Goal: Task Accomplishment & Management: Manage account settings

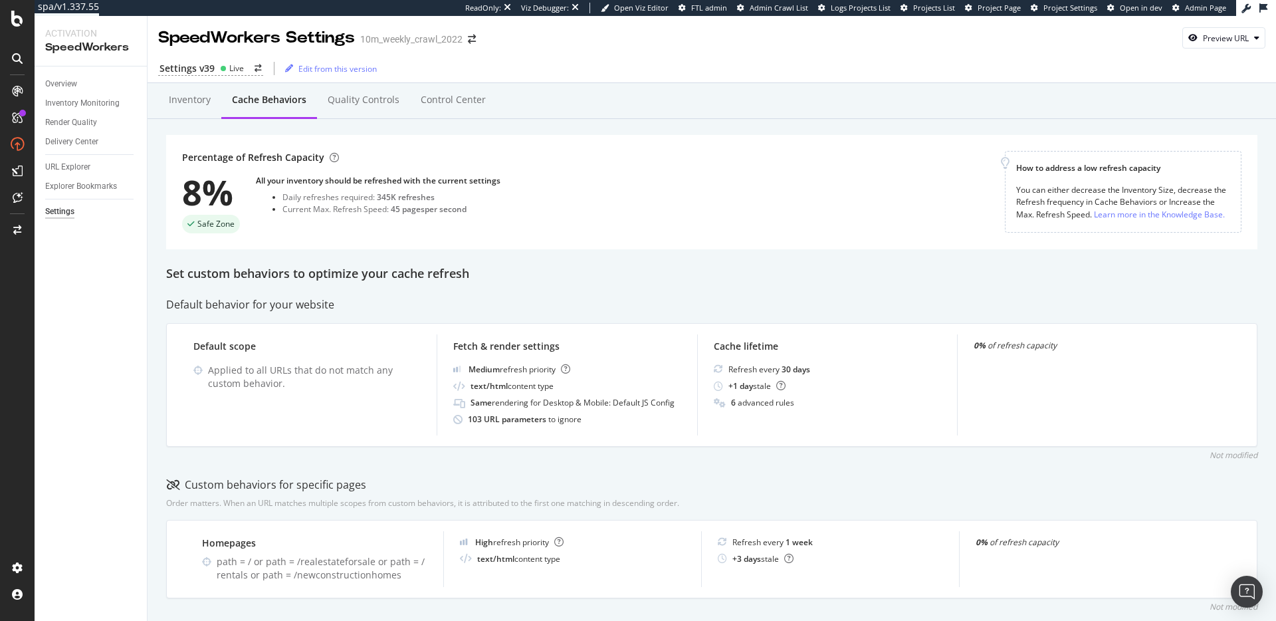
click at [591, 197] on div "Percentage of Refresh Capacity 8% Safe Zone All your inventory should be refres…" at bounding box center [593, 192] width 823 height 82
click at [198, 104] on div "Inventory" at bounding box center [190, 99] width 42 height 13
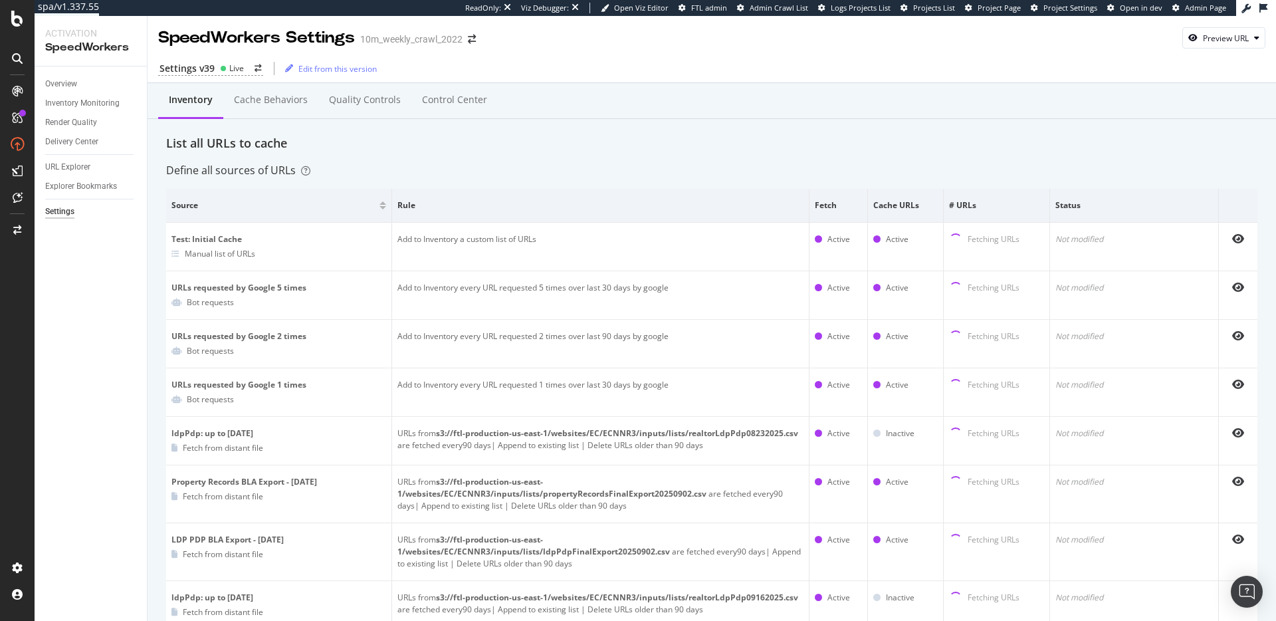
click at [274, 106] on div "Cache behaviors" at bounding box center [271, 99] width 74 height 13
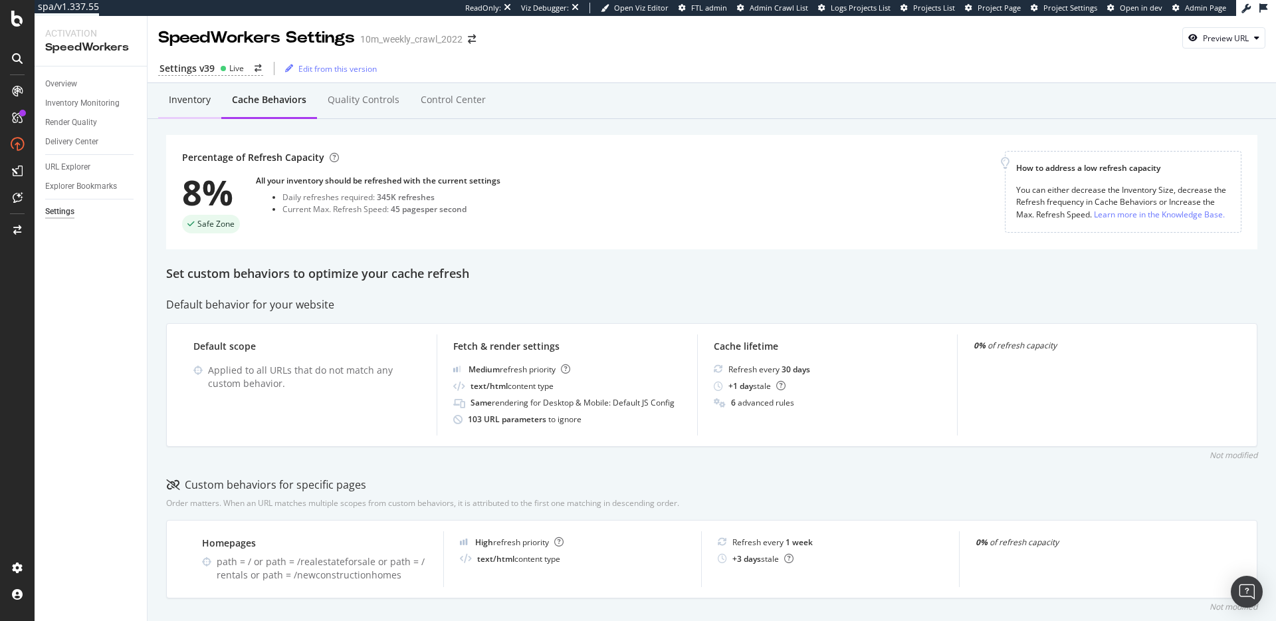
click at [201, 97] on div "Inventory" at bounding box center [190, 99] width 42 height 13
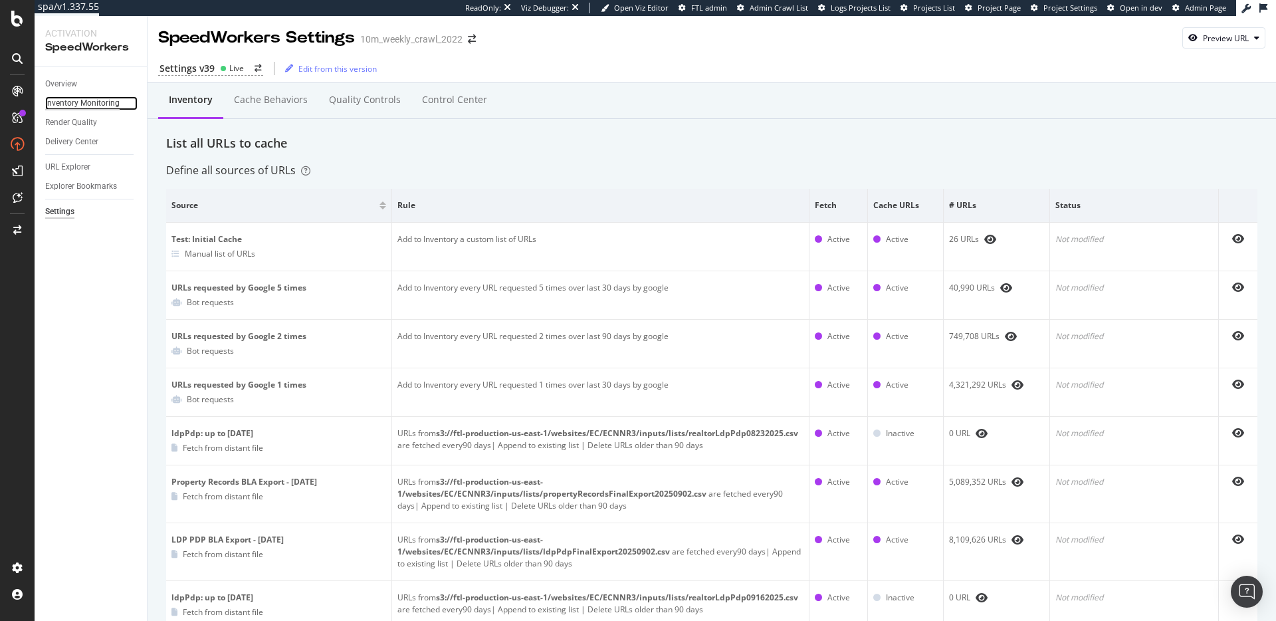
click at [80, 107] on div "Inventory Monitoring" at bounding box center [82, 103] width 74 height 14
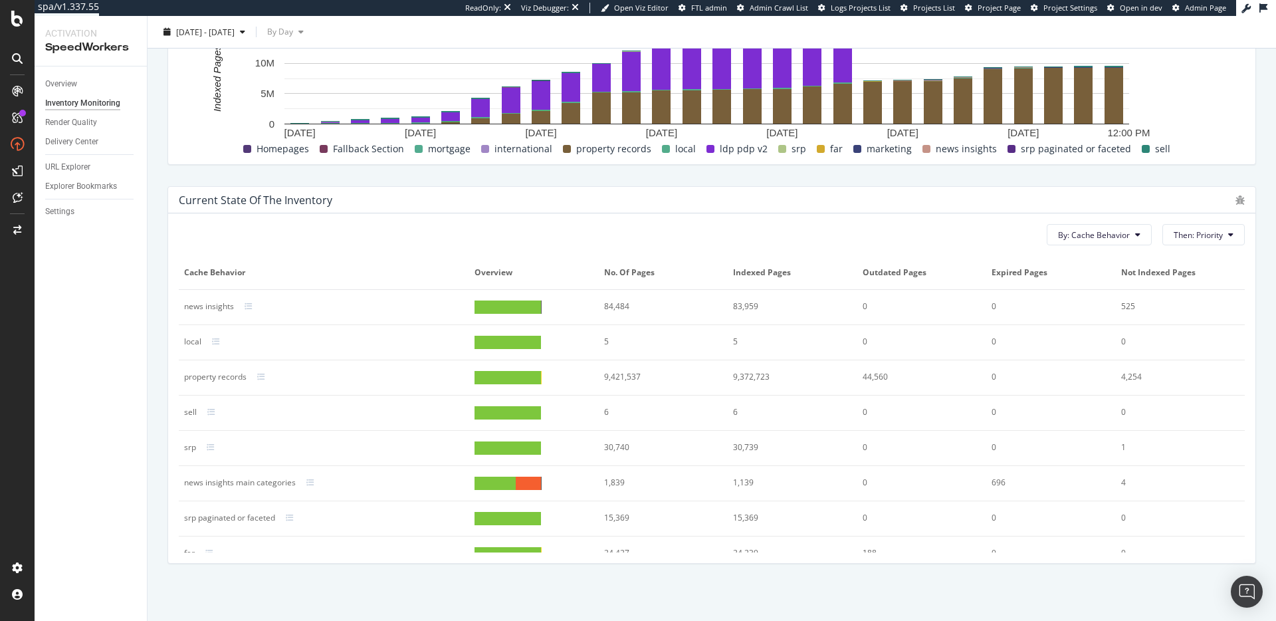
scroll to position [28, 0]
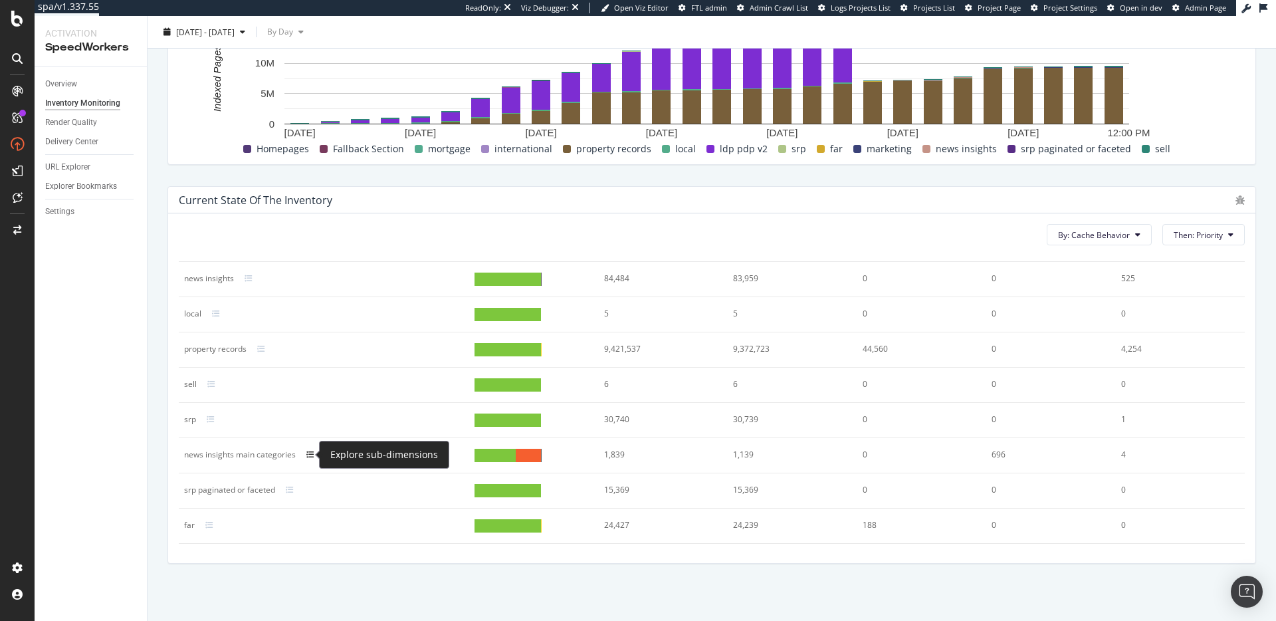
click at [310, 455] on icon at bounding box center [310, 455] width 8 height 8
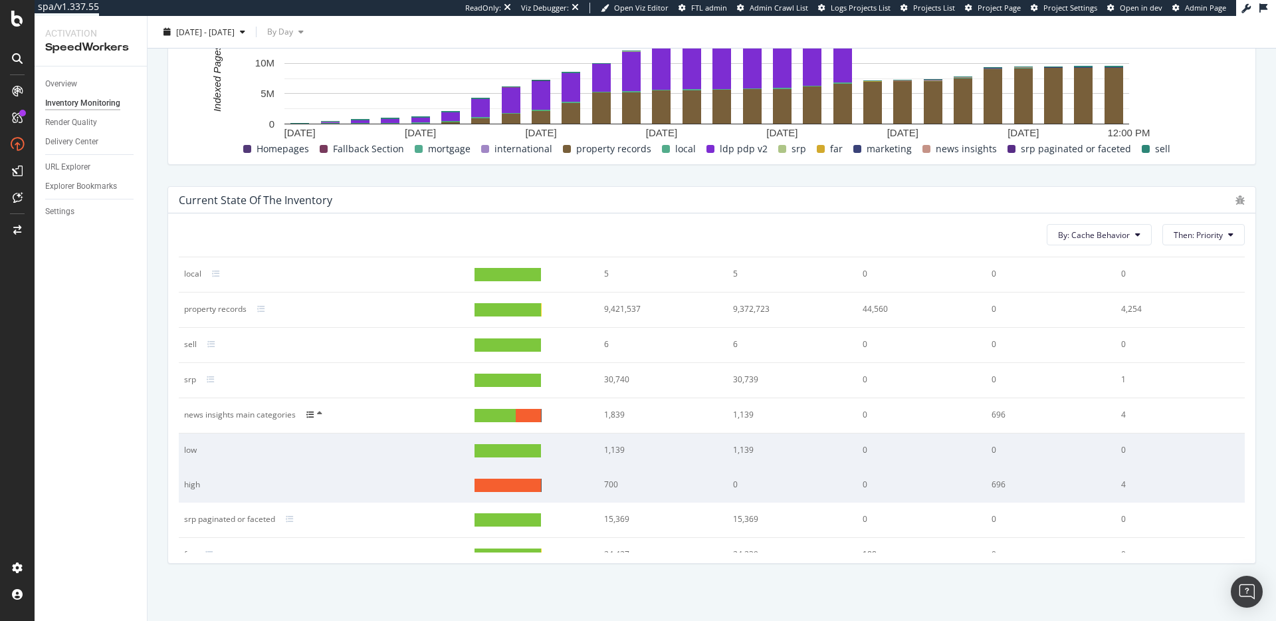
scroll to position [80, 0]
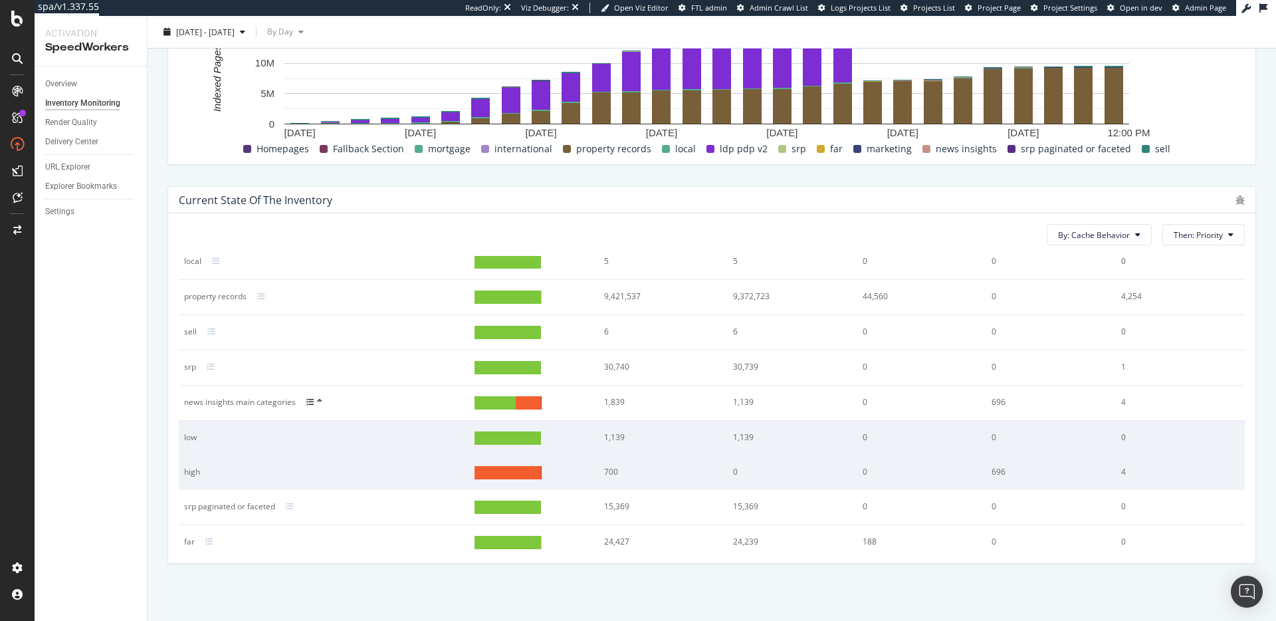
click at [497, 178] on div "Current state of the inventory By: Cache Behavior Then: Priority Cache Behavior…" at bounding box center [712, 374] width 1105 height 399
click at [482, 176] on div "Current state of the inventory By: Cache Behavior Then: Priority Cache Behavior…" at bounding box center [712, 374] width 1105 height 399
click at [476, 180] on div "Current state of the inventory By: Cache Behavior Then: Priority Cache Behavior…" at bounding box center [712, 374] width 1105 height 399
click at [479, 179] on div "Current state of the inventory By: Cache Behavior Then: Priority Cache Behavior…" at bounding box center [712, 374] width 1105 height 399
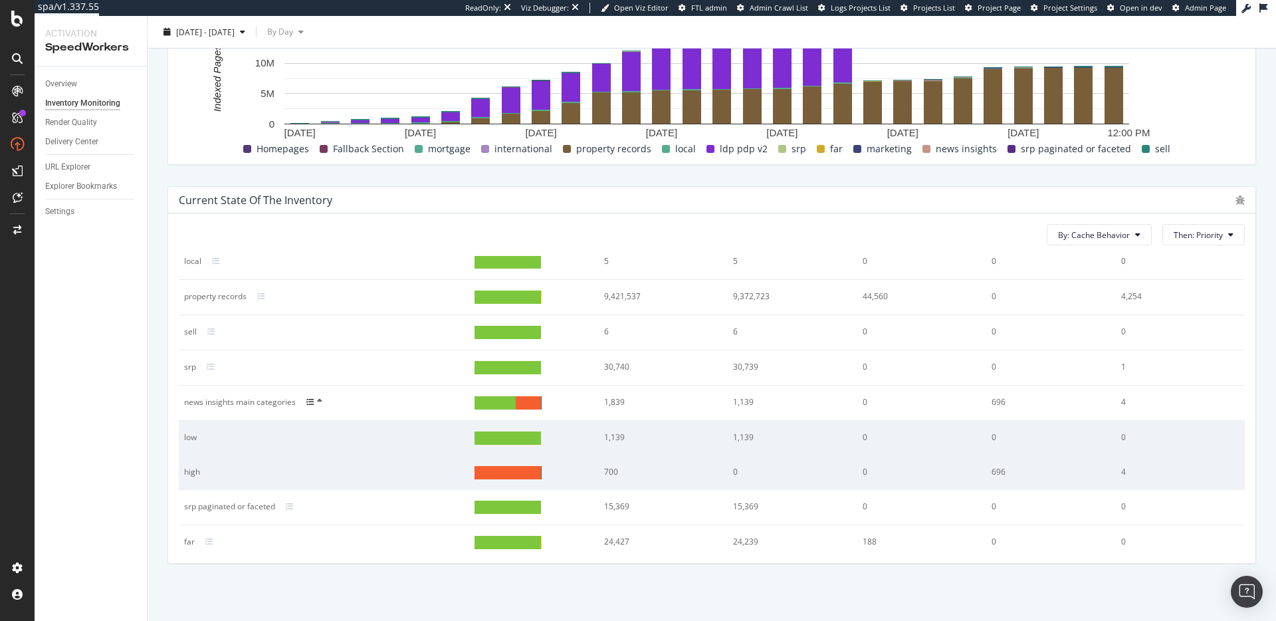
click at [479, 179] on div "Current state of the inventory By: Cache Behavior Then: Priority Cache Behavior…" at bounding box center [712, 374] width 1105 height 399
click at [375, 218] on div "By: Cache Behavior Then: Priority Cache Behavior Overview No. of Pages Indexed …" at bounding box center [711, 388] width 1087 height 350
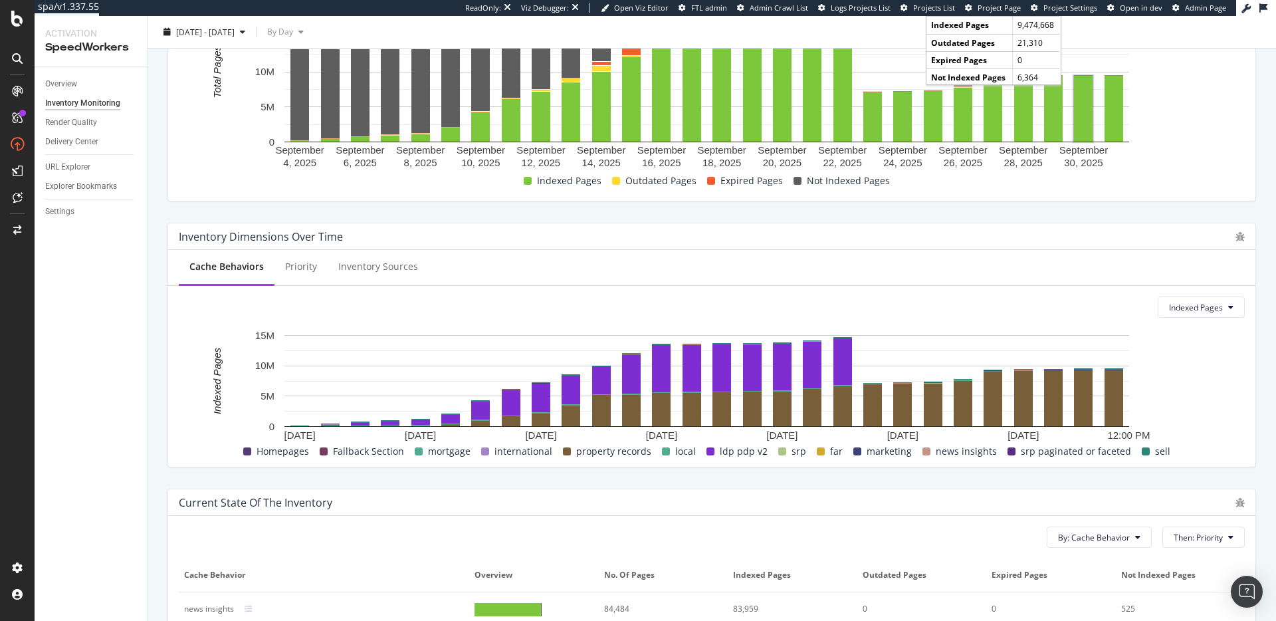
scroll to position [82, 0]
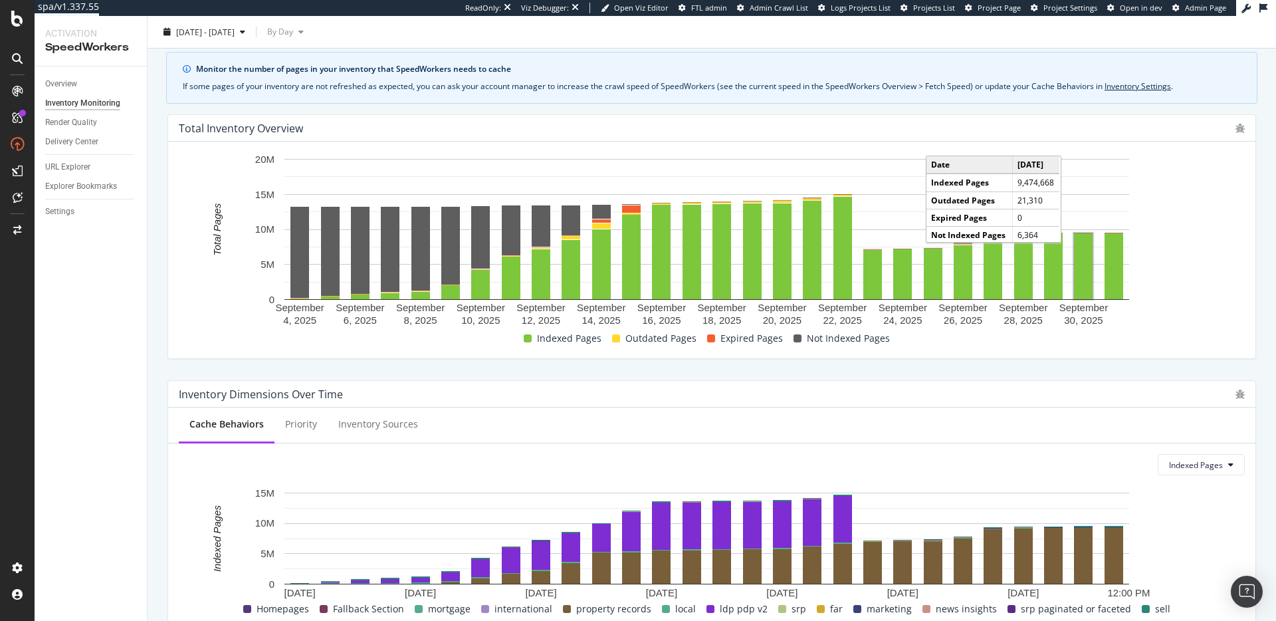
click at [1214, 361] on div "Total Inventory Overview September 4, 2025 September 6, 2025 September 8, 2025 …" at bounding box center [712, 237] width 1105 height 266
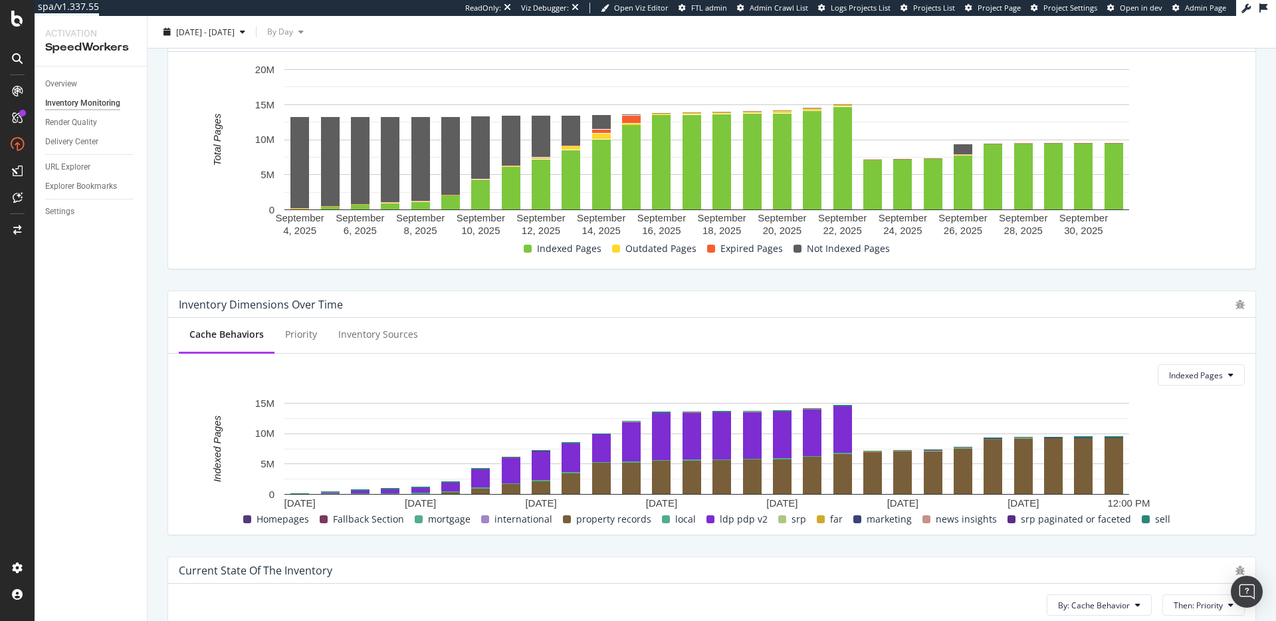
scroll to position [0, 0]
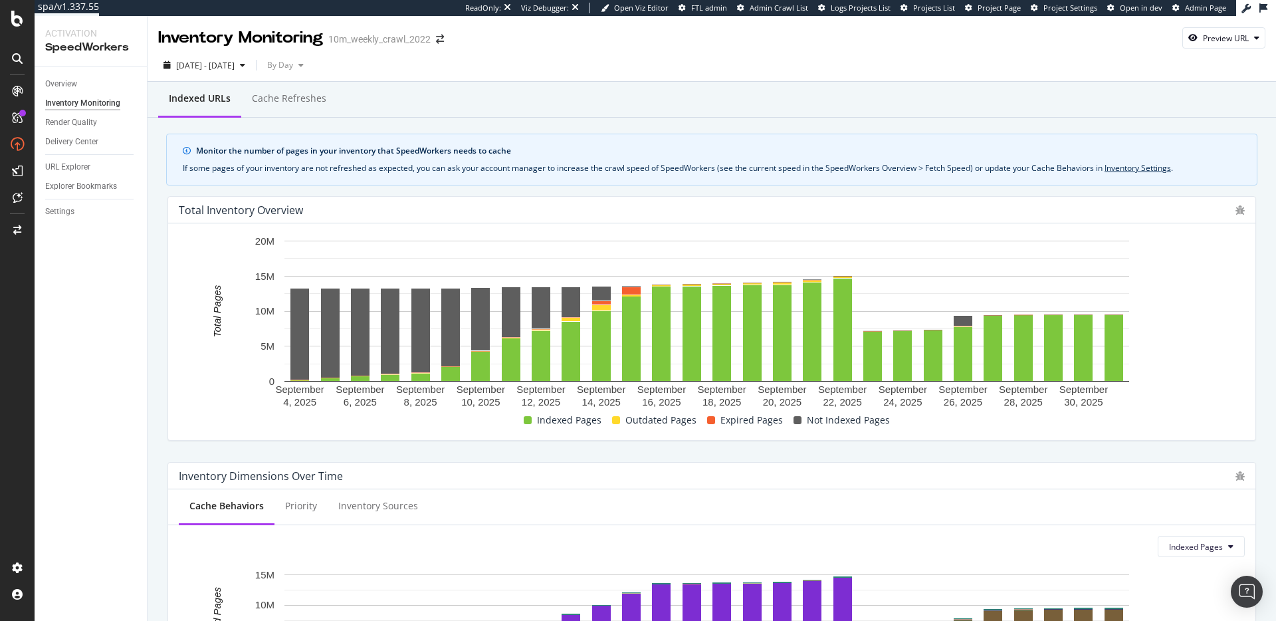
click at [825, 124] on div "Indexed URLs Cache refreshes Monitor the number of pages in your inventory that…" at bounding box center [712, 622] width 1129 height 1081
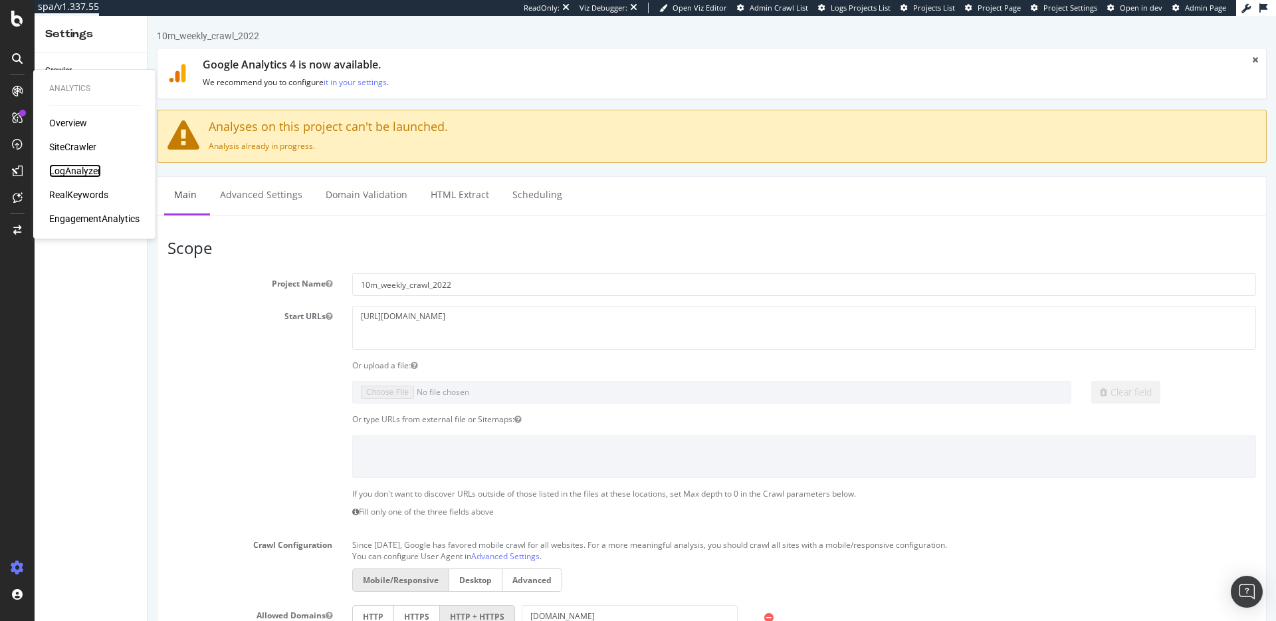
click at [82, 170] on div "LogAnalyzer" at bounding box center [75, 170] width 52 height 13
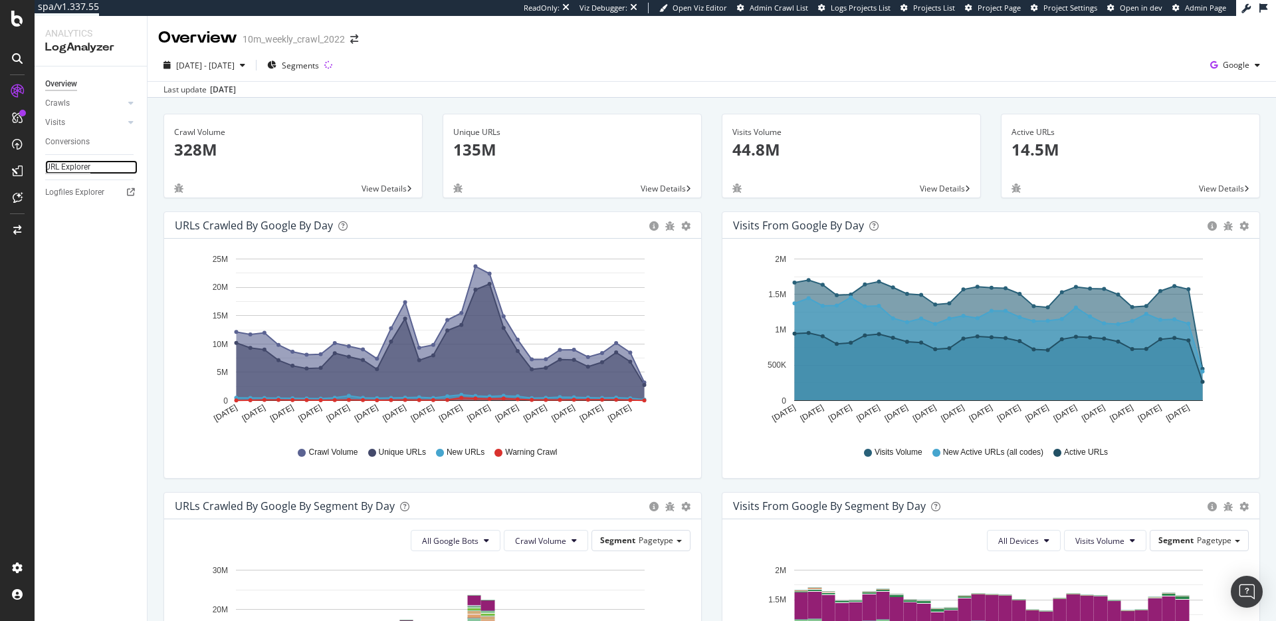
click at [77, 164] on div "URL Explorer" at bounding box center [67, 167] width 45 height 14
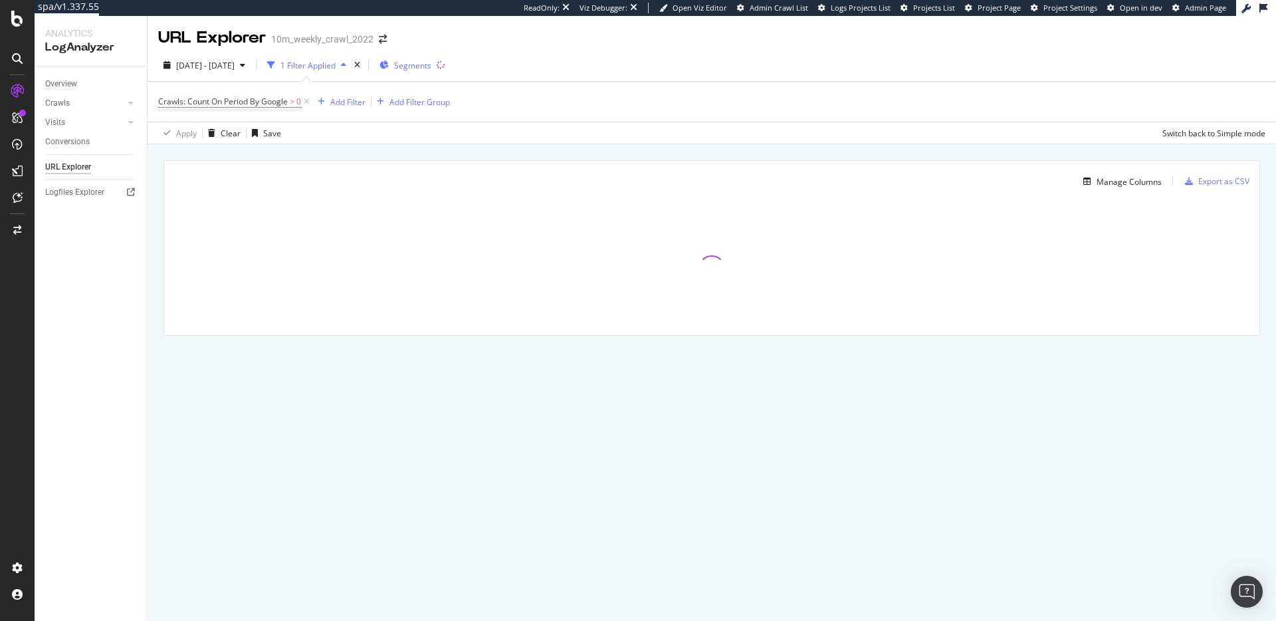
click at [431, 64] on span "Segments" at bounding box center [412, 65] width 37 height 11
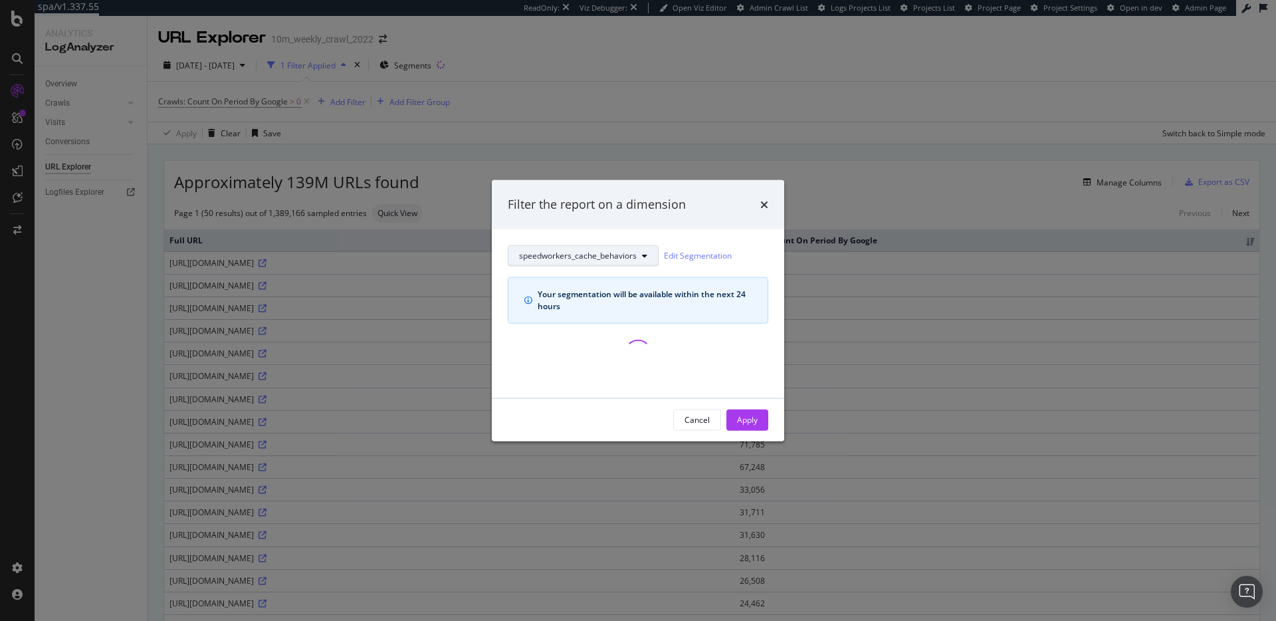
click at [645, 253] on icon "modal" at bounding box center [644, 255] width 5 height 8
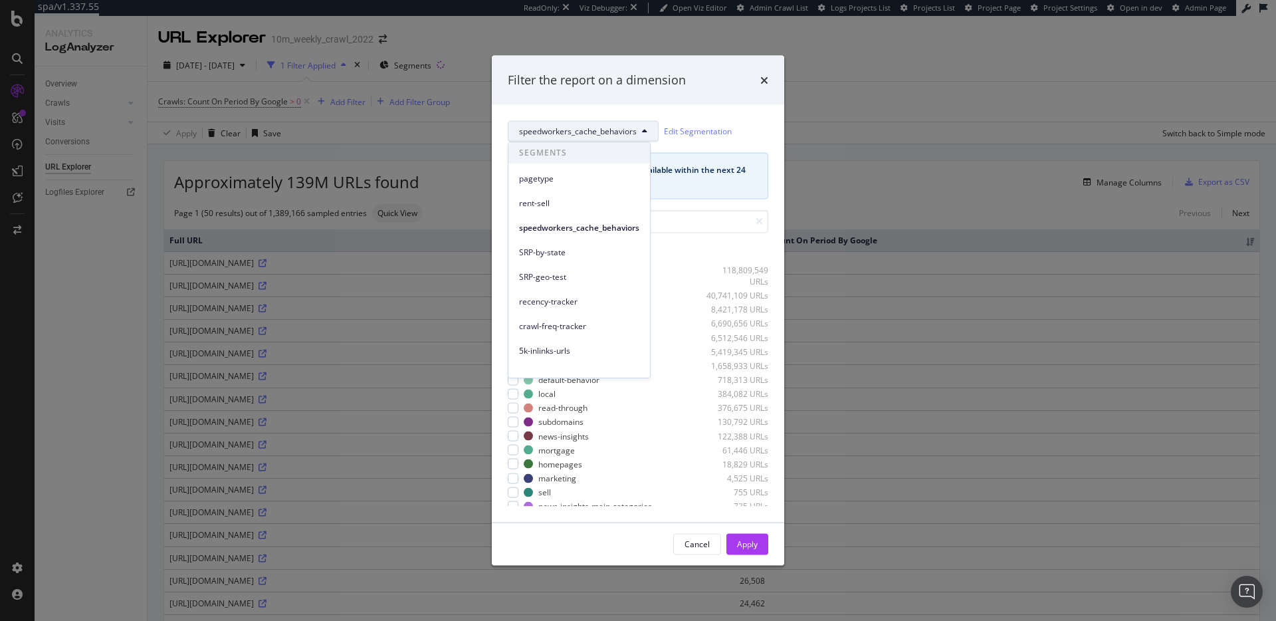
click at [771, 138] on div "speedworkers_cache_behaviors Edit Segmentation Your segmentation will be availa…" at bounding box center [638, 312] width 292 height 417
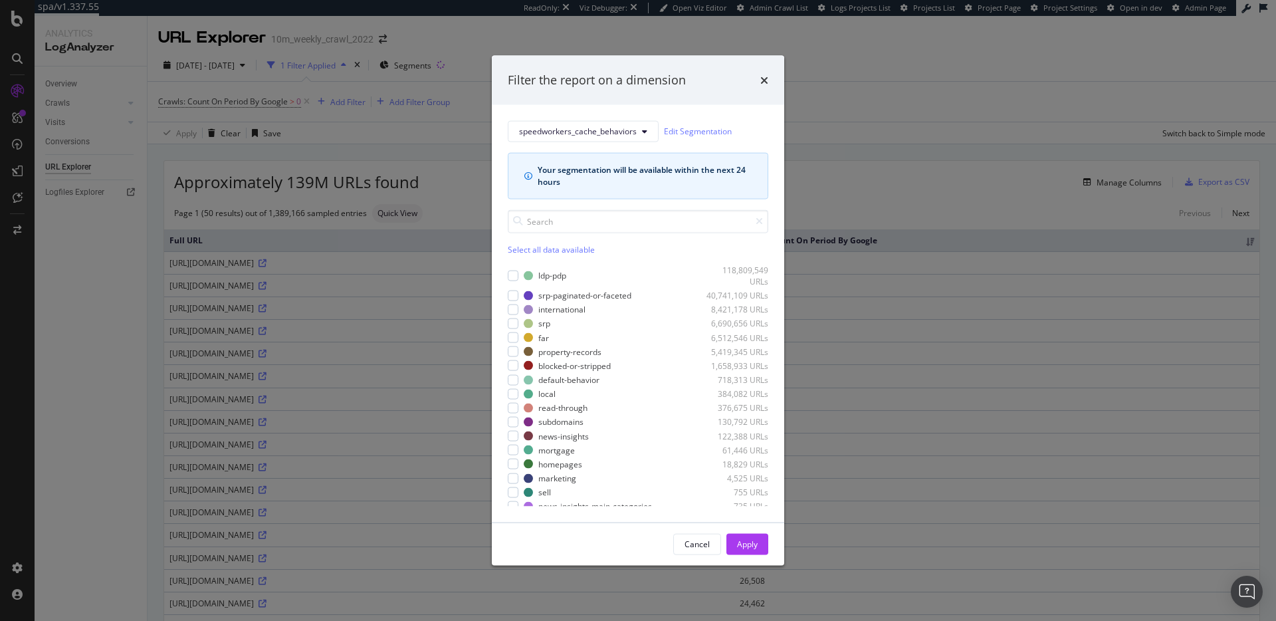
drag, startPoint x: 923, startPoint y: 121, endPoint x: 911, endPoint y: 115, distance: 13.4
click at [922, 120] on div "Filter the report on a dimension speedworkers_cache_behaviors Edit Segmentation…" at bounding box center [638, 310] width 1276 height 621
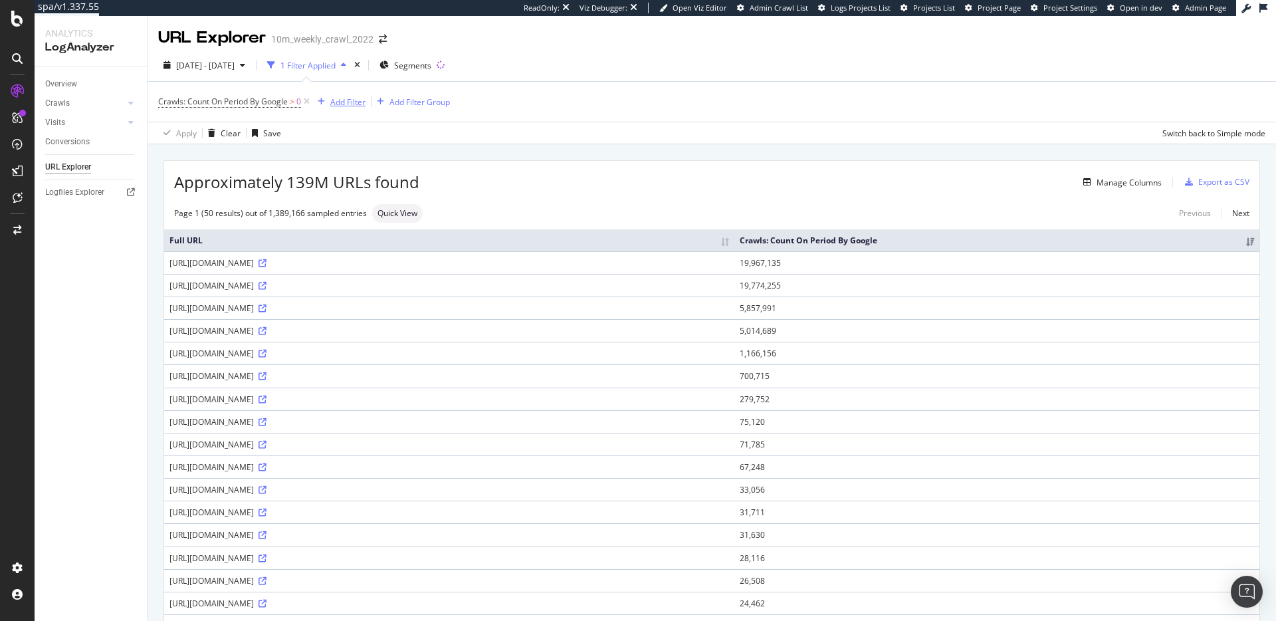
click at [345, 98] on div "Add Filter" at bounding box center [347, 101] width 35 height 11
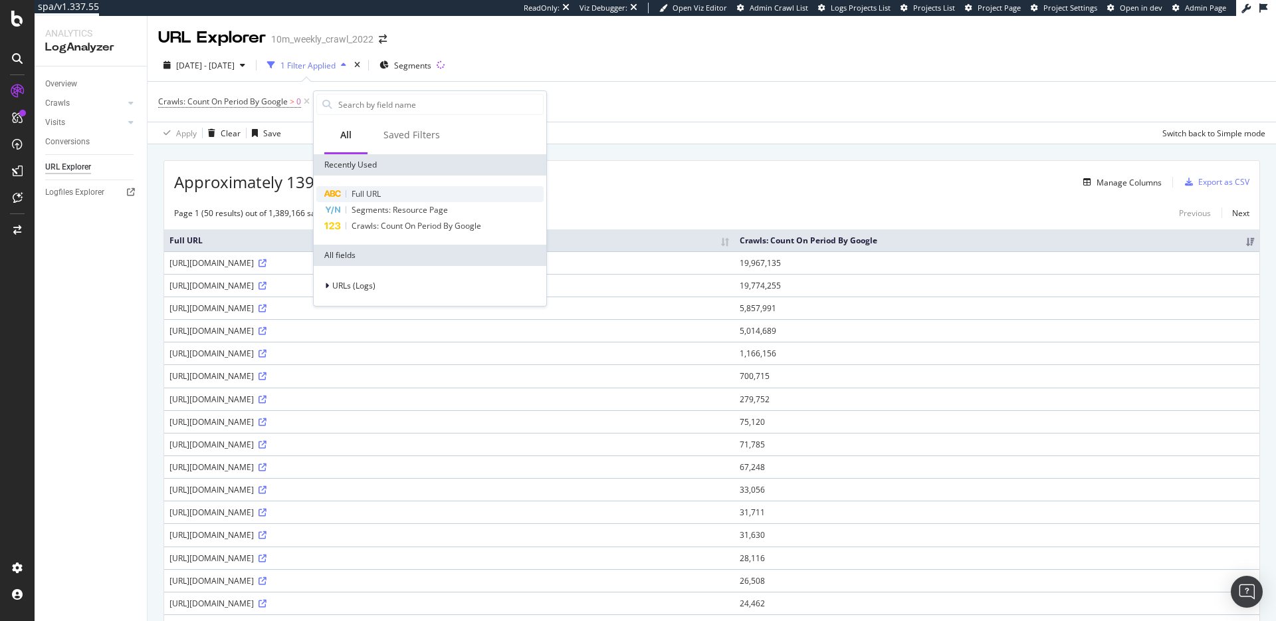
click at [380, 191] on span "Full URL" at bounding box center [366, 193] width 29 height 11
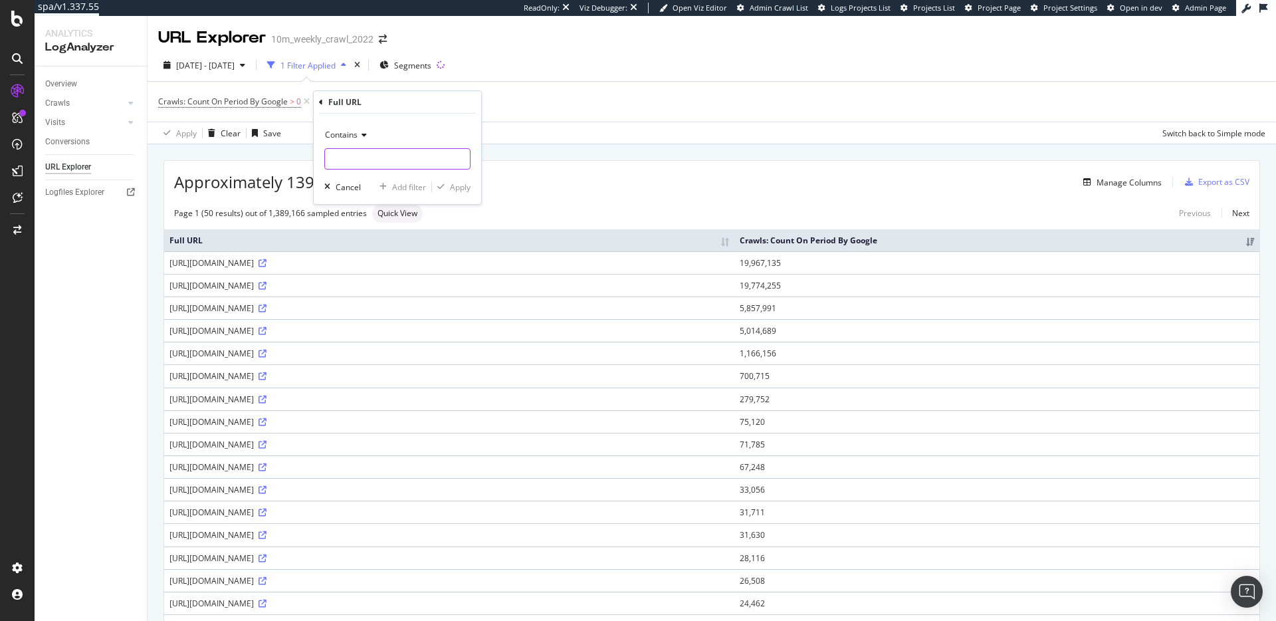
click at [368, 158] on input "text" at bounding box center [397, 158] width 145 height 21
type input "/sell"
click at [439, 102] on icon at bounding box center [438, 101] width 11 height 13
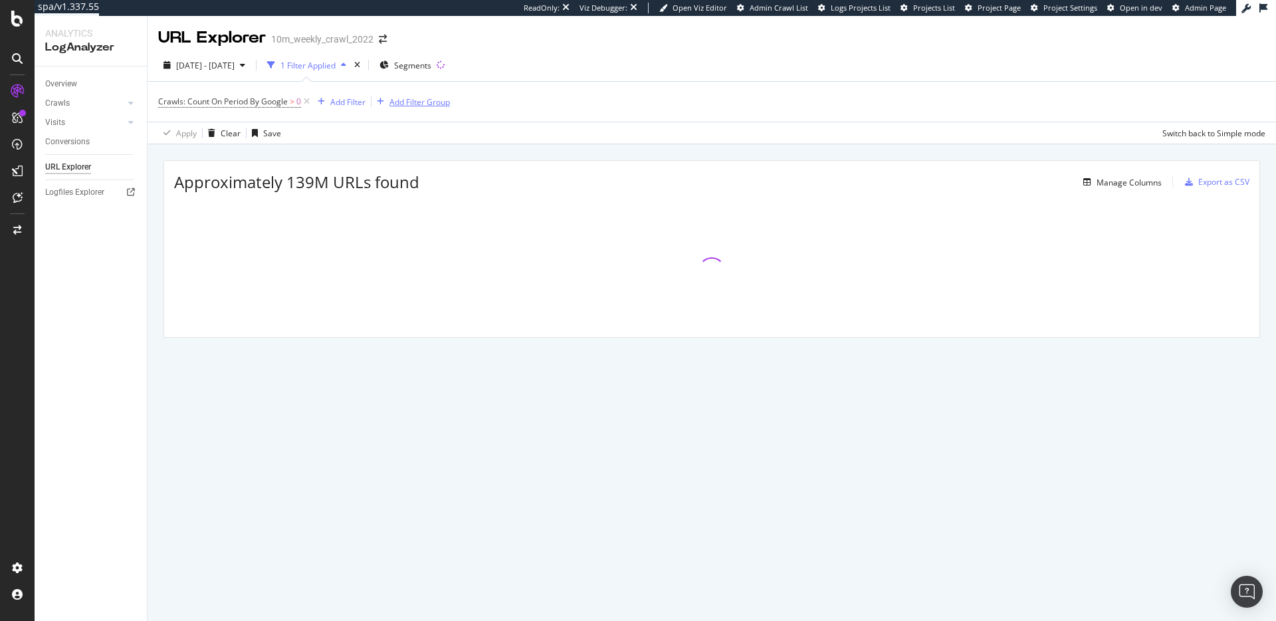
click at [410, 104] on div "Add Filter Group" at bounding box center [419, 101] width 60 height 11
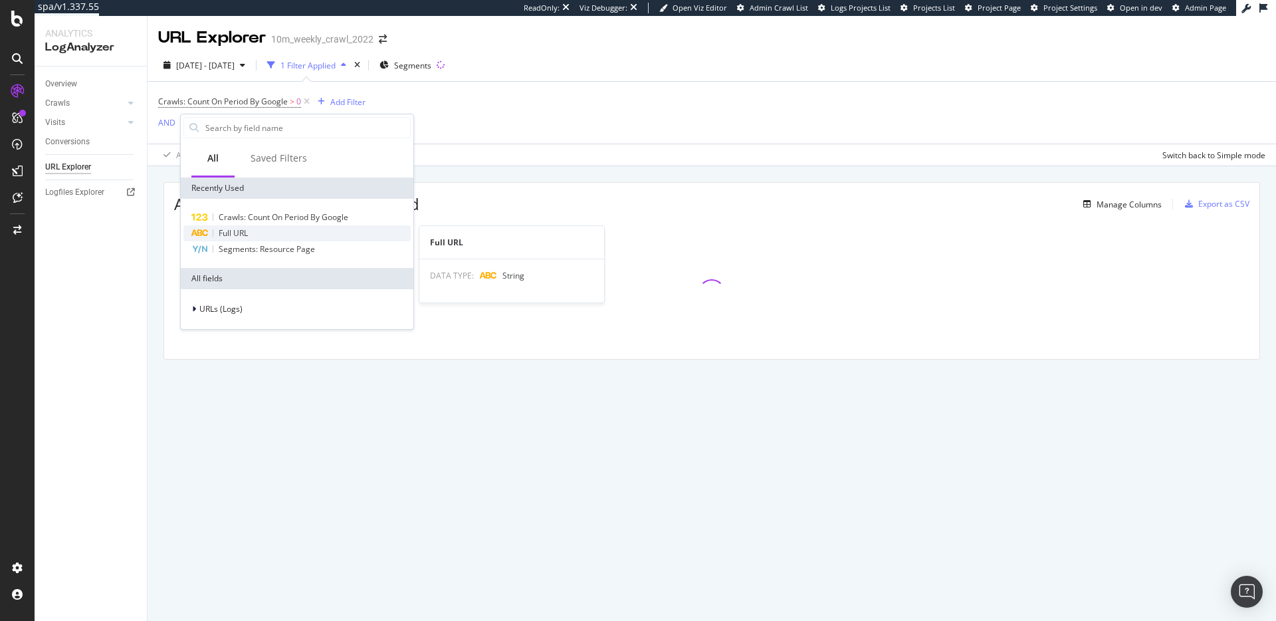
click at [268, 232] on div "Full URL" at bounding box center [296, 233] width 227 height 16
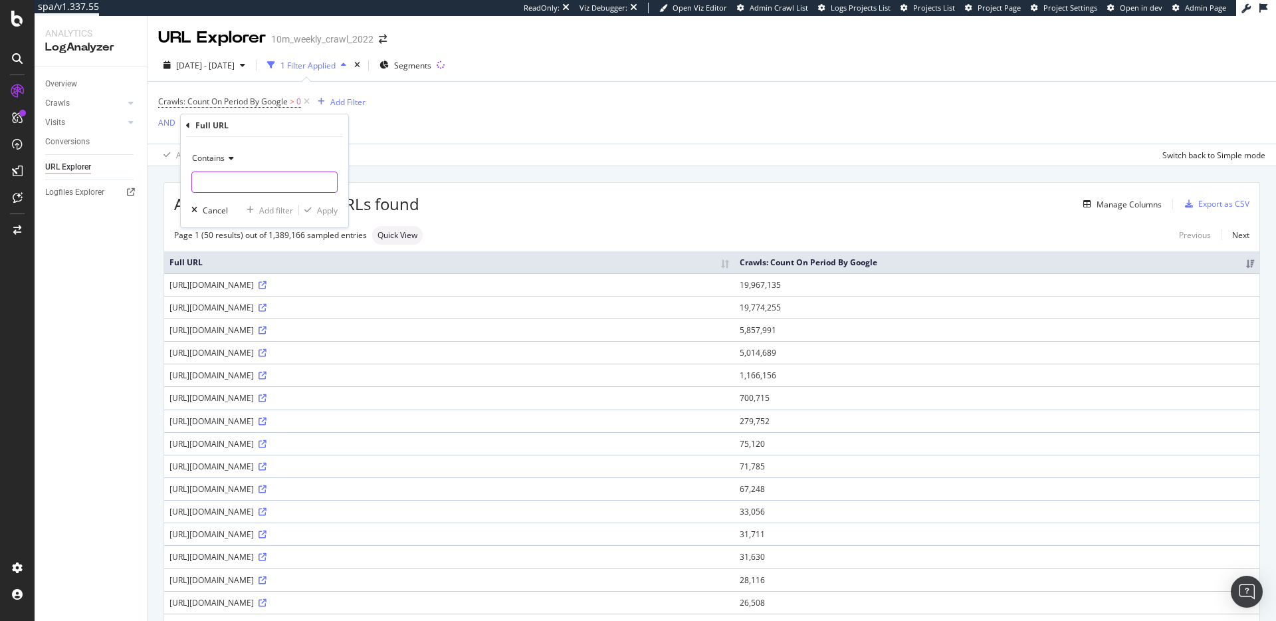
click at [267, 177] on input "text" at bounding box center [264, 181] width 145 height 21
type input "/sell"
click at [328, 211] on div "Apply" at bounding box center [327, 210] width 21 height 11
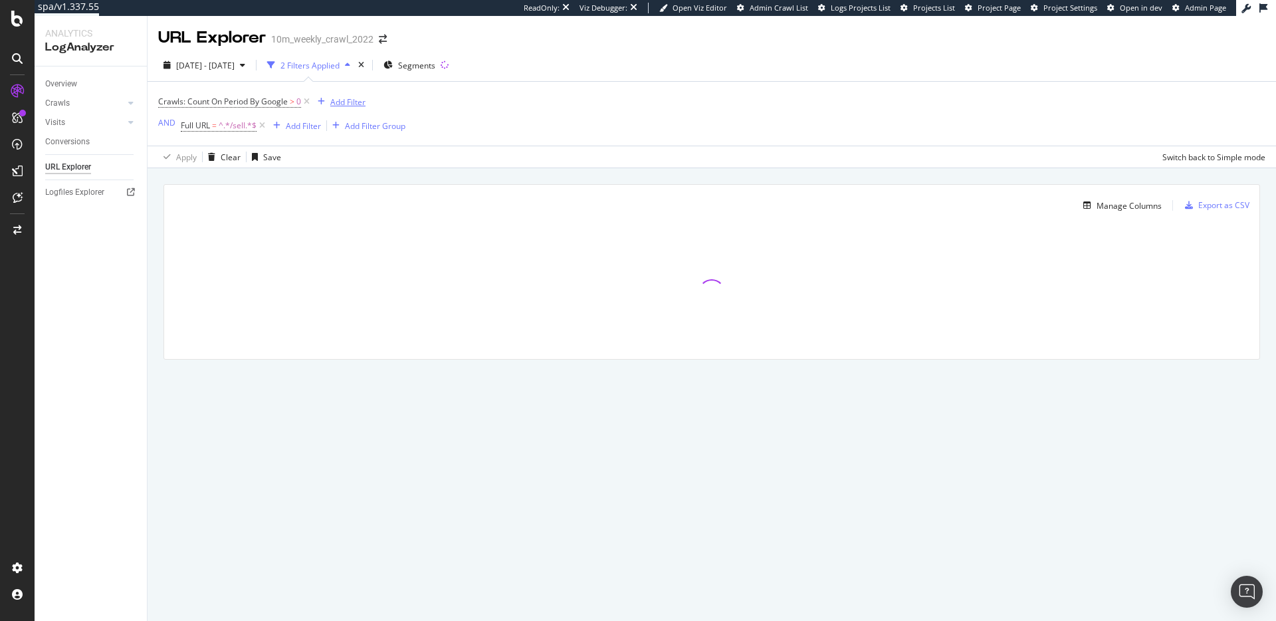
click at [342, 100] on div "Add Filter" at bounding box center [347, 101] width 35 height 11
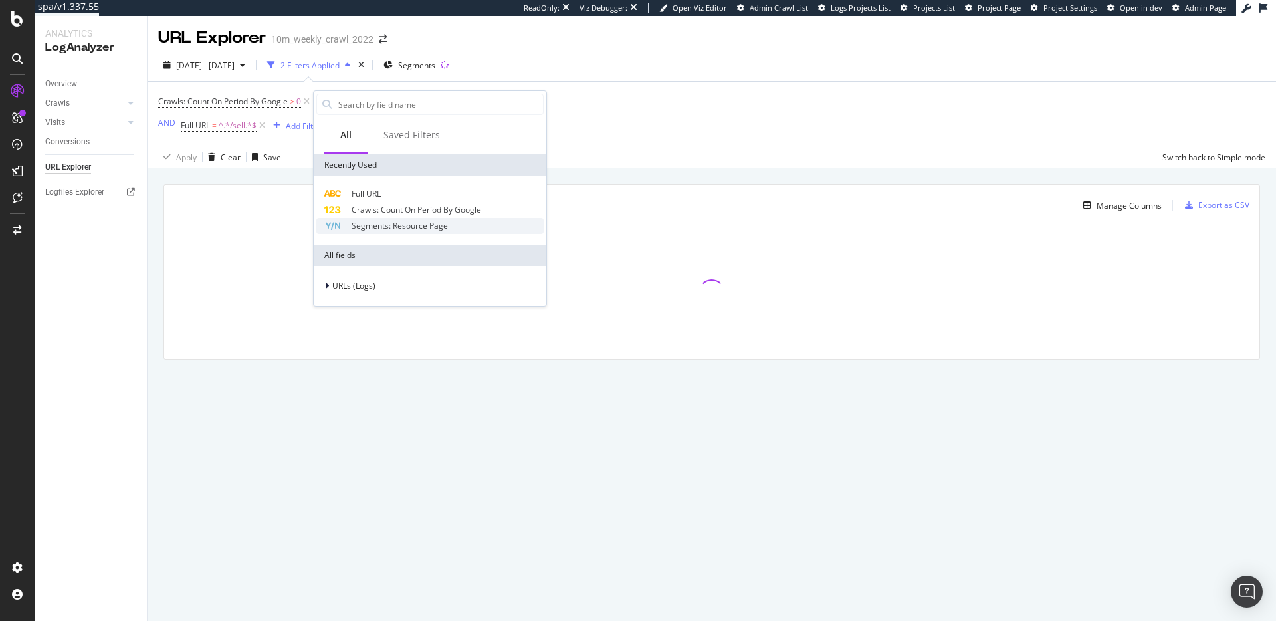
click at [394, 225] on span "Segments: Resource Page" at bounding box center [400, 225] width 96 height 11
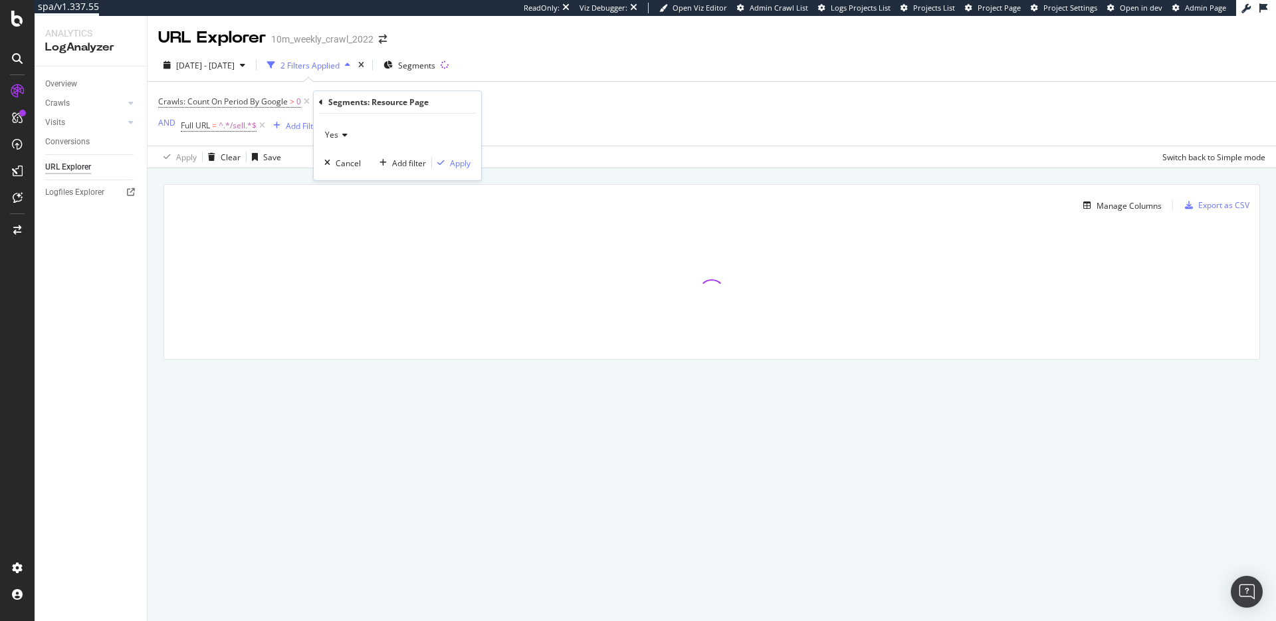
click at [338, 134] on icon at bounding box center [342, 135] width 9 height 8
click at [358, 177] on div "No" at bounding box center [399, 179] width 142 height 17
click at [466, 166] on div "Apply" at bounding box center [460, 163] width 21 height 11
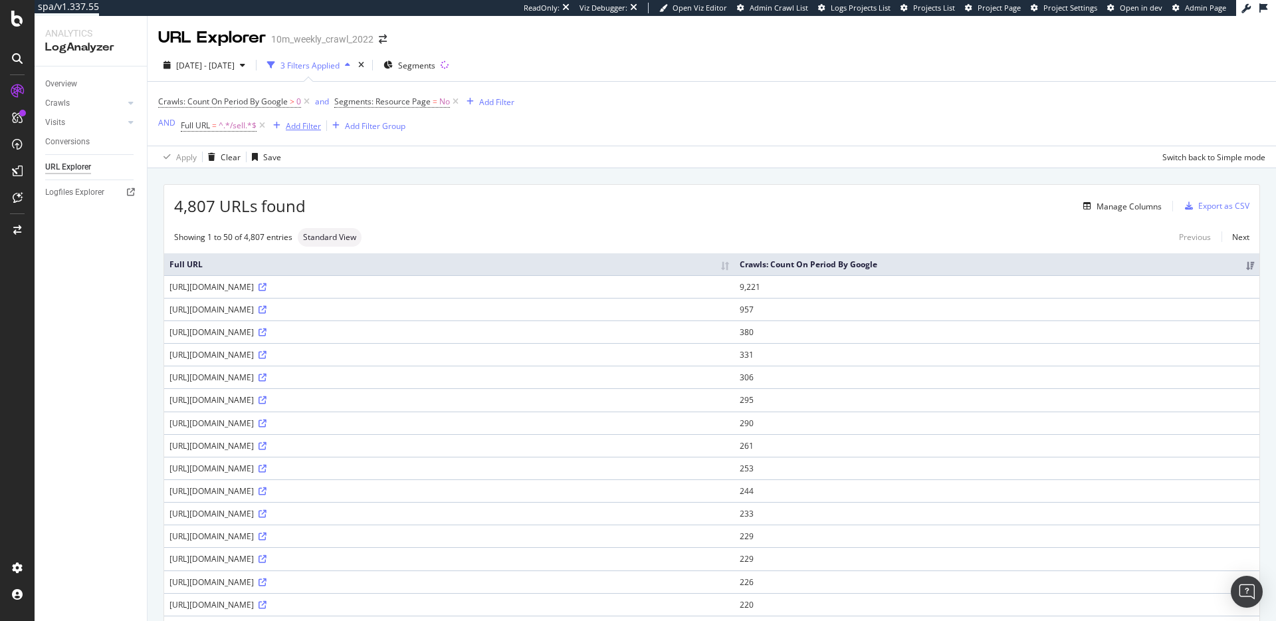
click at [307, 126] on div "Add Filter" at bounding box center [303, 125] width 35 height 11
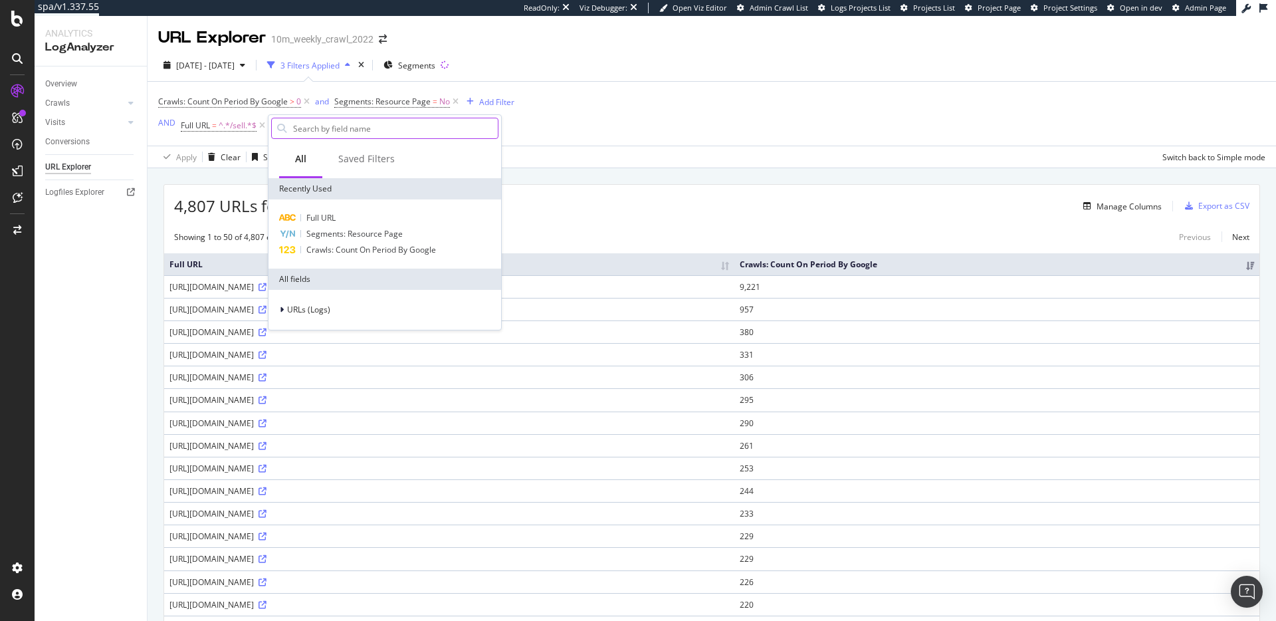
type input "/"
click at [343, 219] on div "Full URL" at bounding box center [384, 218] width 227 height 16
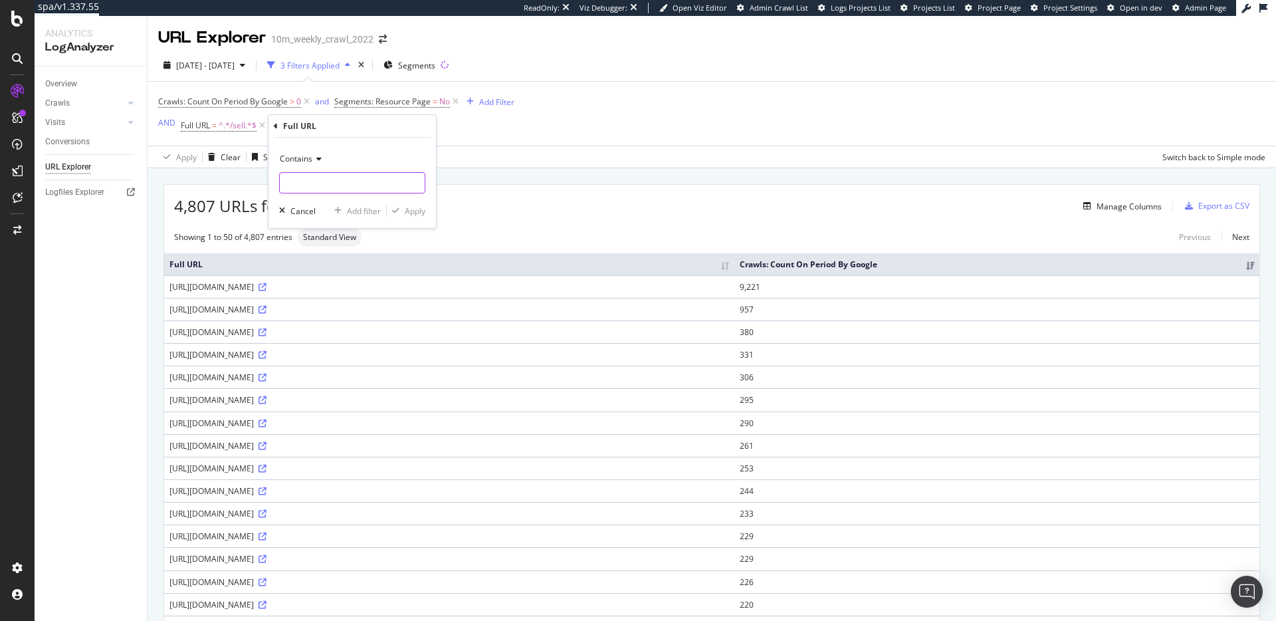
click at [330, 181] on input "text" at bounding box center [352, 182] width 145 height 21
type input "/marketing"
click at [413, 211] on div "Apply" at bounding box center [415, 210] width 21 height 11
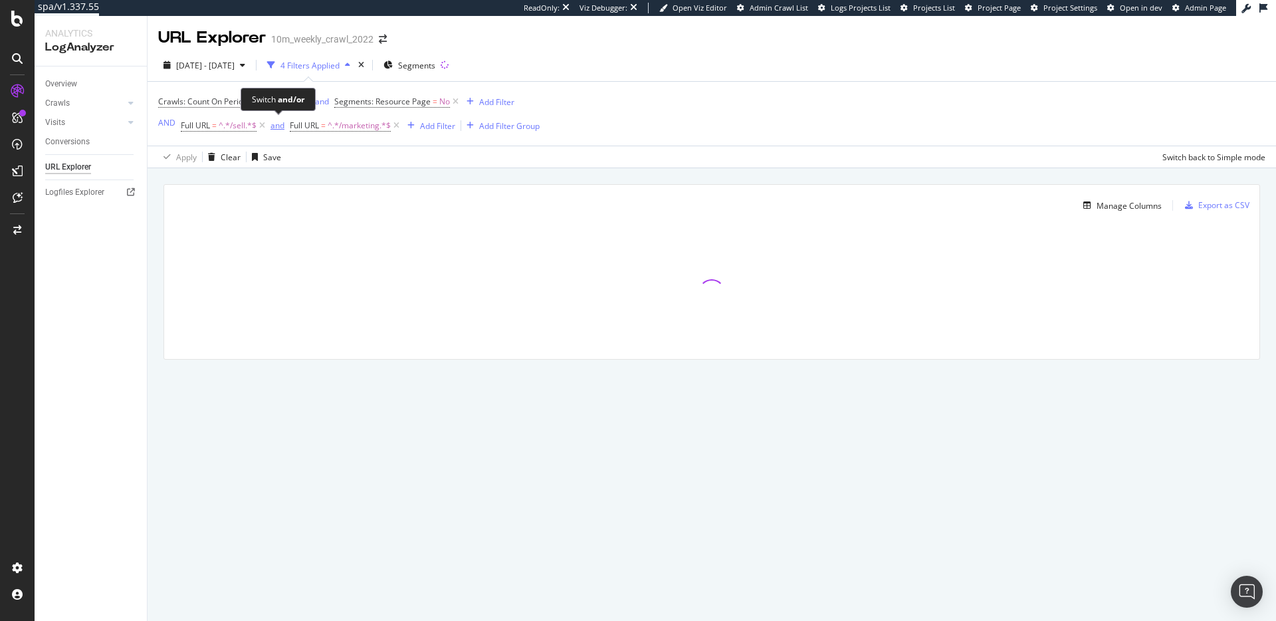
click at [273, 130] on div "and" at bounding box center [278, 125] width 14 height 11
click at [414, 164] on div "Apply Clear Save Switch back to Simple mode" at bounding box center [712, 157] width 1129 height 22
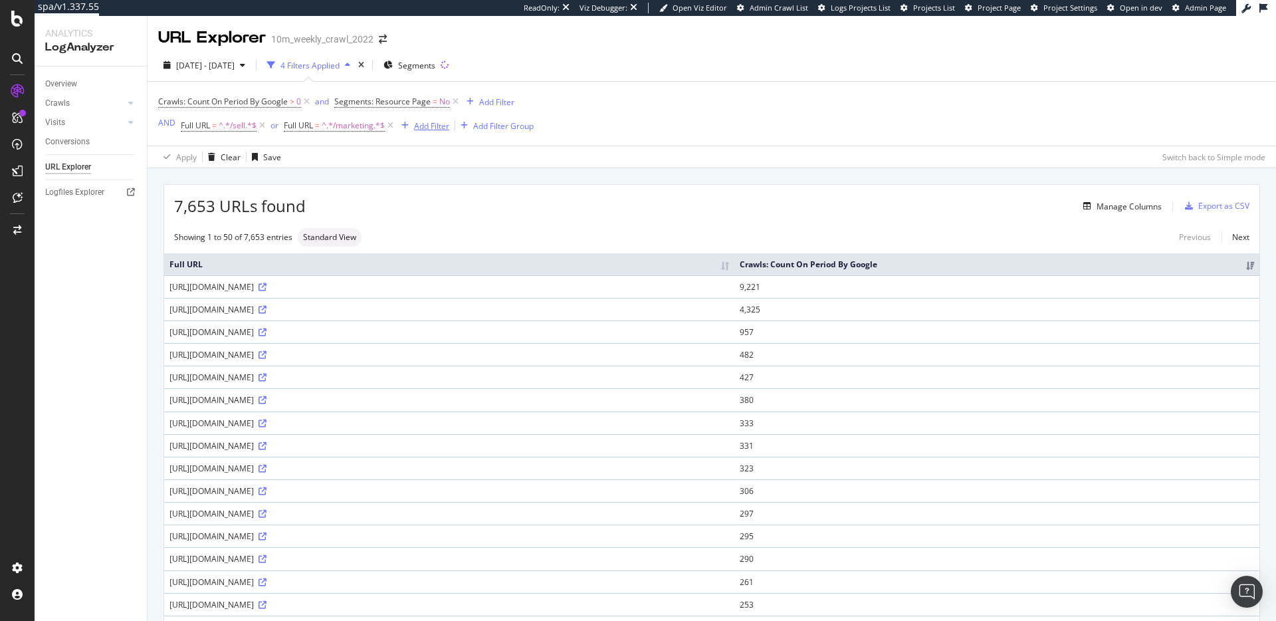
click at [442, 124] on div "Add Filter" at bounding box center [431, 125] width 35 height 11
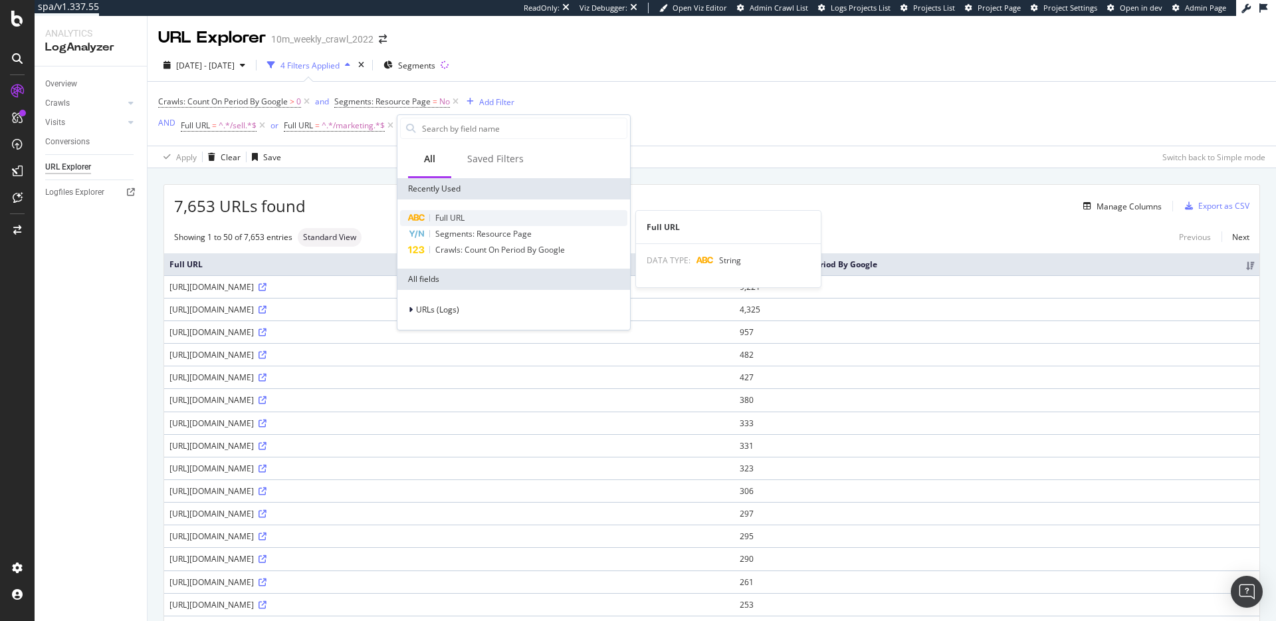
click at [461, 219] on span "Full URL" at bounding box center [449, 217] width 29 height 11
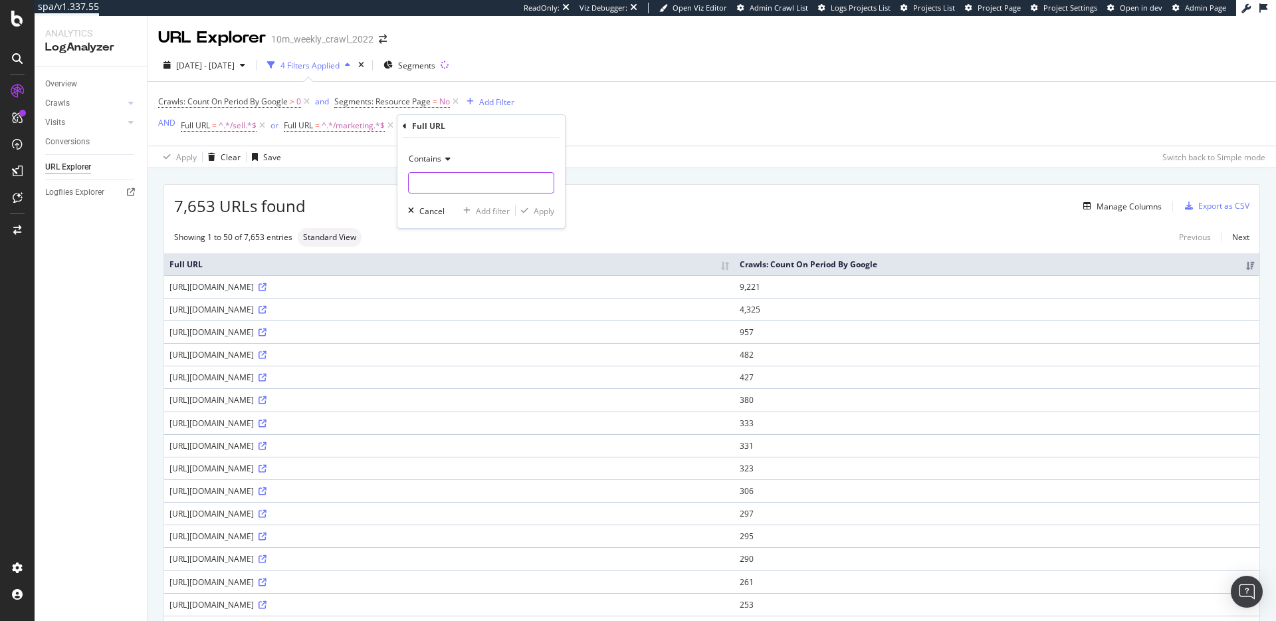
click at [431, 183] on input "text" at bounding box center [481, 182] width 145 height 21
type input "/mortgage"
click at [552, 210] on div "Apply" at bounding box center [544, 210] width 21 height 11
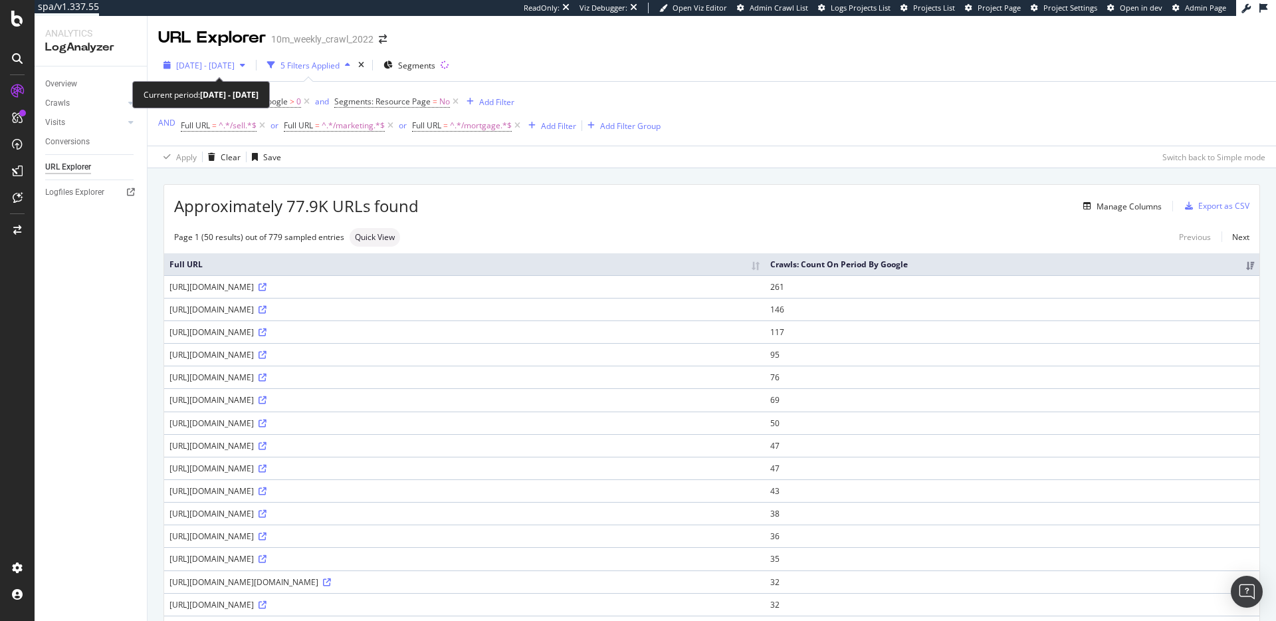
click at [235, 62] on span "2025 Sep. 3rd - Oct. 2nd" at bounding box center [205, 65] width 58 height 11
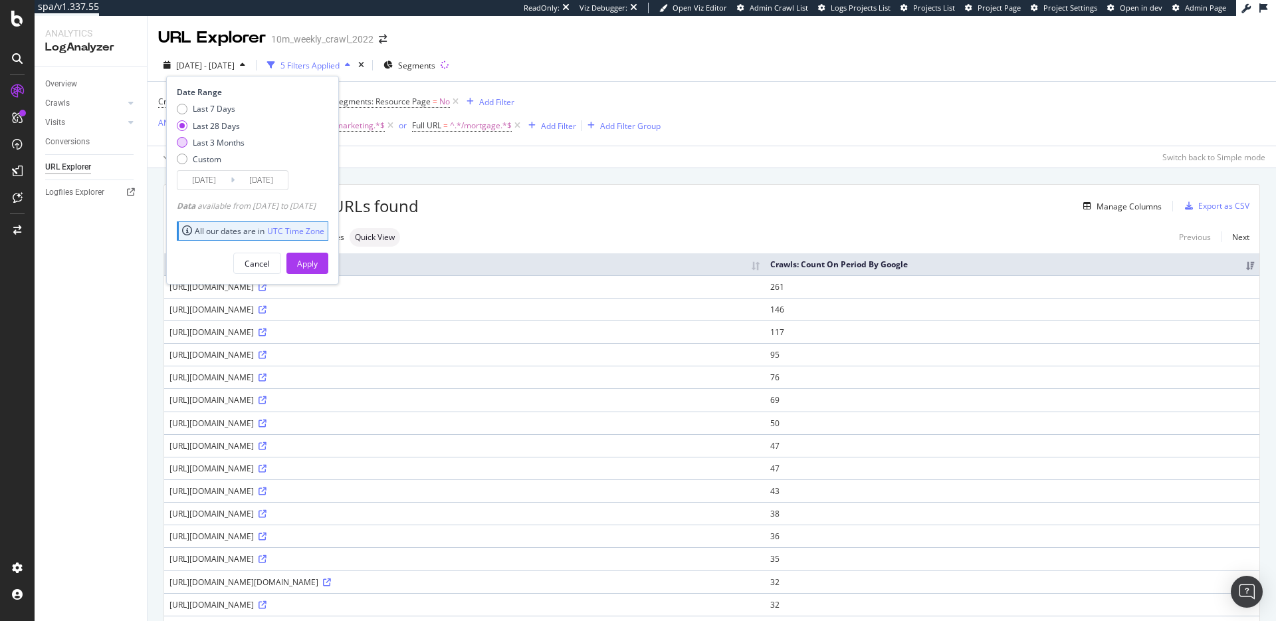
click at [219, 140] on div "Last 3 Months" at bounding box center [219, 142] width 52 height 11
type input "2025/07/03"
click at [318, 258] on div "Apply" at bounding box center [307, 263] width 21 height 11
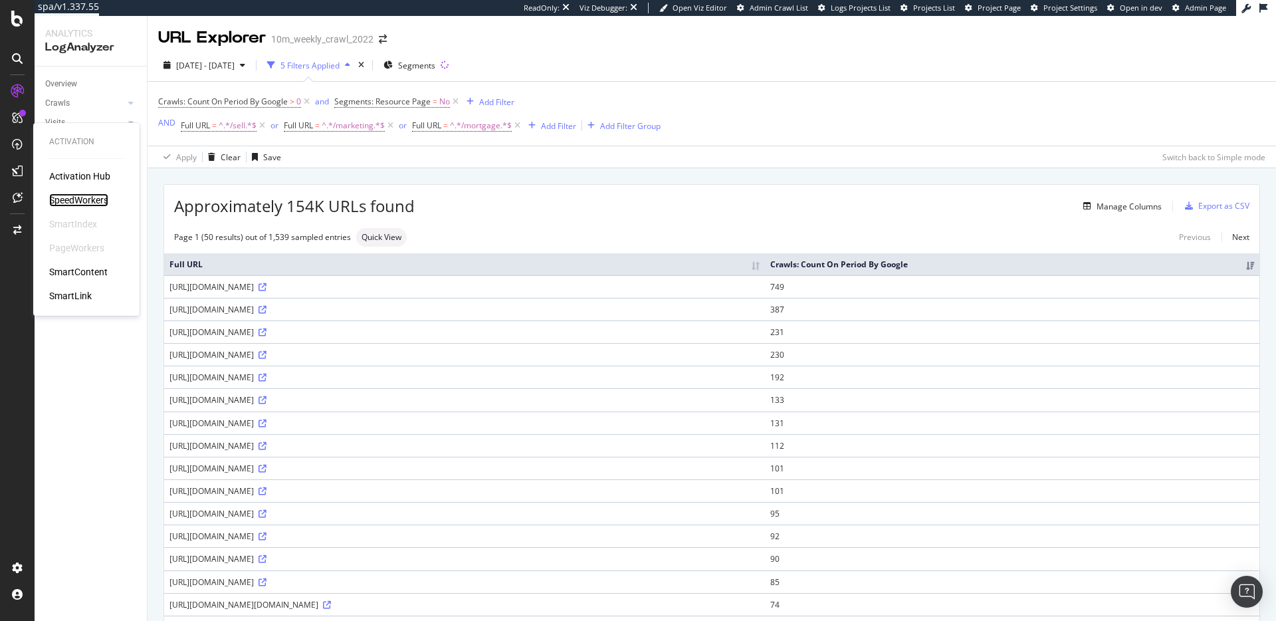
click at [80, 195] on div "SpeedWorkers" at bounding box center [78, 199] width 59 height 13
click at [569, 189] on div "Approximately 154K URLs found Manage Columns Export as CSV" at bounding box center [711, 201] width 1095 height 33
click at [261, 104] on span "Crawls: Count On Period By Google" at bounding box center [223, 101] width 130 height 11
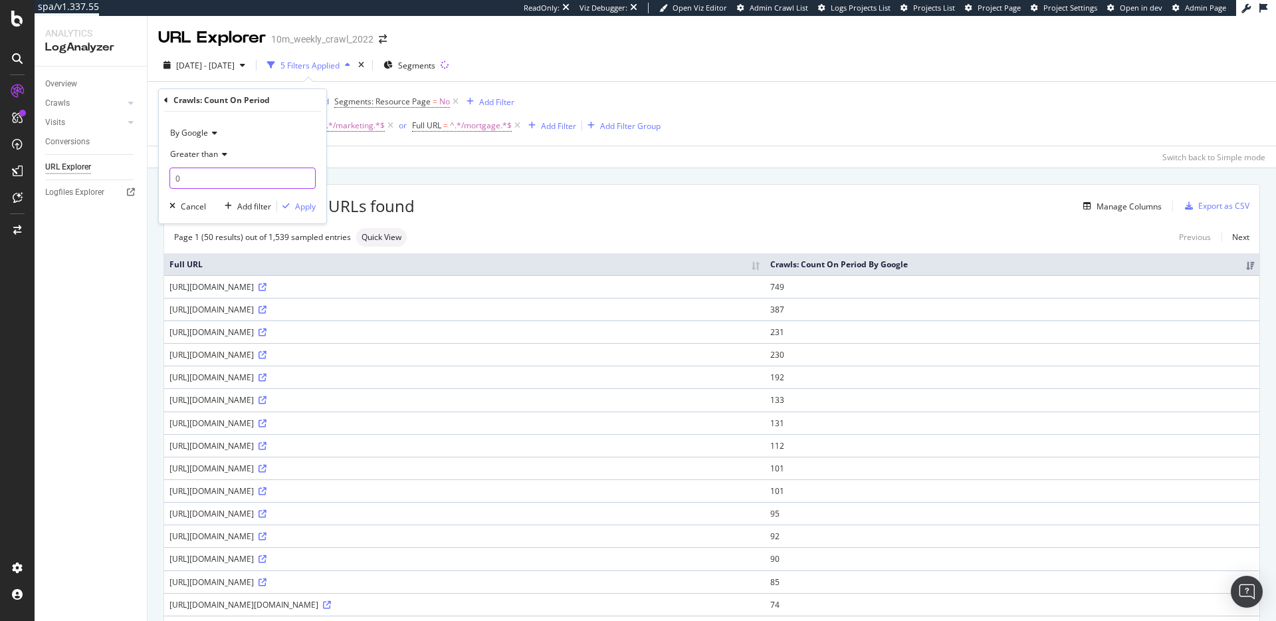
click at [227, 174] on input "0" at bounding box center [242, 177] width 146 height 21
type input "1"
click at [310, 206] on div "Apply" at bounding box center [305, 206] width 21 height 11
click at [437, 188] on div "Approximately 85.4K URLs found Manage Columns Export as CSV" at bounding box center [711, 201] width 1095 height 33
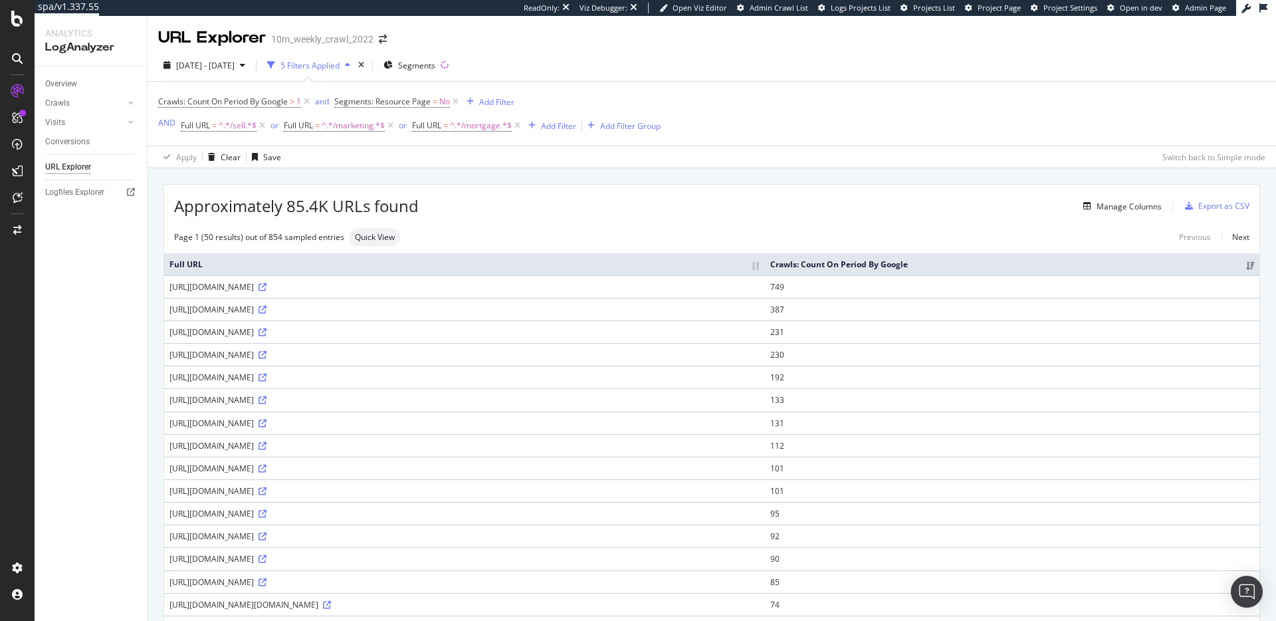
click at [616, 205] on div "Manage Columns" at bounding box center [790, 206] width 743 height 16
click at [592, 213] on div "Manage Columns" at bounding box center [790, 206] width 743 height 16
click at [795, 228] on div "Page 1 (50 results) out of 854 sampled entries Quick View Previous Next" at bounding box center [711, 237] width 1095 height 19
click at [387, 205] on span "Approximately 85.4K URLs found" at bounding box center [296, 206] width 245 height 23
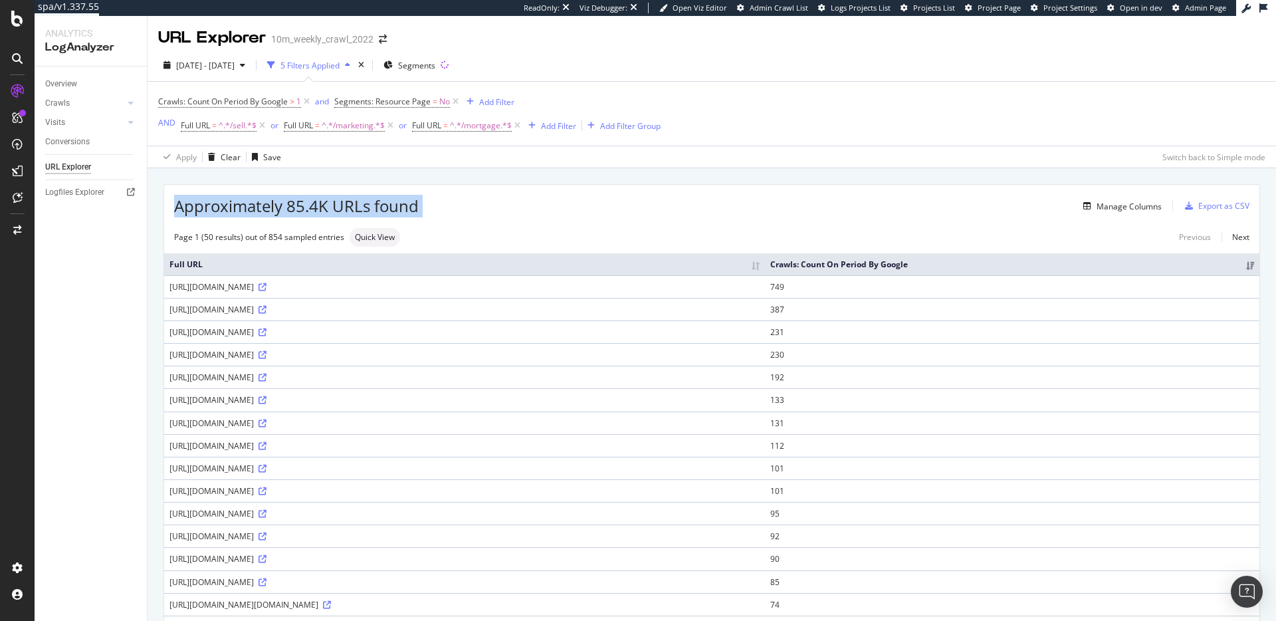
drag, startPoint x: 387, startPoint y: 205, endPoint x: 475, endPoint y: 209, distance: 87.1
click at [388, 205] on span "Approximately 85.4K URLs found" at bounding box center [296, 206] width 245 height 23
click at [664, 235] on div "Page 1 (50 results) out of 854 sampled entries Quick View Previous Next" at bounding box center [711, 237] width 1095 height 19
drag, startPoint x: 623, startPoint y: 218, endPoint x: 638, endPoint y: 219, distance: 15.3
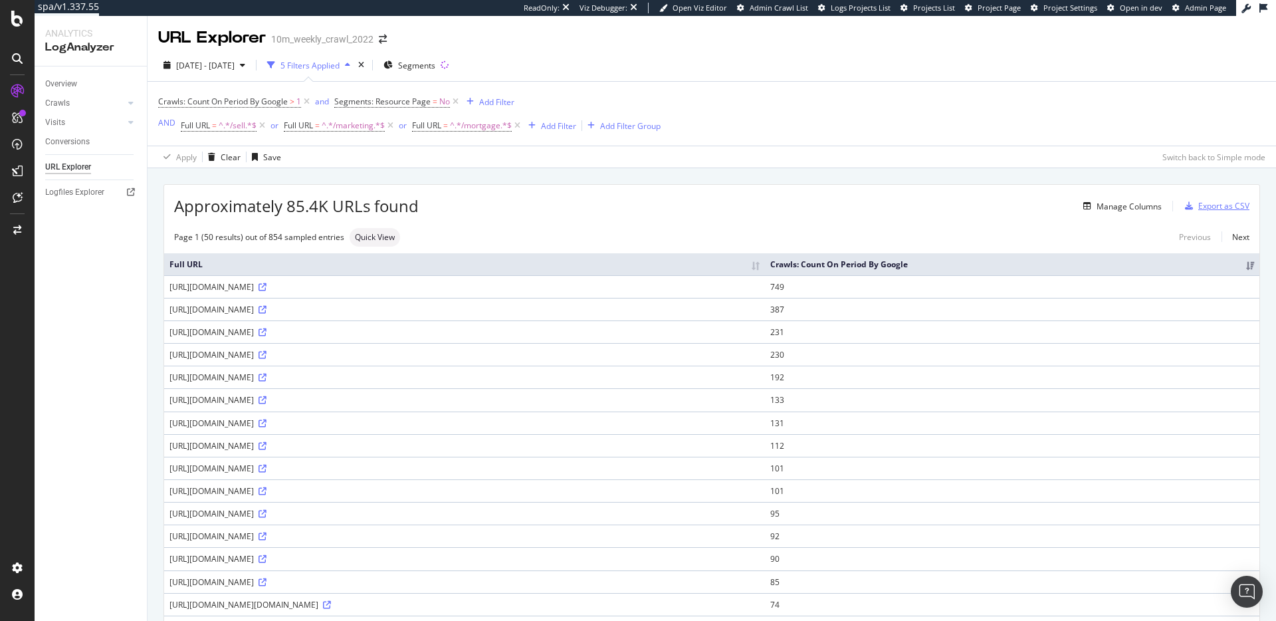
click at [1208, 207] on div "Export as CSV" at bounding box center [1223, 205] width 51 height 11
click at [683, 215] on div "Approximately 85.4K URLs found Manage Columns Export as CSV" at bounding box center [711, 201] width 1095 height 33
click at [561, 198] on div "Manage Columns" at bounding box center [790, 206] width 743 height 16
click at [208, 66] on span "2025 Jul. 3rd - Oct. 2nd" at bounding box center [205, 65] width 58 height 11
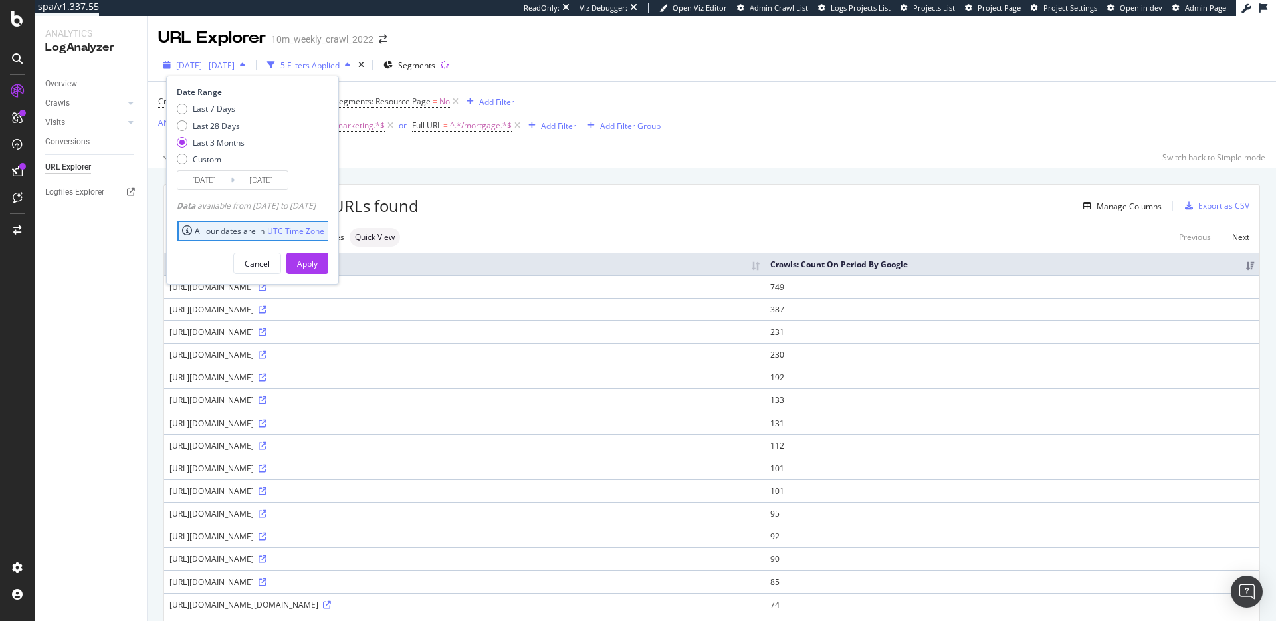
click at [211, 64] on span "2025 Jul. 3rd - Oct. 2nd" at bounding box center [205, 65] width 58 height 11
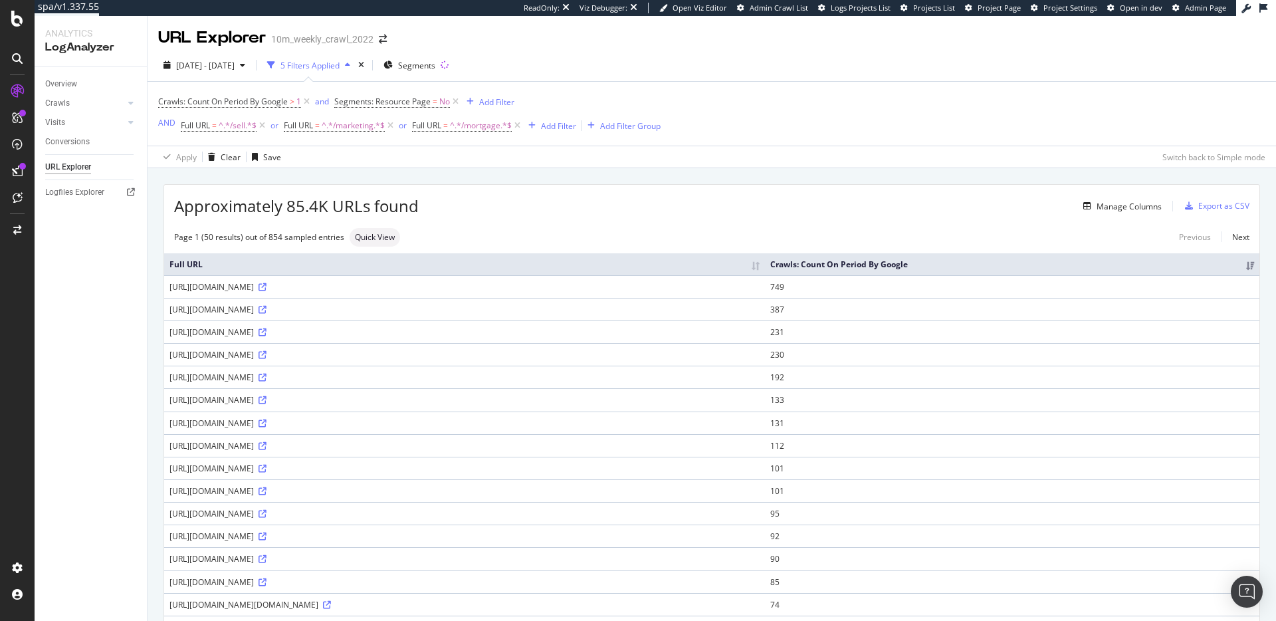
click at [520, 195] on div "Approximately 85.4K URLs found Manage Columns Export as CSV" at bounding box center [711, 201] width 1095 height 33
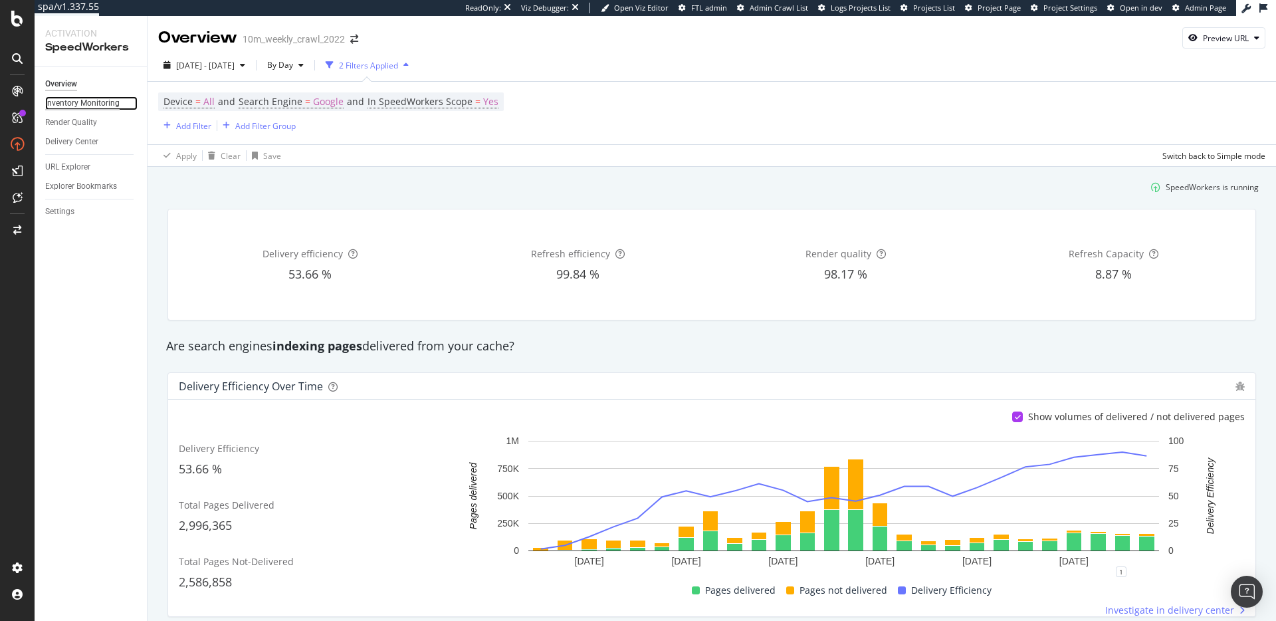
click at [78, 101] on div "Inventory Monitoring" at bounding box center [82, 103] width 74 height 14
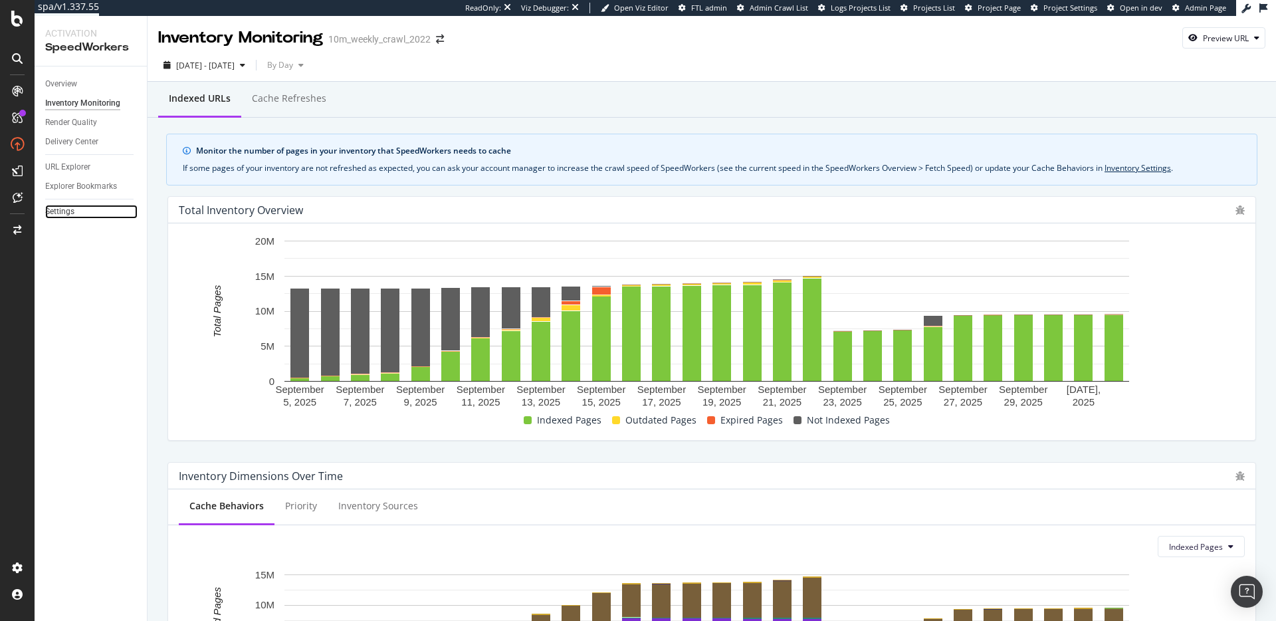
click at [68, 213] on div "Settings" at bounding box center [59, 212] width 29 height 14
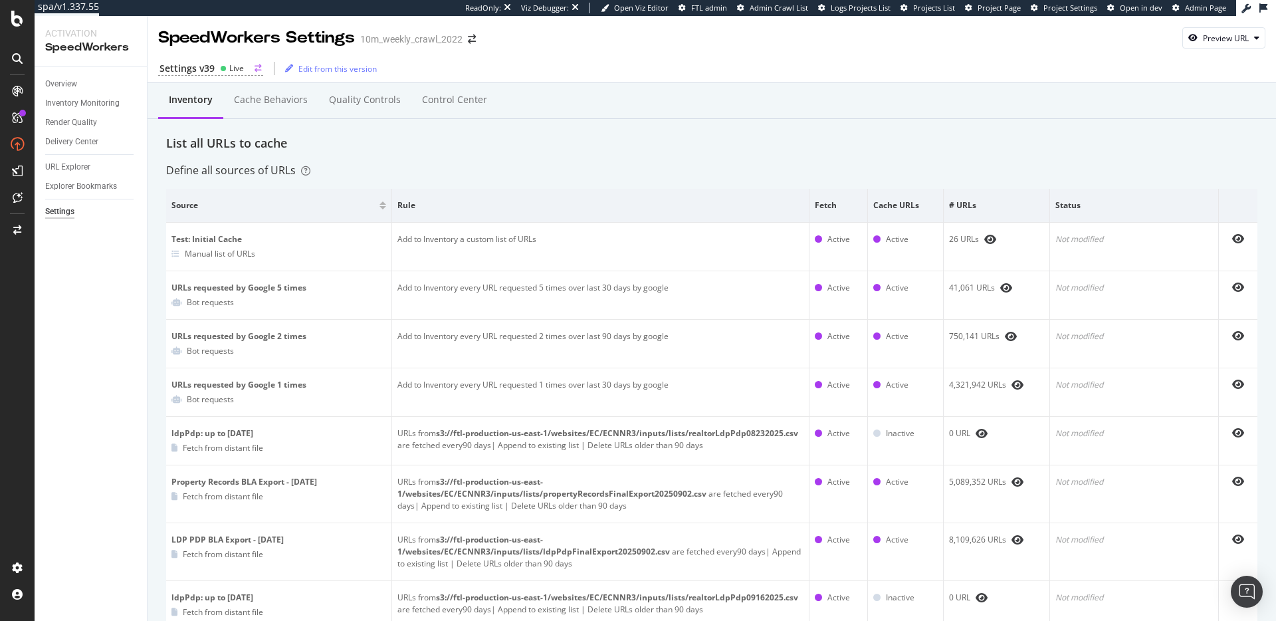
click at [209, 65] on div "Settings v39" at bounding box center [187, 68] width 55 height 13
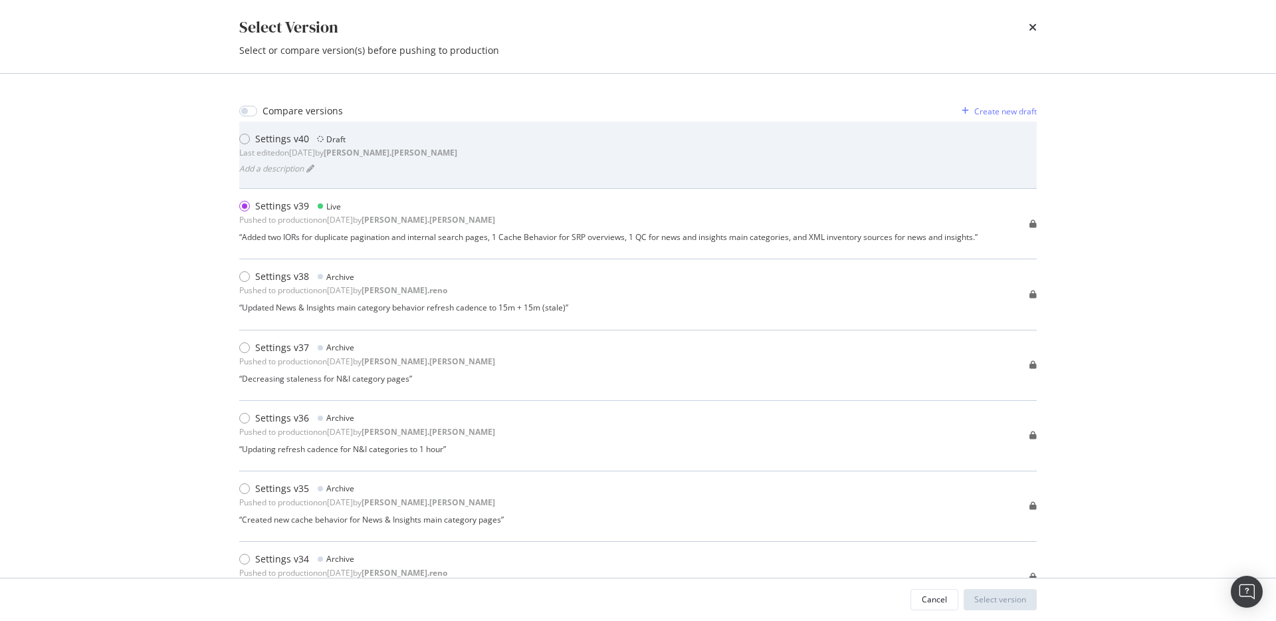
click at [392, 156] on b "jessica.jordan" at bounding box center [391, 152] width 134 height 11
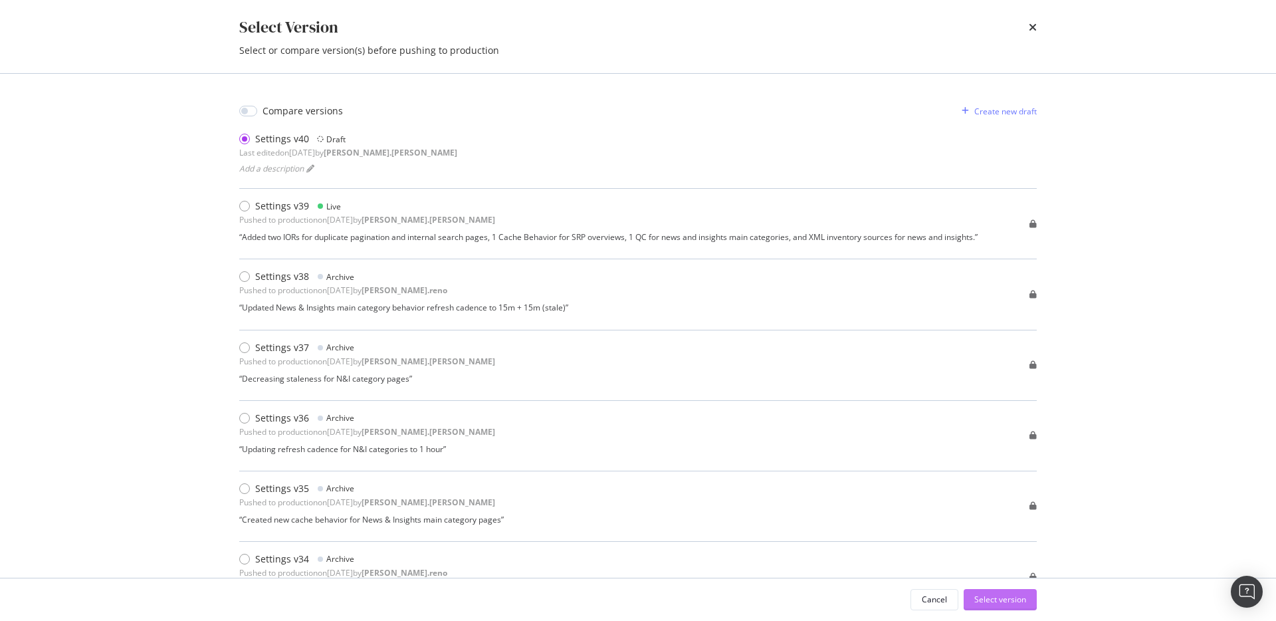
click at [1020, 606] on div "Select version" at bounding box center [1000, 600] width 52 height 20
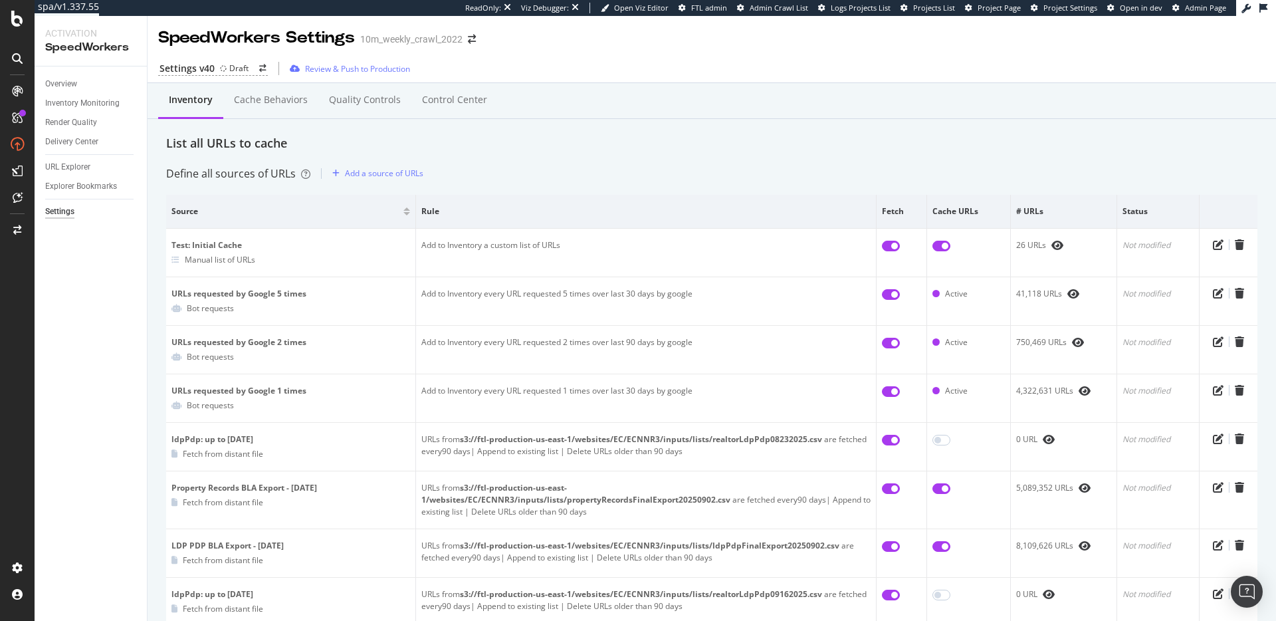
click at [374, 139] on div "List all URLs to cache" at bounding box center [711, 143] width 1091 height 17
click at [391, 177] on div "Add a source of URLs" at bounding box center [384, 172] width 78 height 11
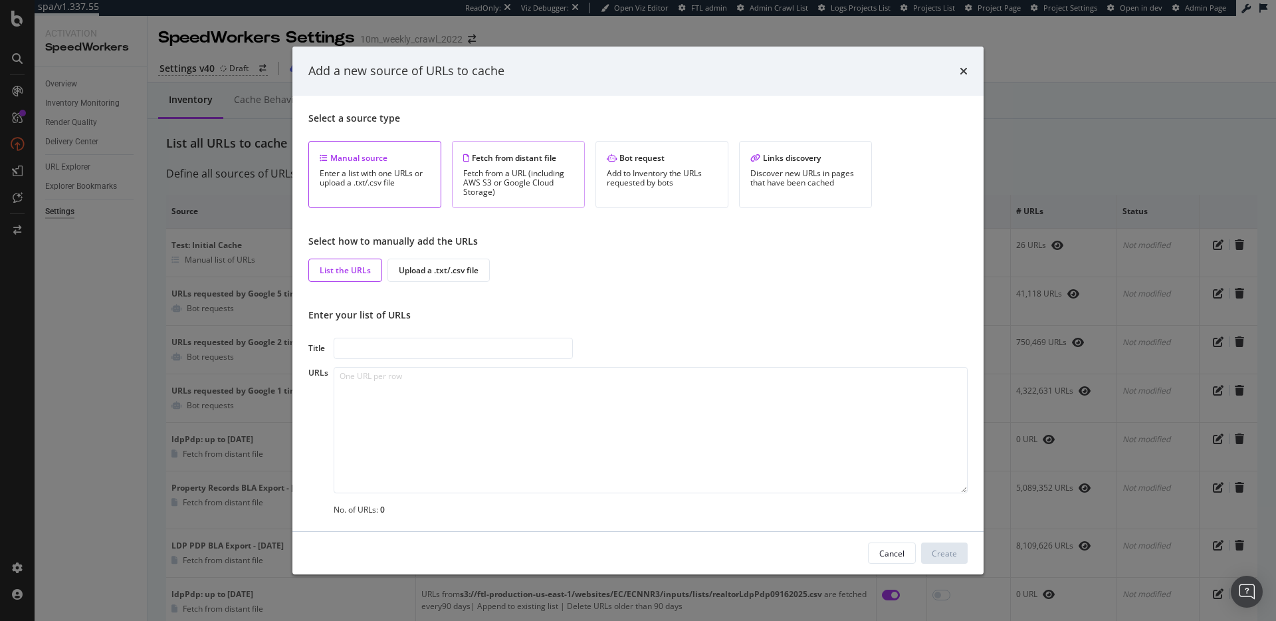
click at [531, 184] on div "Fetch from a URL (including AWS S3 or Google Cloud Storage)" at bounding box center [518, 183] width 110 height 28
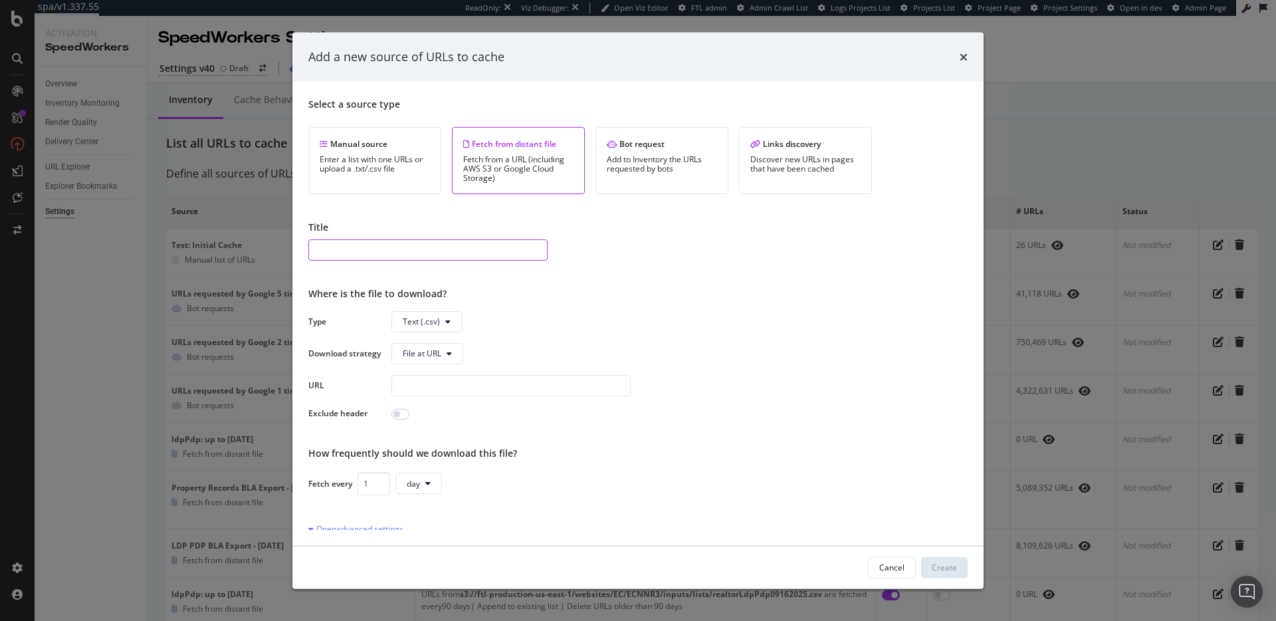
click at [370, 247] on input "modal" at bounding box center [427, 249] width 239 height 21
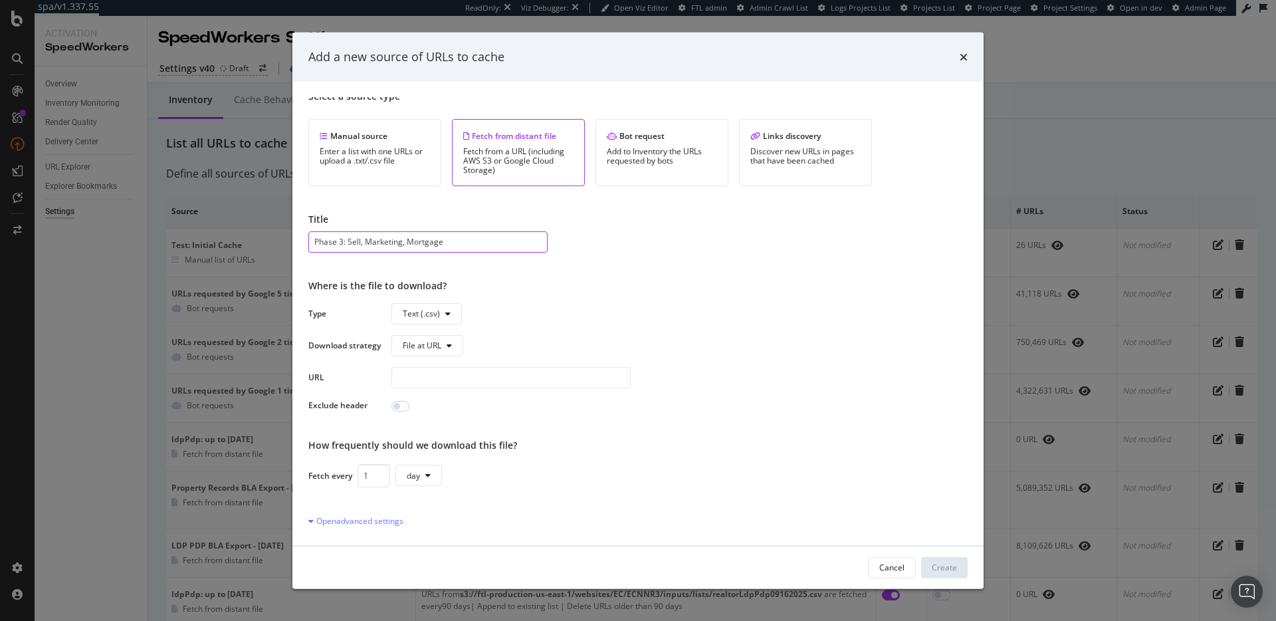
scroll to position [19, 0]
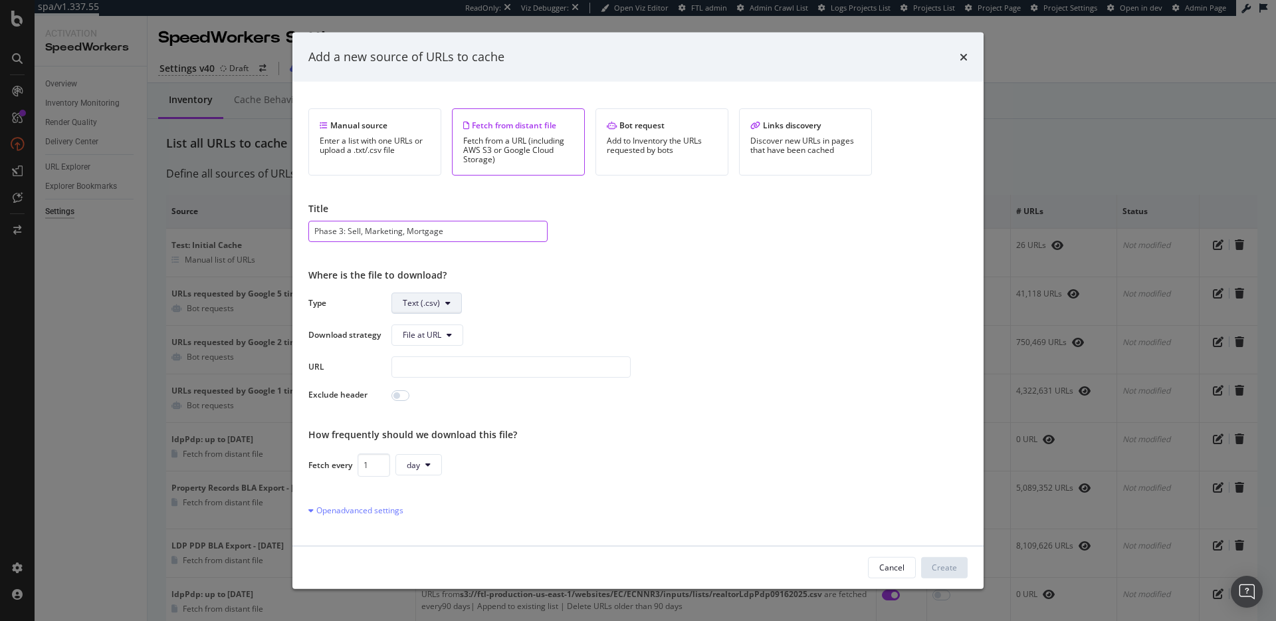
type input "Phase 3: Sell, Marketing, Mortgage"
click at [447, 301] on icon "modal" at bounding box center [447, 302] width 5 height 8
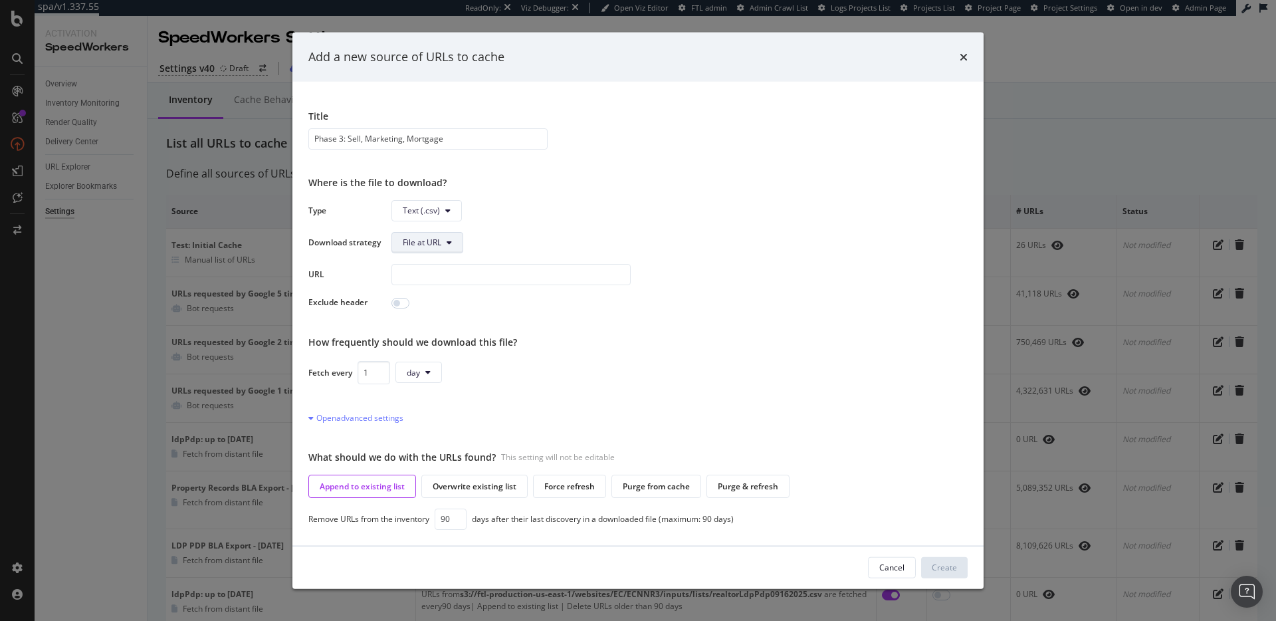
click at [439, 241] on span "File at URL" at bounding box center [422, 242] width 39 height 11
click at [631, 226] on div "Type Text (.csv) Download strategy File at URL URL Exclude header" at bounding box center [637, 253] width 659 height 109
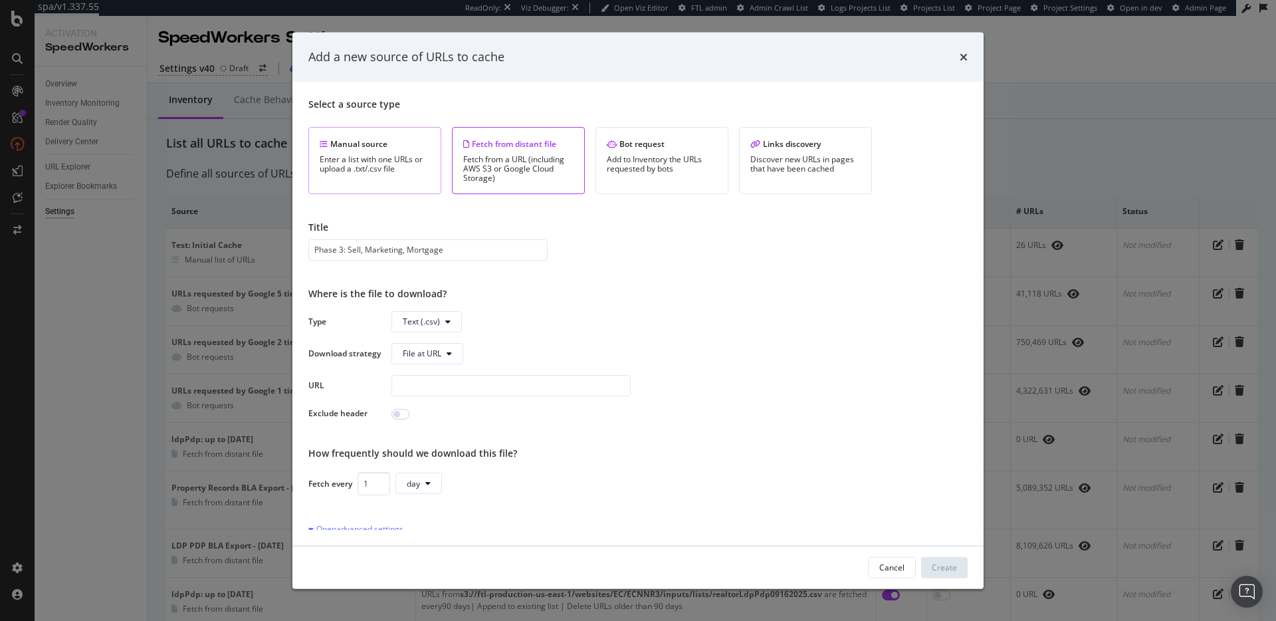
click at [381, 173] on div "Enter a list with one URLs or upload a .txt/.csv file" at bounding box center [375, 163] width 110 height 19
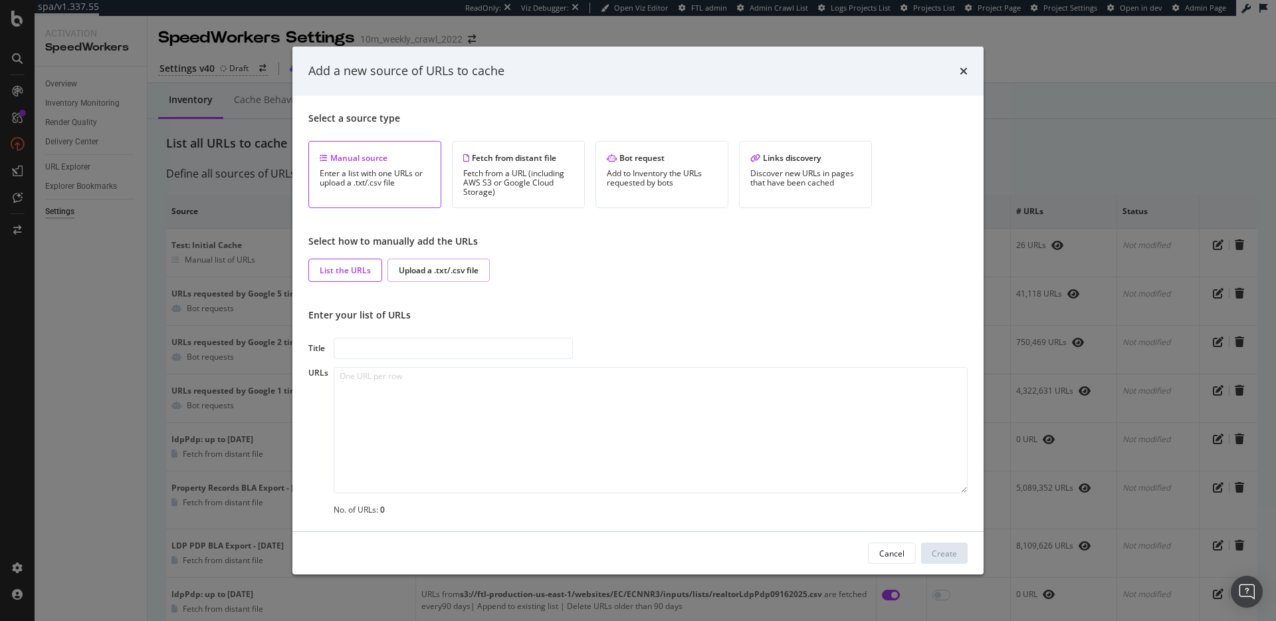
click at [471, 268] on div "Upload a .txt/.csv file" at bounding box center [439, 270] width 80 height 11
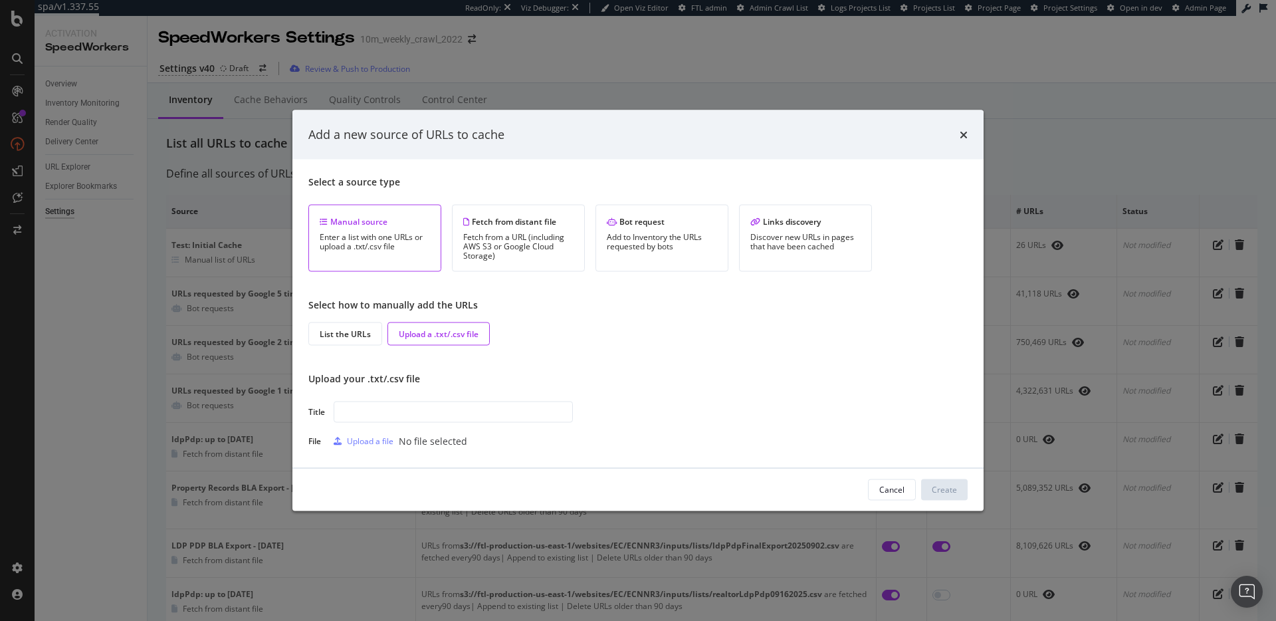
click at [439, 414] on input "modal" at bounding box center [453, 411] width 239 height 21
type input "Phase 3: Sell, Marketing, Mortgage"
click at [372, 441] on div "Upload a file" at bounding box center [370, 440] width 47 height 11
click at [608, 477] on div "Cancel Create" at bounding box center [637, 489] width 691 height 43
click at [940, 489] on div "Create" at bounding box center [944, 489] width 25 height 11
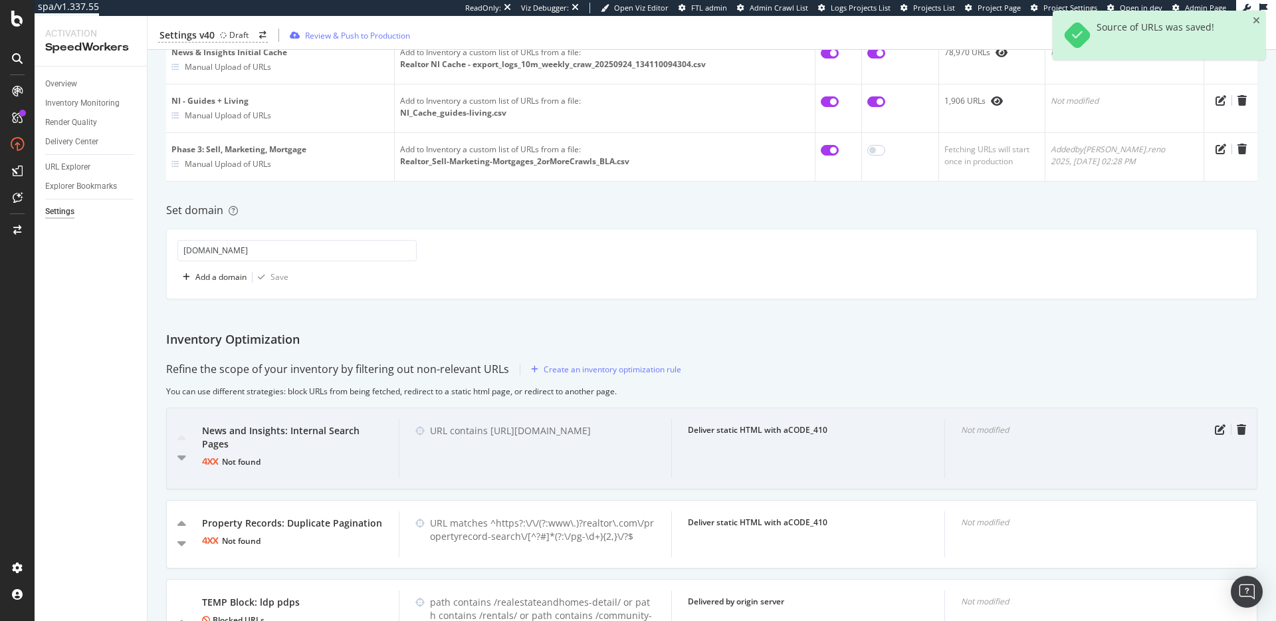
scroll to position [750, 0]
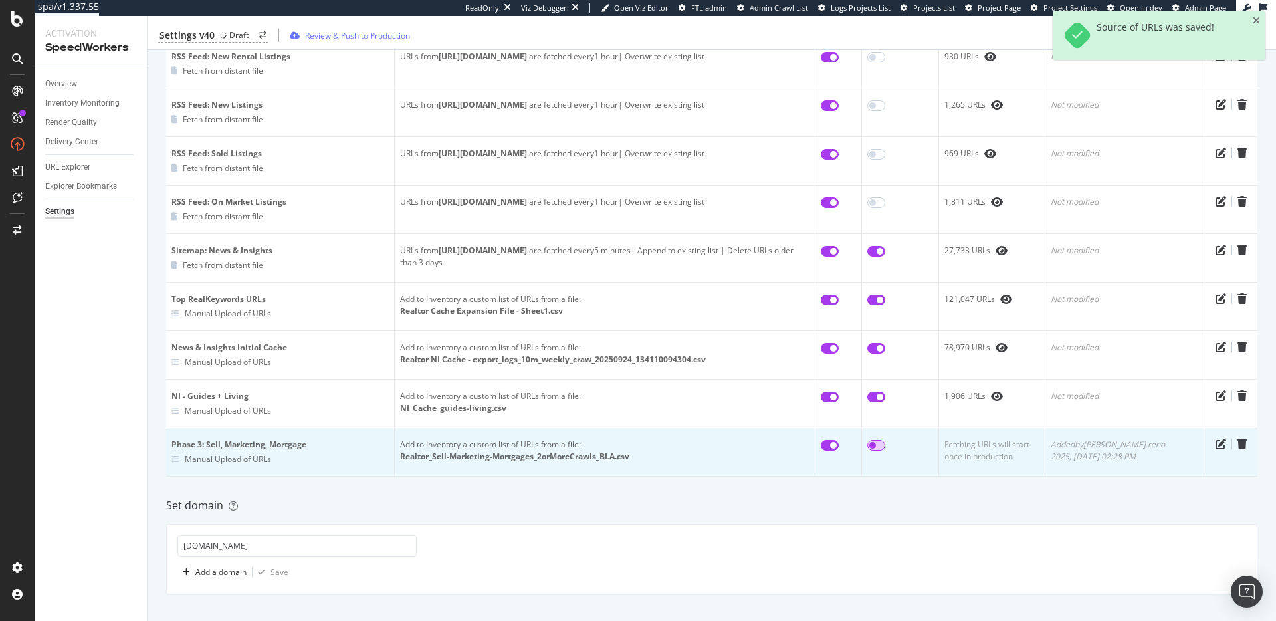
click at [885, 440] on input "checkbox" at bounding box center [876, 445] width 18 height 11
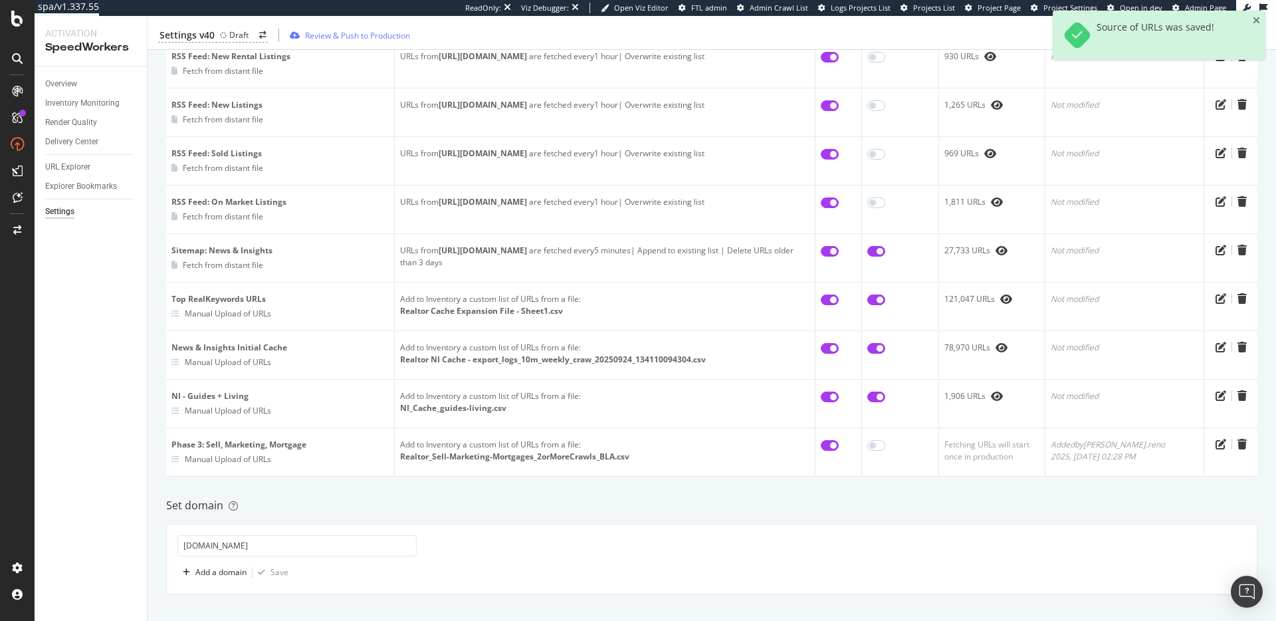
checkbox input "true"
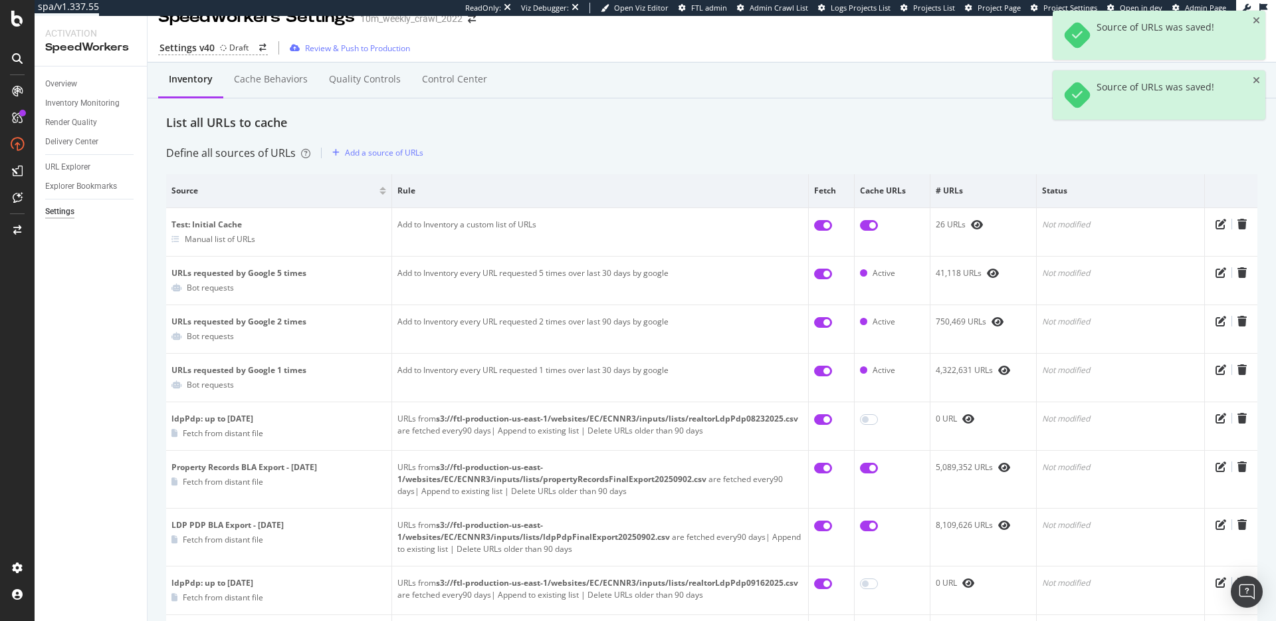
scroll to position [0, 0]
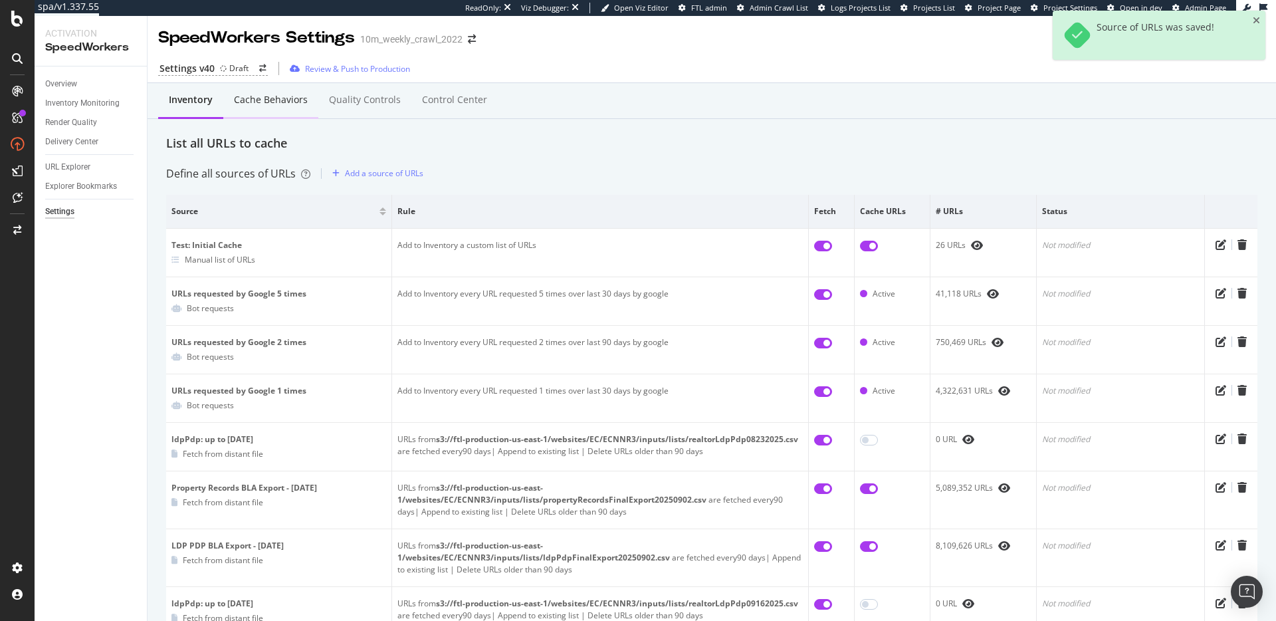
click at [285, 87] on div "Cache behaviors" at bounding box center [270, 100] width 95 height 37
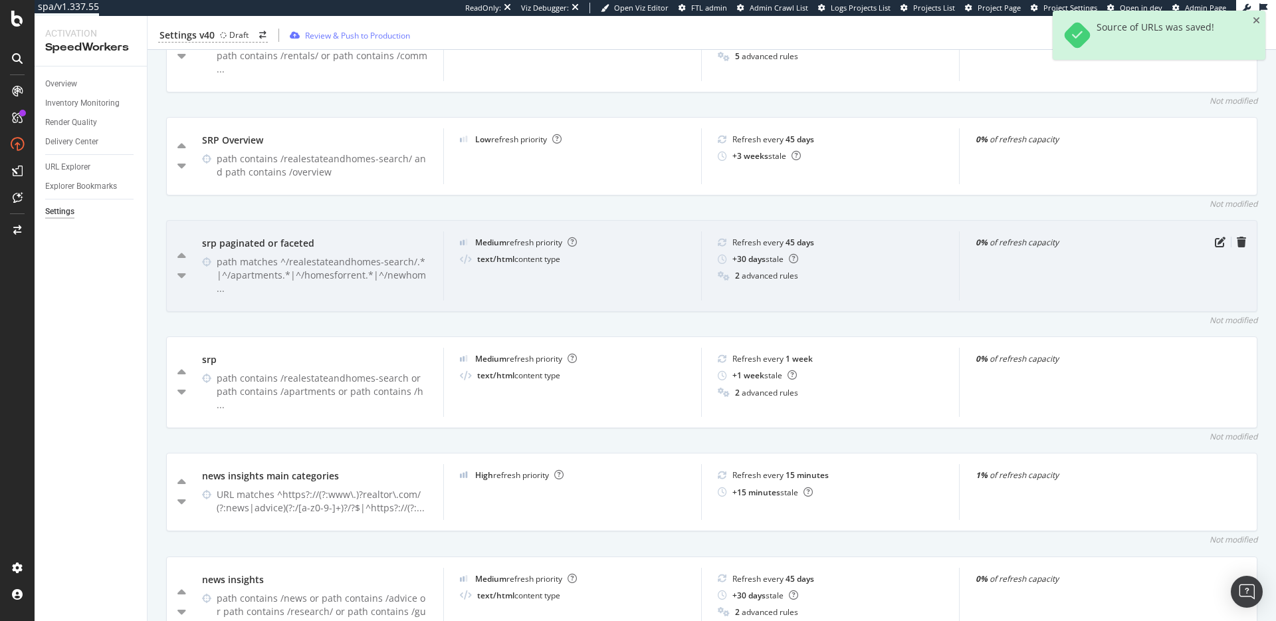
scroll to position [368, 0]
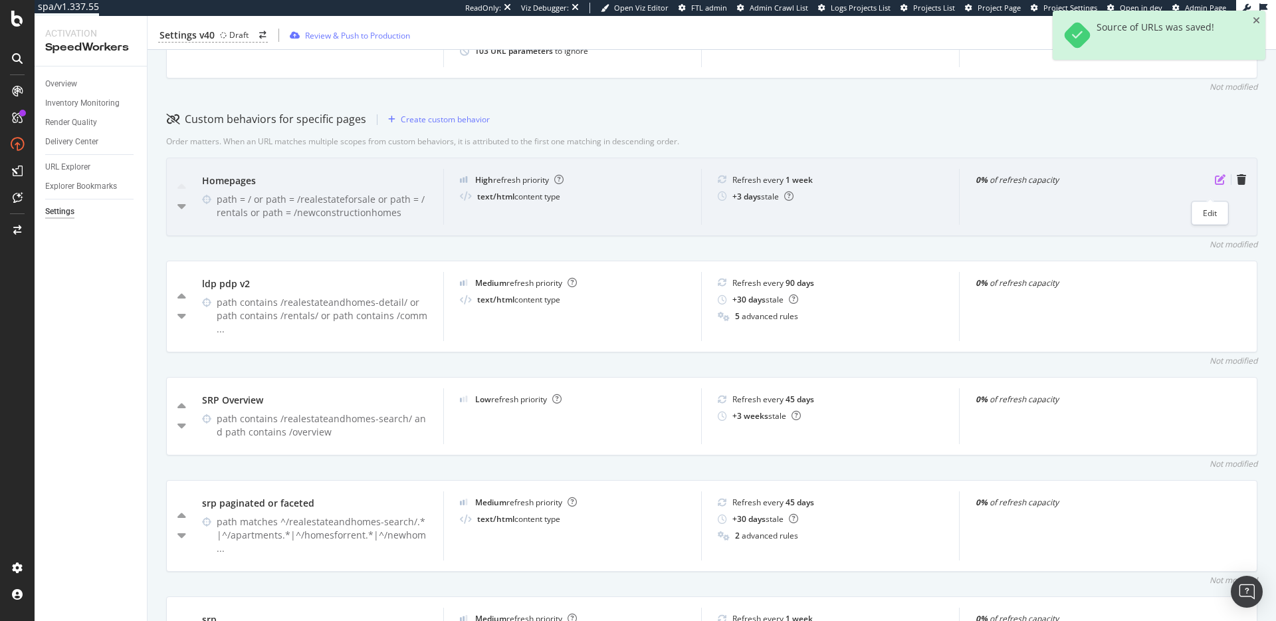
click at [1215, 185] on icon "pen-to-square" at bounding box center [1220, 179] width 11 height 11
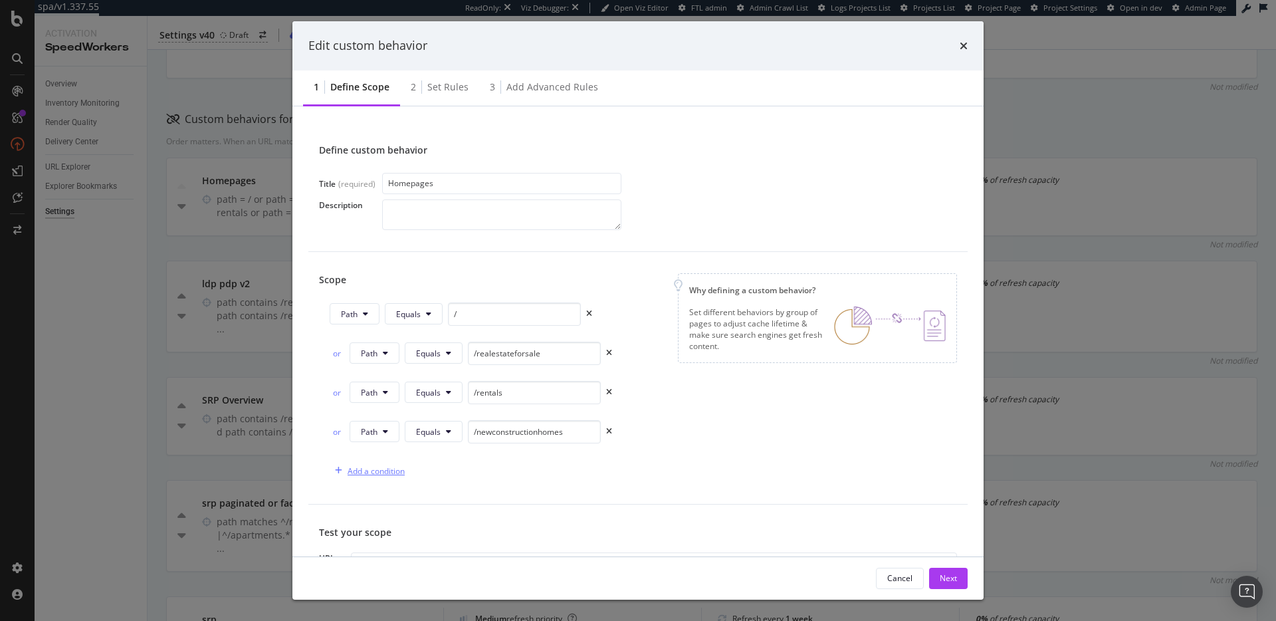
click at [384, 475] on div "Add a condition" at bounding box center [376, 470] width 57 height 11
click at [538, 464] on input "modal" at bounding box center [532, 470] width 133 height 23
click at [378, 469] on button "URL" at bounding box center [374, 470] width 48 height 21
click at [381, 566] on span "Path" at bounding box center [384, 571] width 47 height 12
click at [501, 473] on input "modal" at bounding box center [534, 470] width 133 height 23
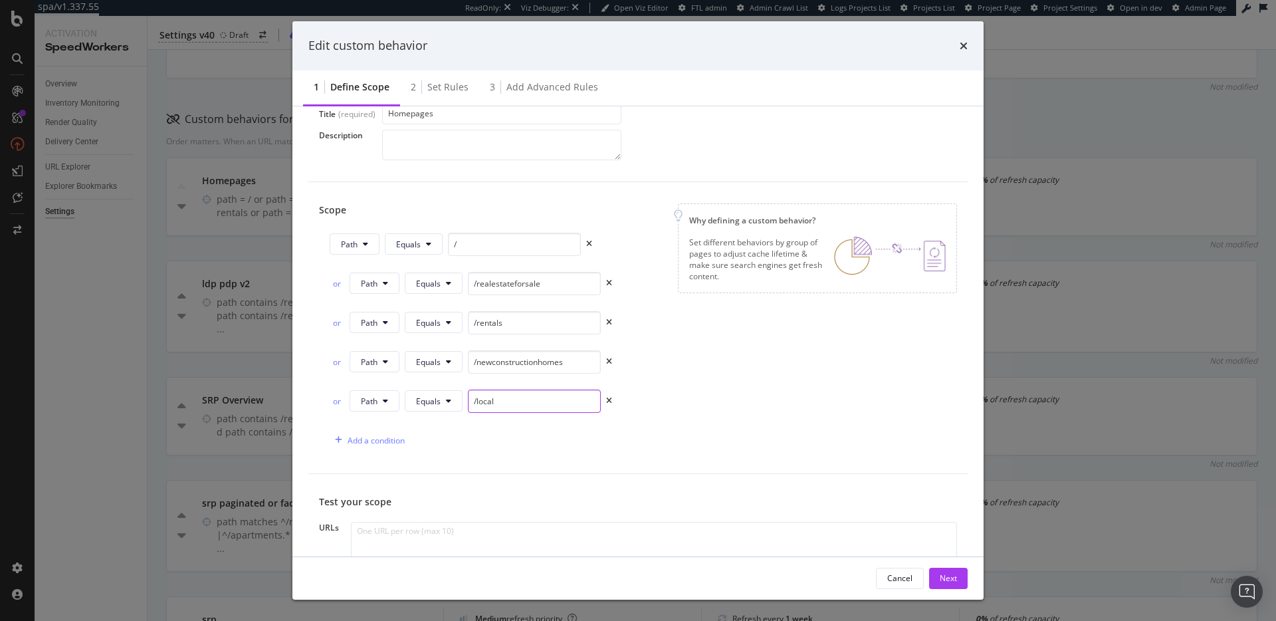
scroll to position [74, 0]
type input "/local"
click at [948, 580] on div "Next" at bounding box center [948, 577] width 17 height 11
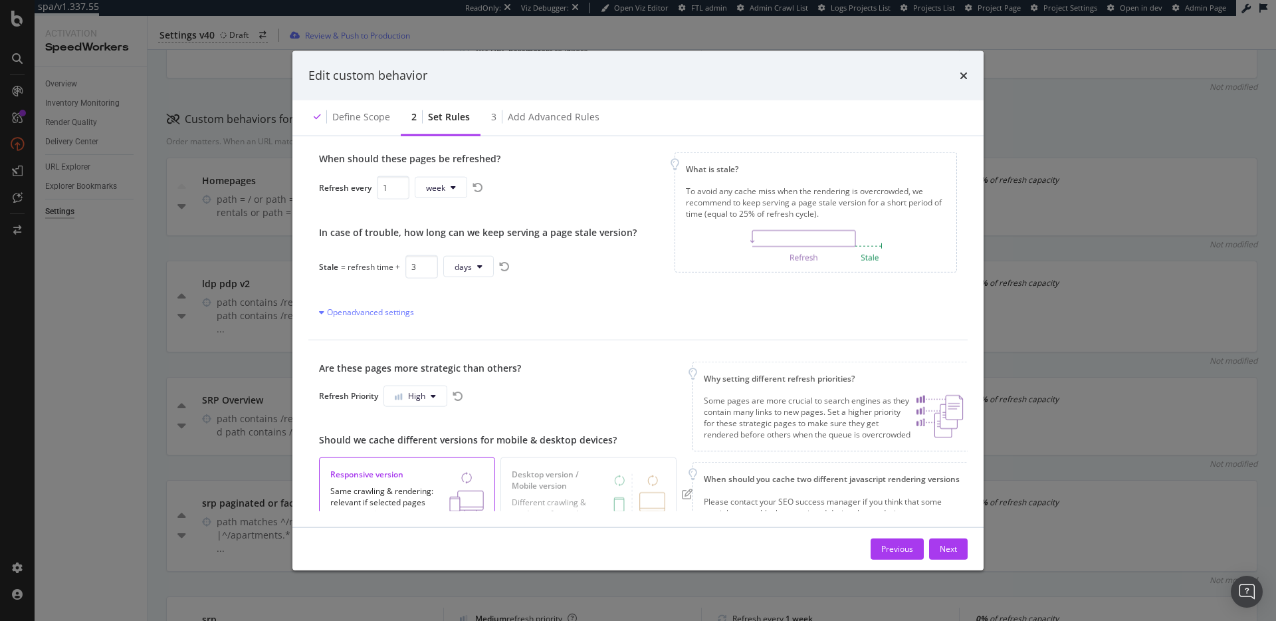
scroll to position [0, 0]
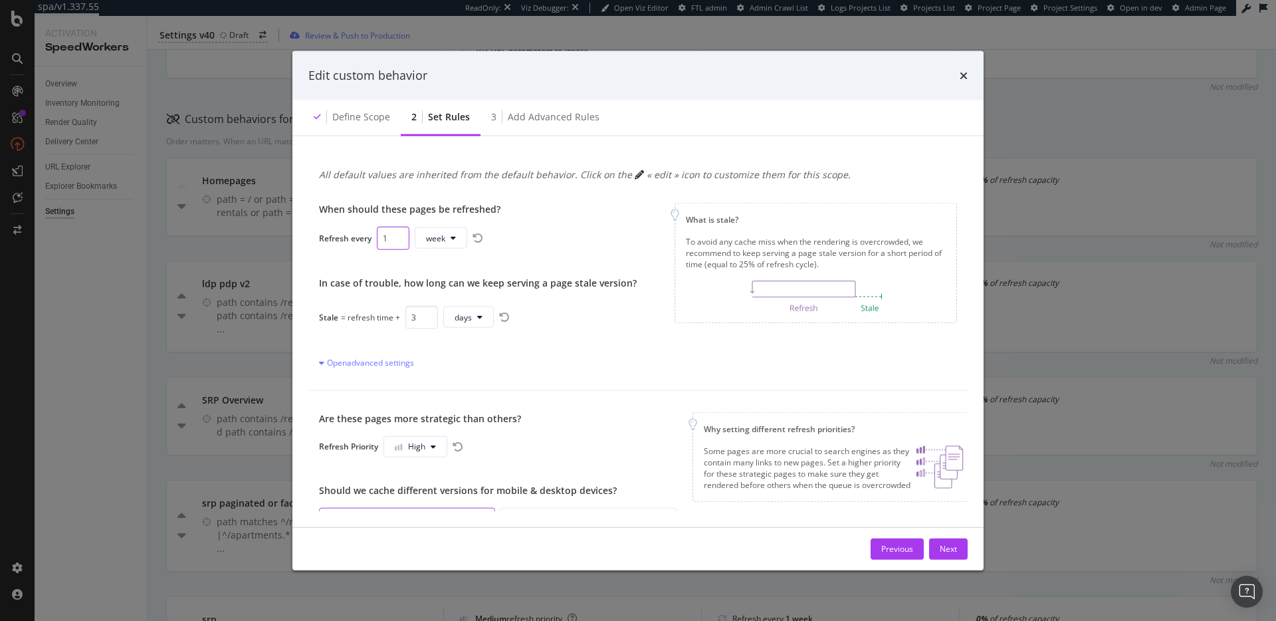
click at [387, 239] on input "1" at bounding box center [393, 237] width 33 height 23
click at [451, 239] on icon "modal" at bounding box center [453, 238] width 5 height 8
click at [447, 314] on span "day" at bounding box center [438, 314] width 26 height 12
click at [425, 324] on input "2" at bounding box center [421, 316] width 33 height 23
type input "1"
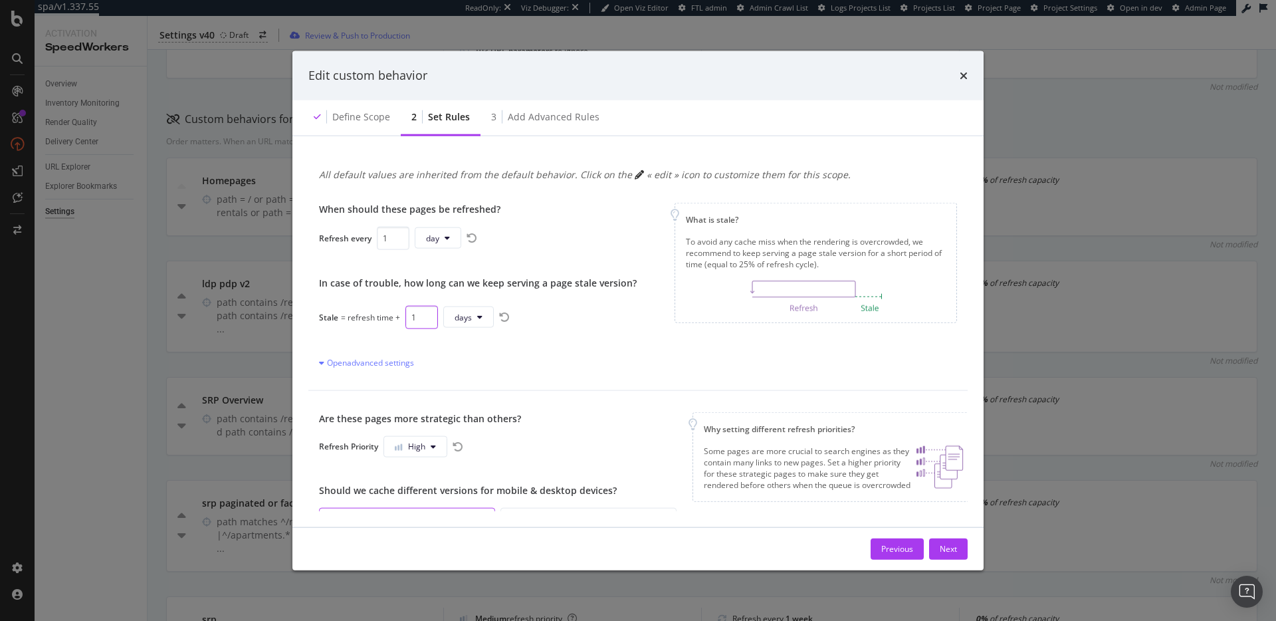
click at [425, 324] on input "1" at bounding box center [421, 316] width 33 height 23
click at [580, 307] on div "Stale = refresh time + 1 day" at bounding box center [478, 316] width 318 height 23
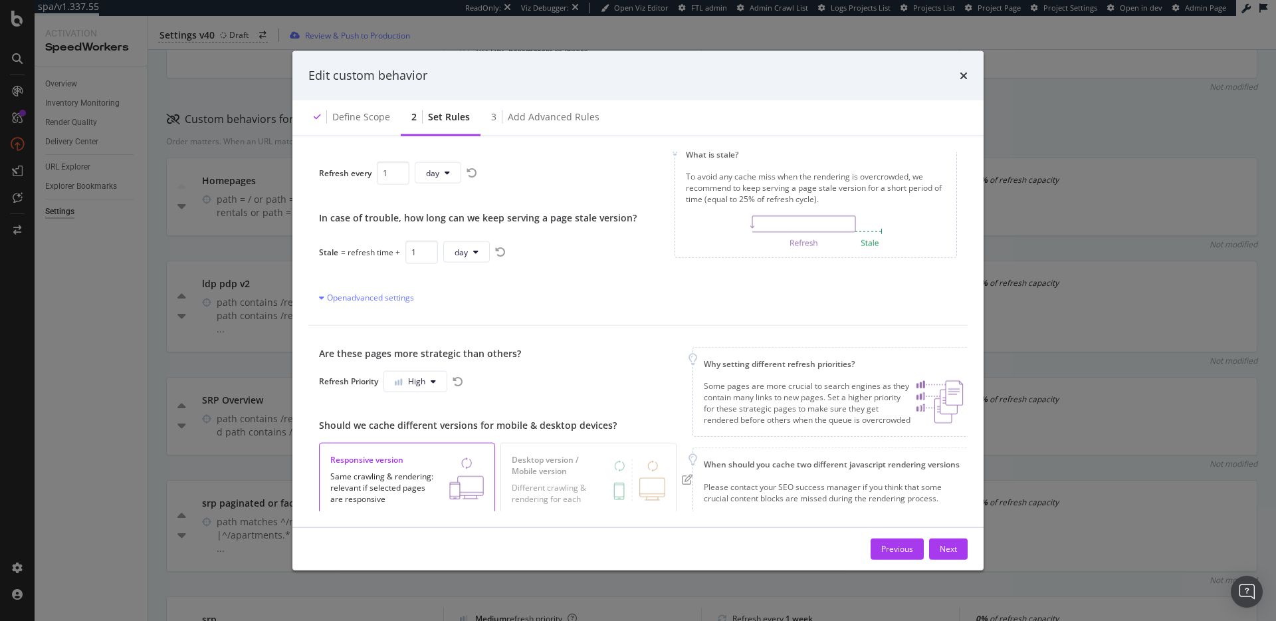
scroll to position [134, 0]
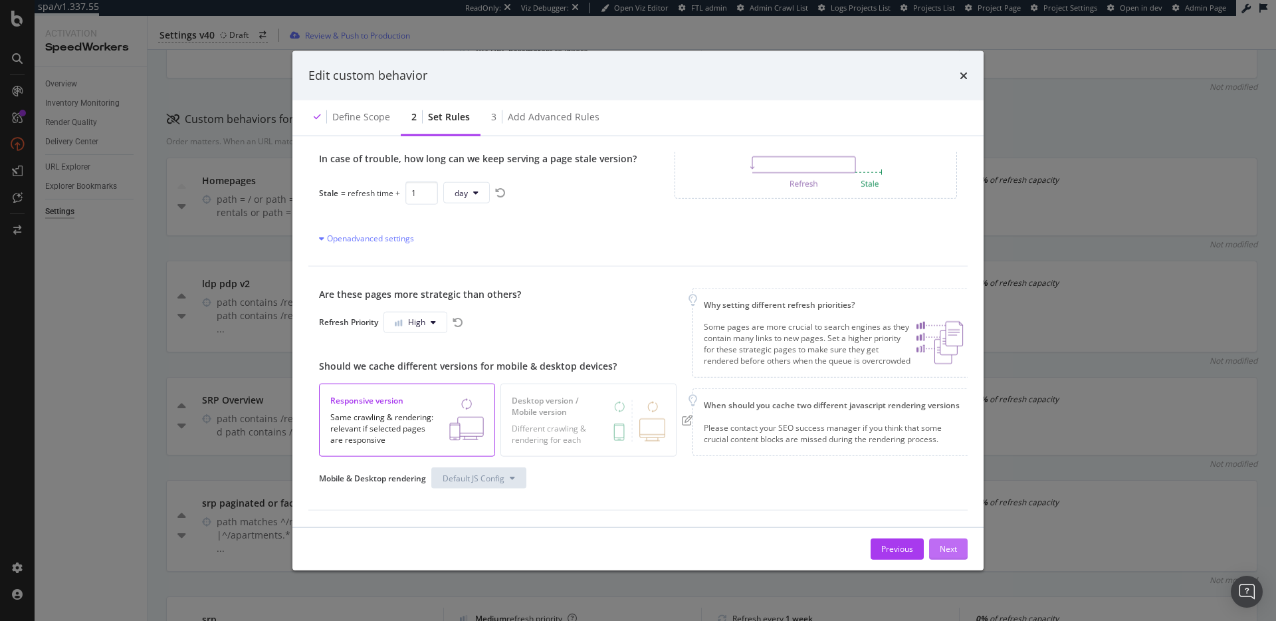
click at [944, 551] on div "Next" at bounding box center [948, 548] width 17 height 11
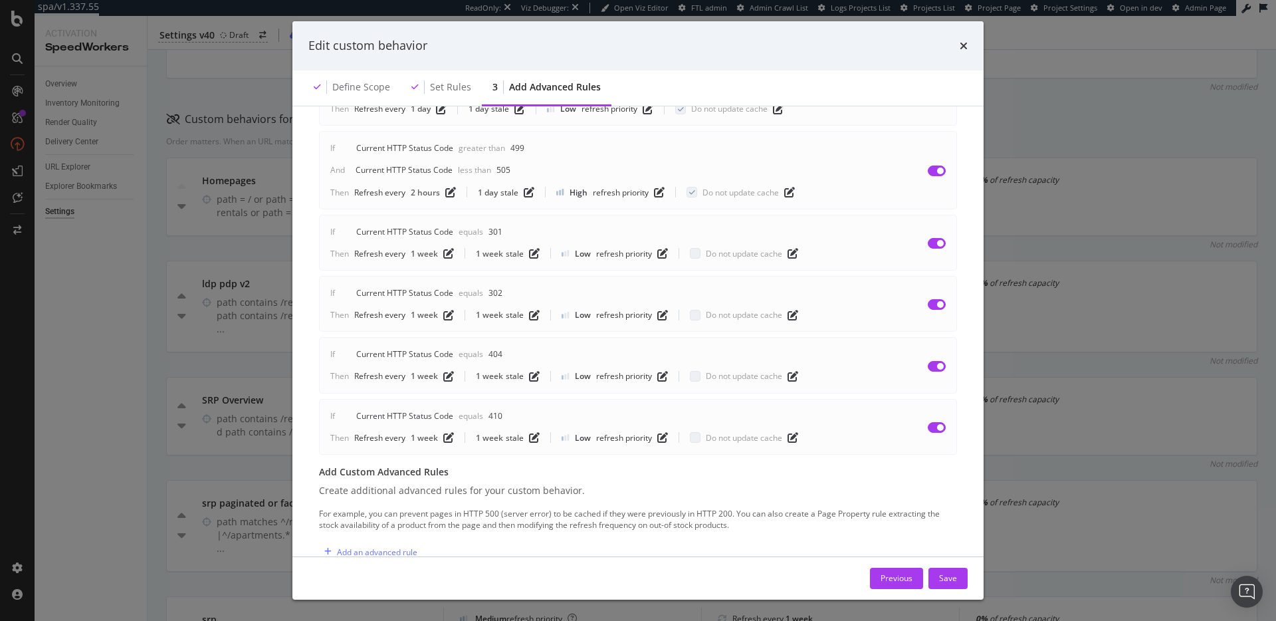
scroll to position [207, 0]
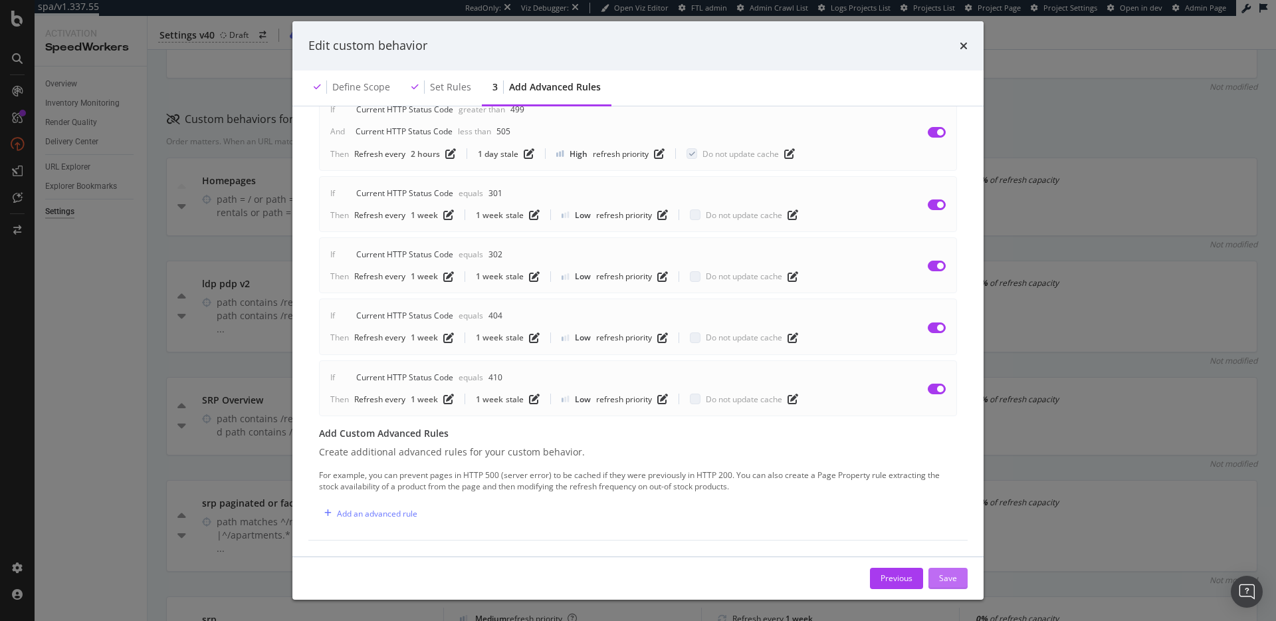
click at [948, 579] on div "Save" at bounding box center [948, 577] width 18 height 11
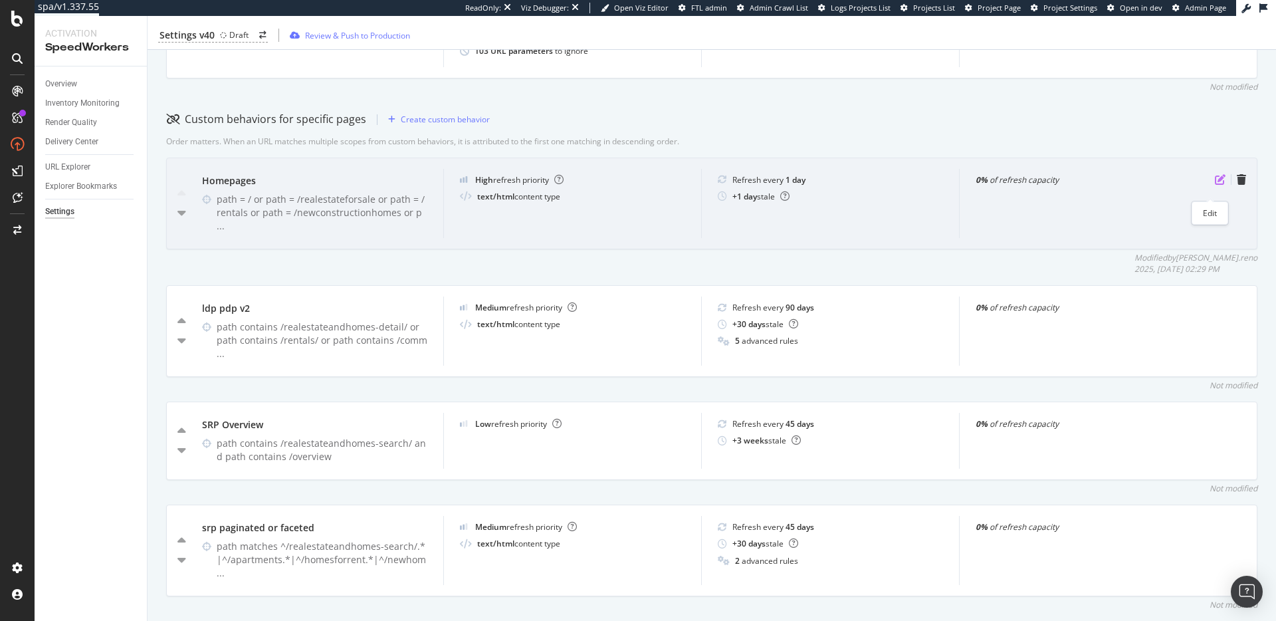
click at [1215, 185] on icon "pen-to-square" at bounding box center [1220, 179] width 11 height 11
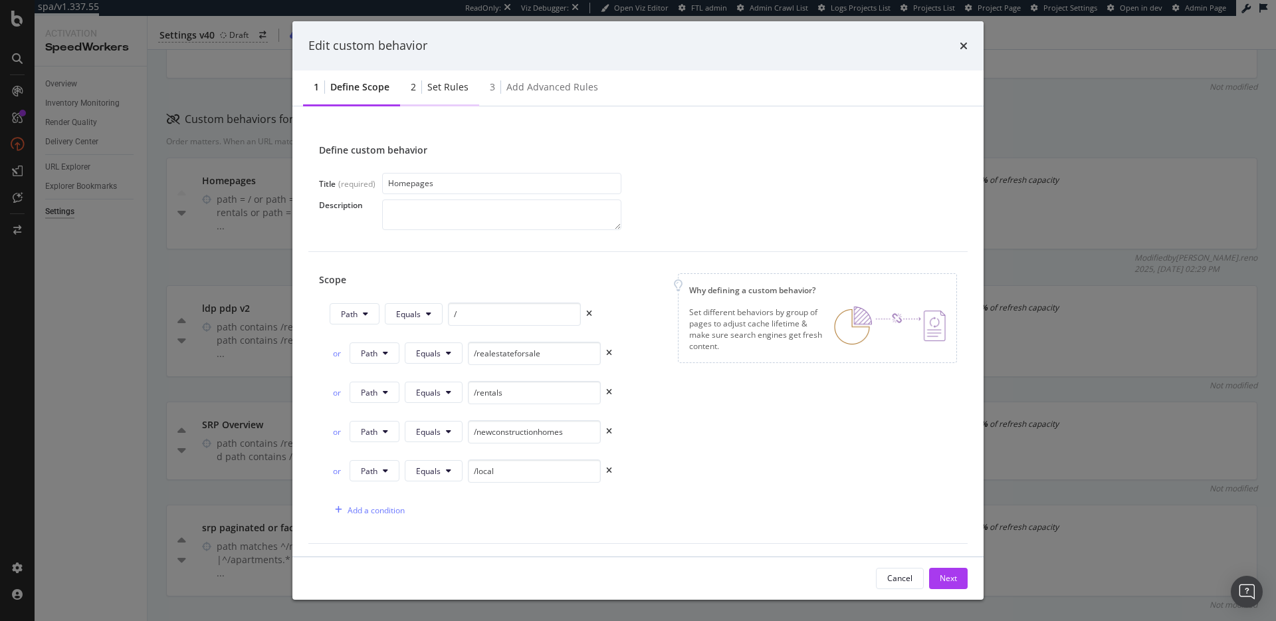
click at [425, 92] on div "2 Set rules" at bounding box center [439, 88] width 79 height 37
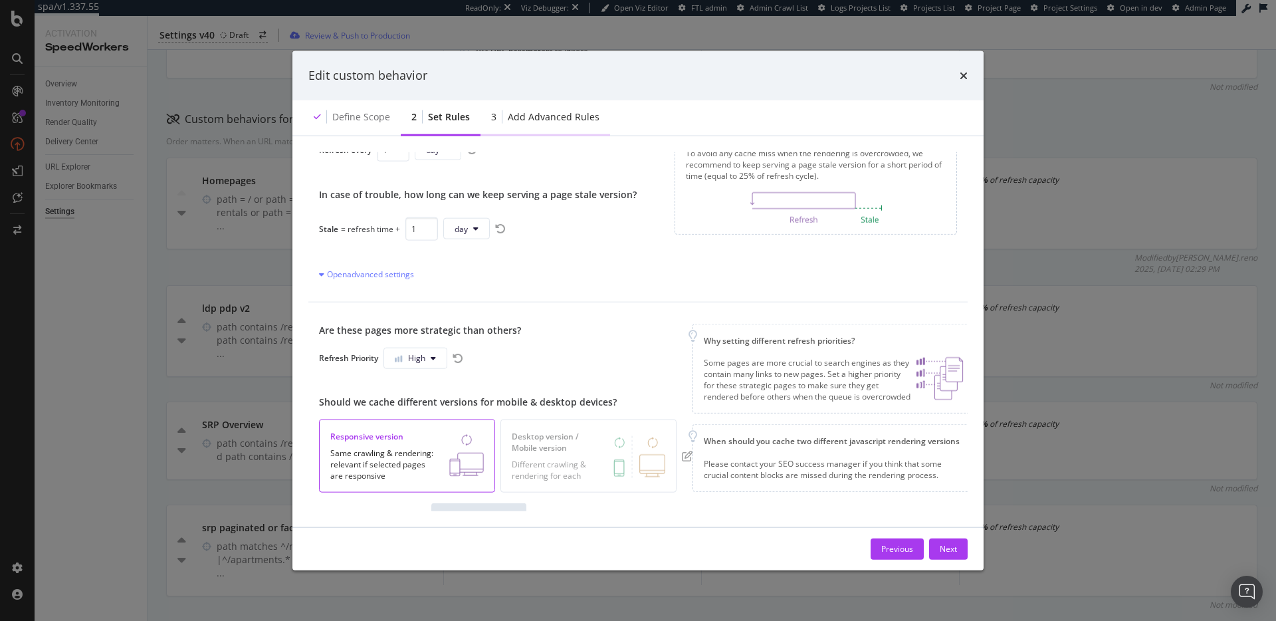
scroll to position [0, 0]
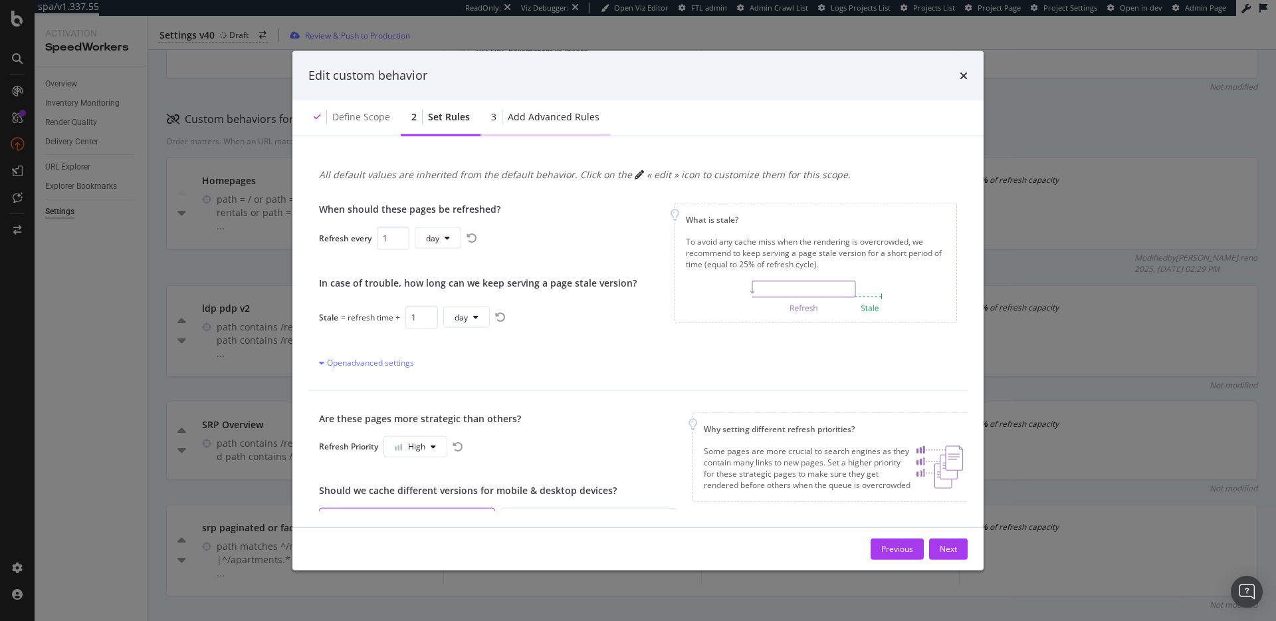
click at [538, 119] on div "Add advanced rules" at bounding box center [554, 116] width 92 height 13
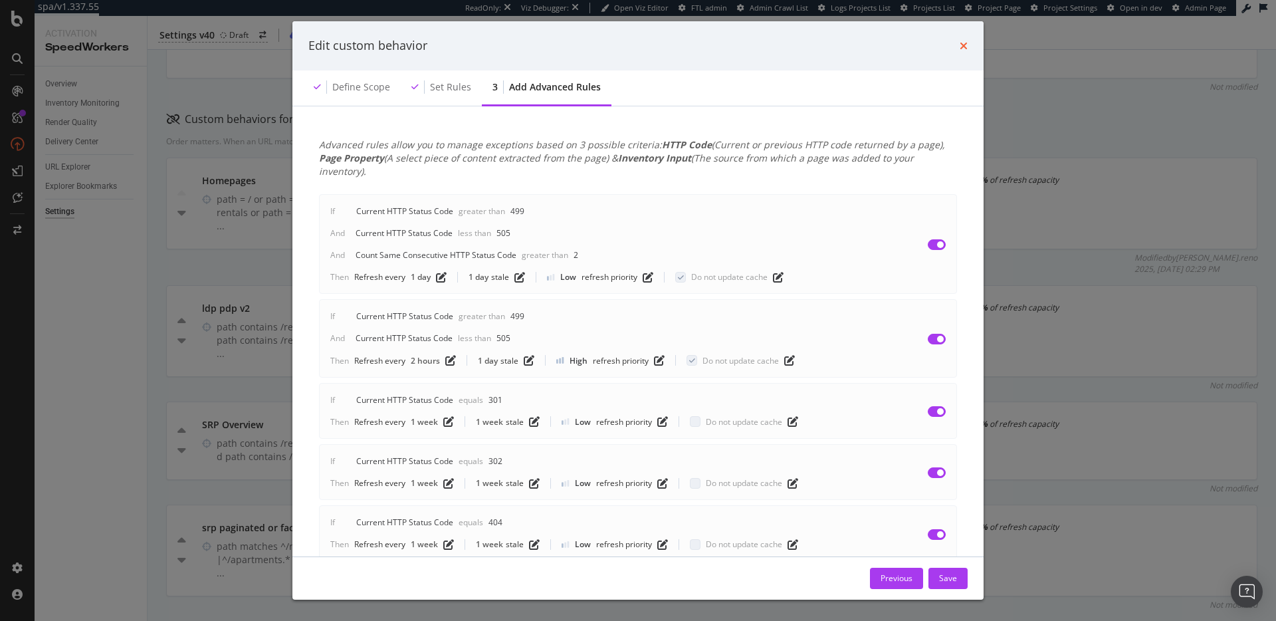
click at [964, 47] on icon "times" at bounding box center [964, 46] width 8 height 11
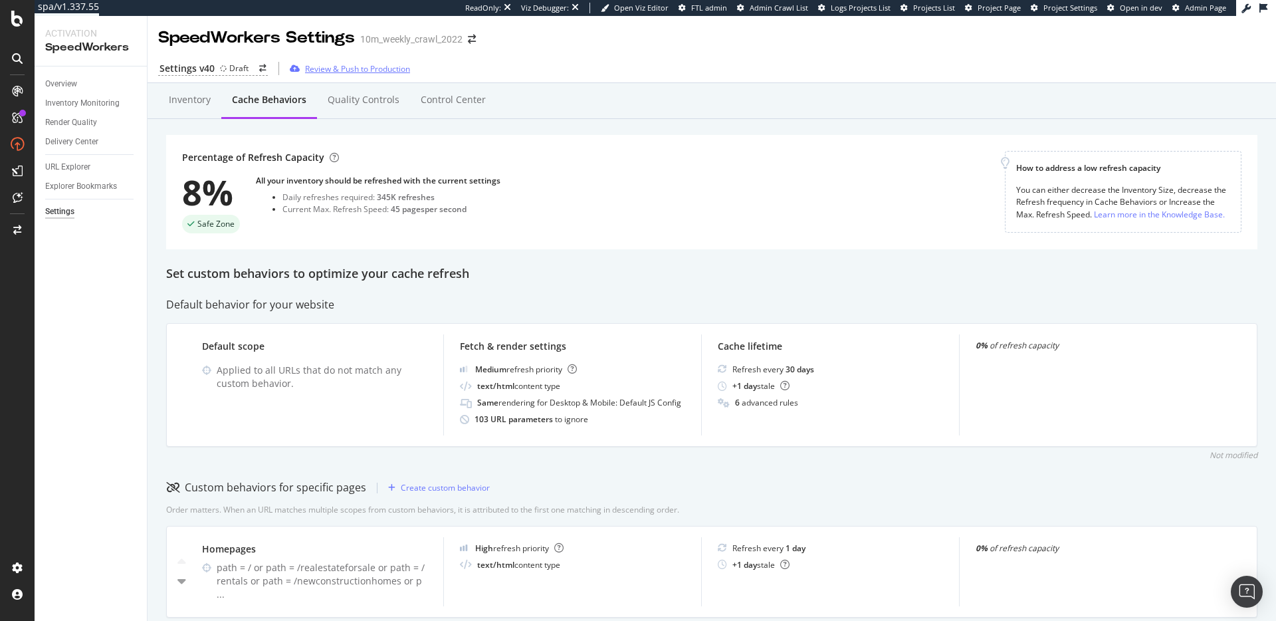
click at [358, 68] on div "Review & Push to Production" at bounding box center [357, 68] width 105 height 11
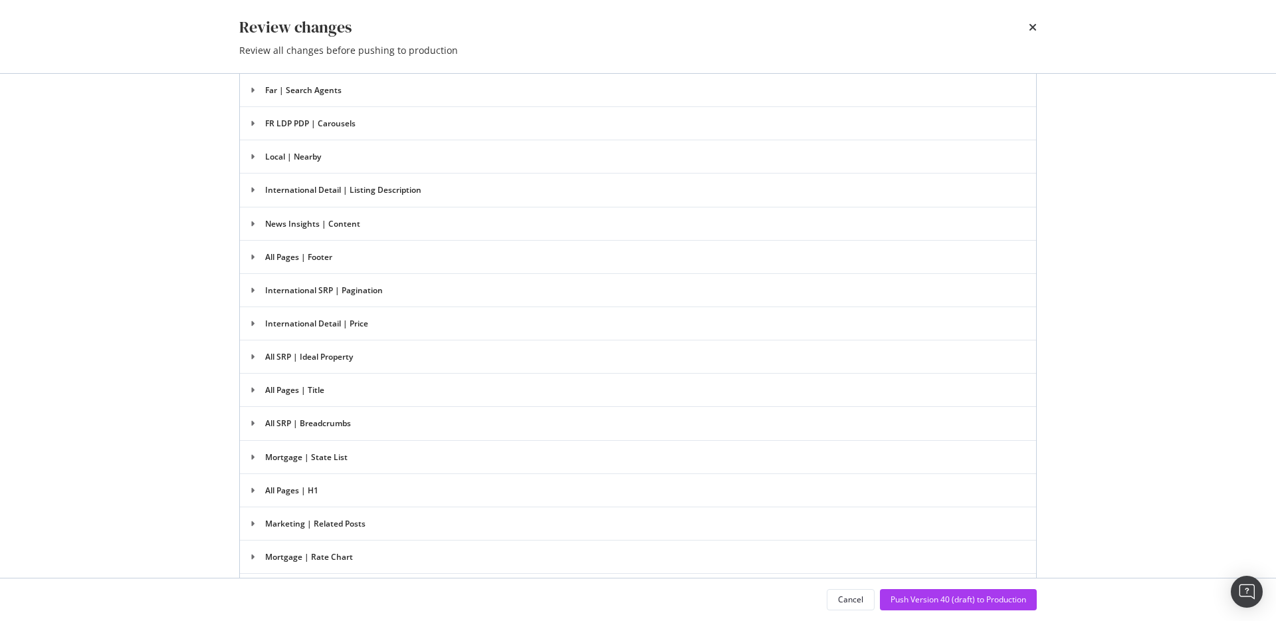
scroll to position [3103, 0]
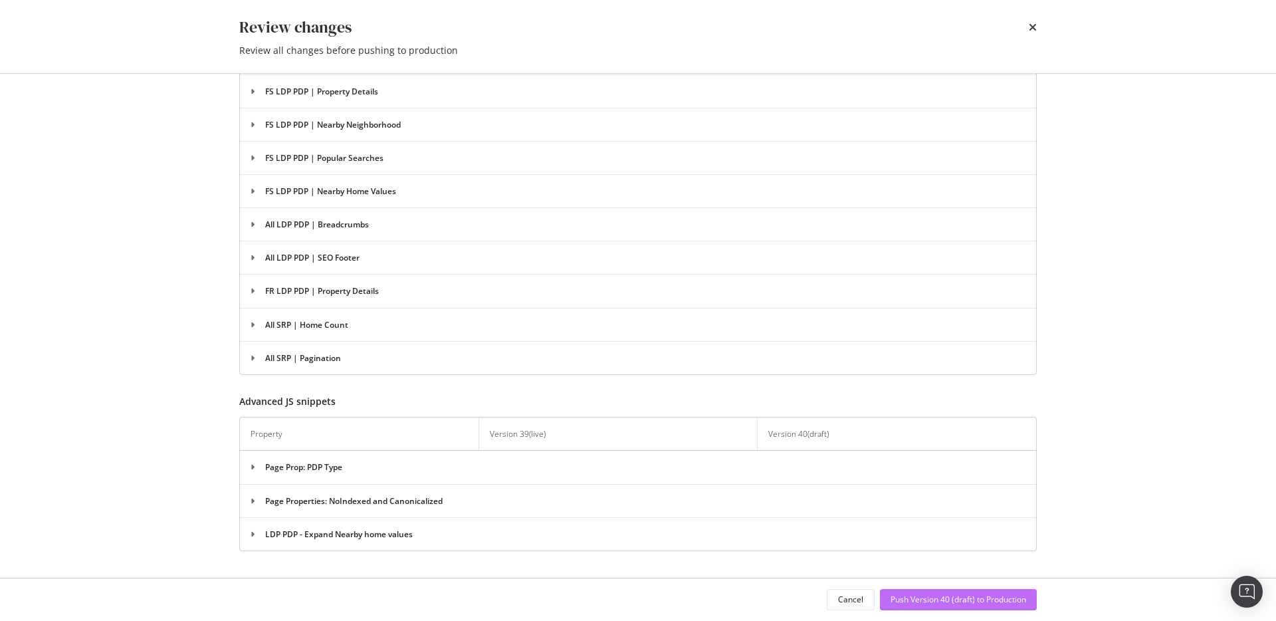
click at [982, 600] on div "Push Version 40 (draft) to Production" at bounding box center [959, 599] width 136 height 11
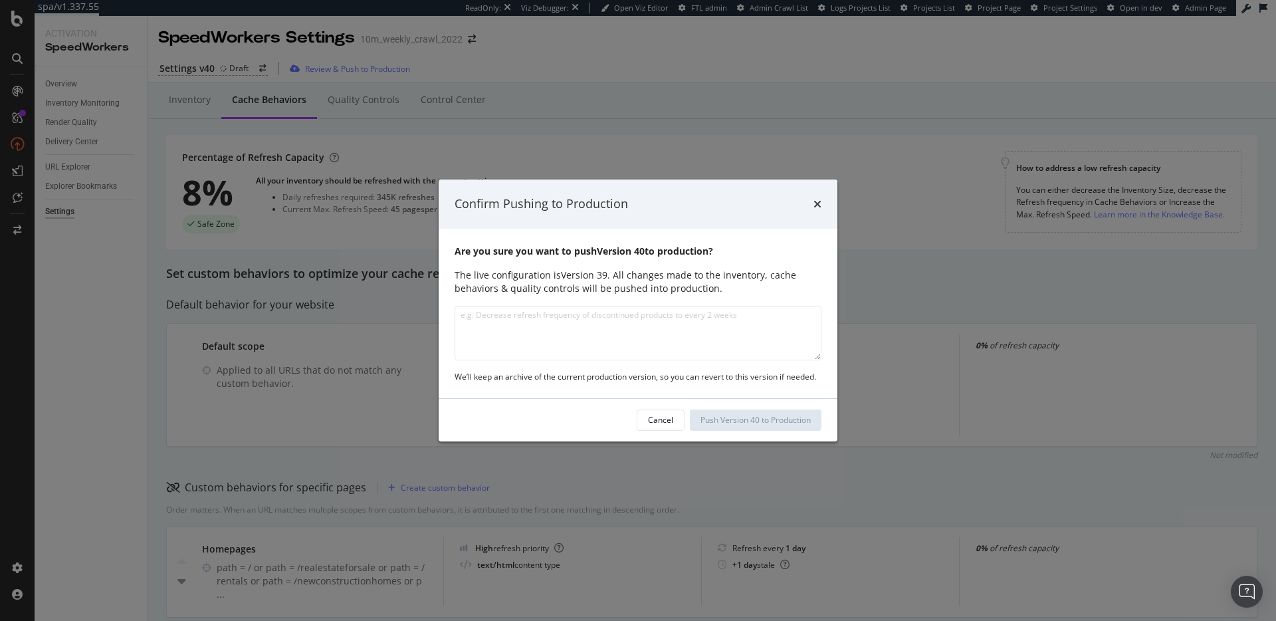
click at [609, 318] on textarea "modal" at bounding box center [638, 333] width 367 height 55
type textarea "Added"
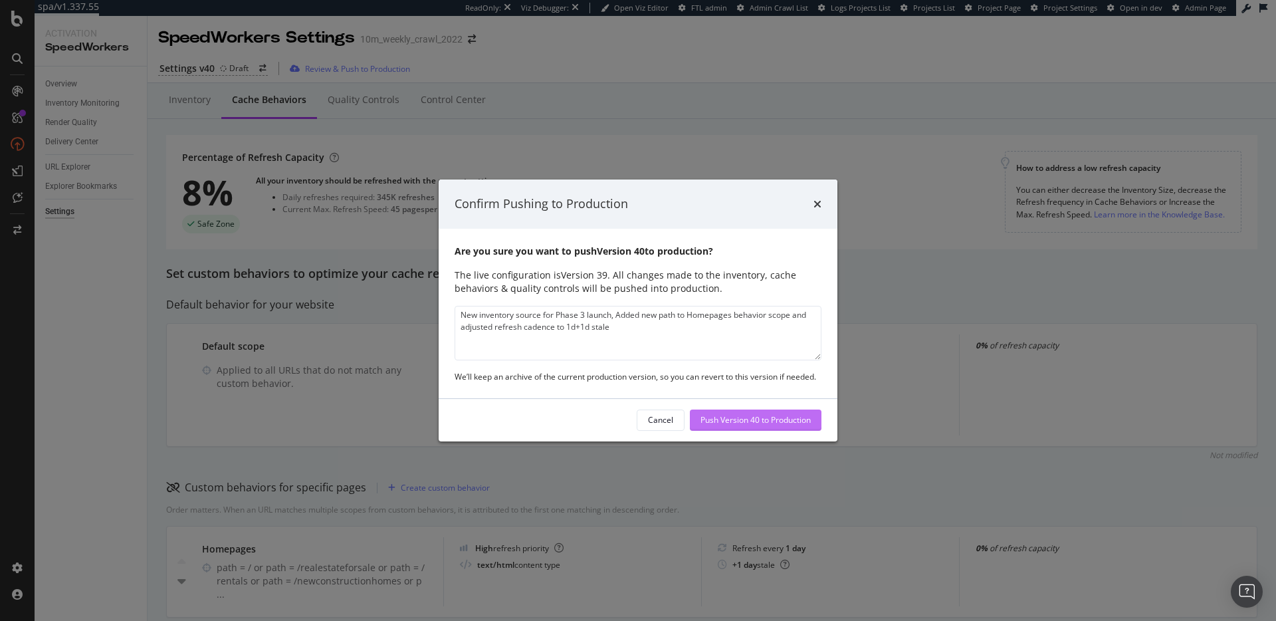
type textarea "New inventory source for Phase 3 launch, Added new path to Homepages behavior s…"
click at [762, 417] on div "Push Version 40 to Production" at bounding box center [756, 419] width 110 height 11
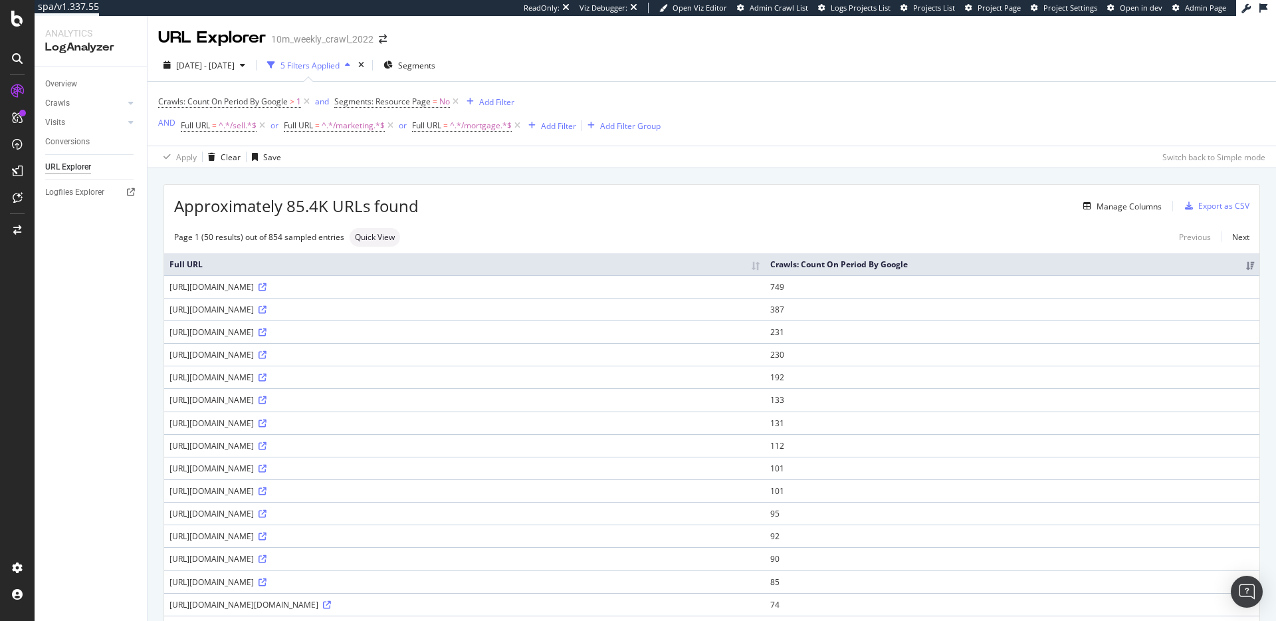
click at [570, 205] on div "Manage Columns" at bounding box center [790, 206] width 743 height 16
click at [254, 103] on span "Crawls: Count On Period By Google" at bounding box center [223, 101] width 130 height 11
click at [239, 181] on input "1" at bounding box center [242, 177] width 146 height 21
click at [239, 180] on input "1" at bounding box center [242, 177] width 146 height 21
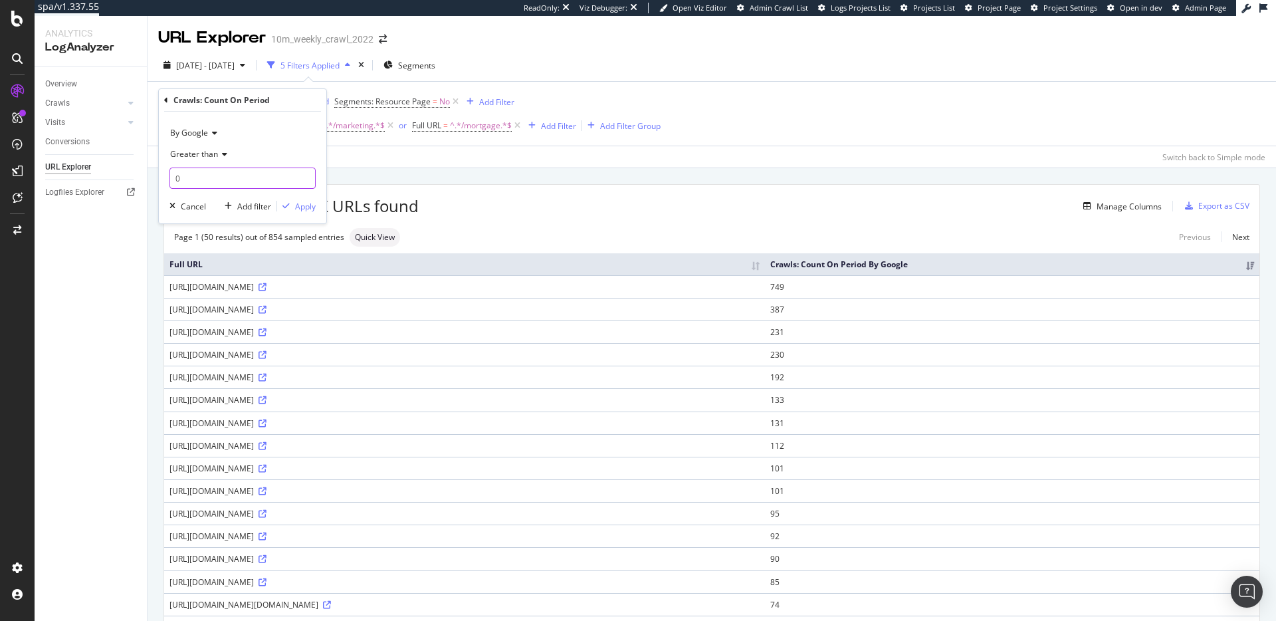
type input "0"
click at [302, 210] on div "Apply" at bounding box center [305, 206] width 21 height 11
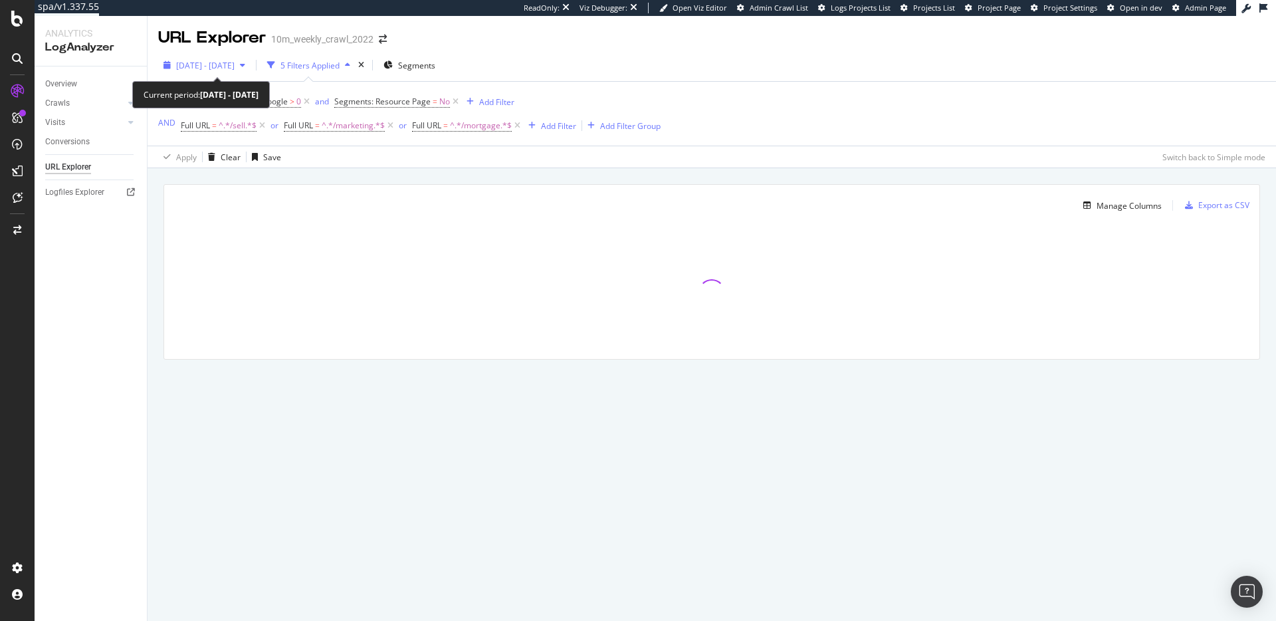
click at [235, 61] on span "2025 Jul. 3rd - Oct. 2nd" at bounding box center [205, 65] width 58 height 11
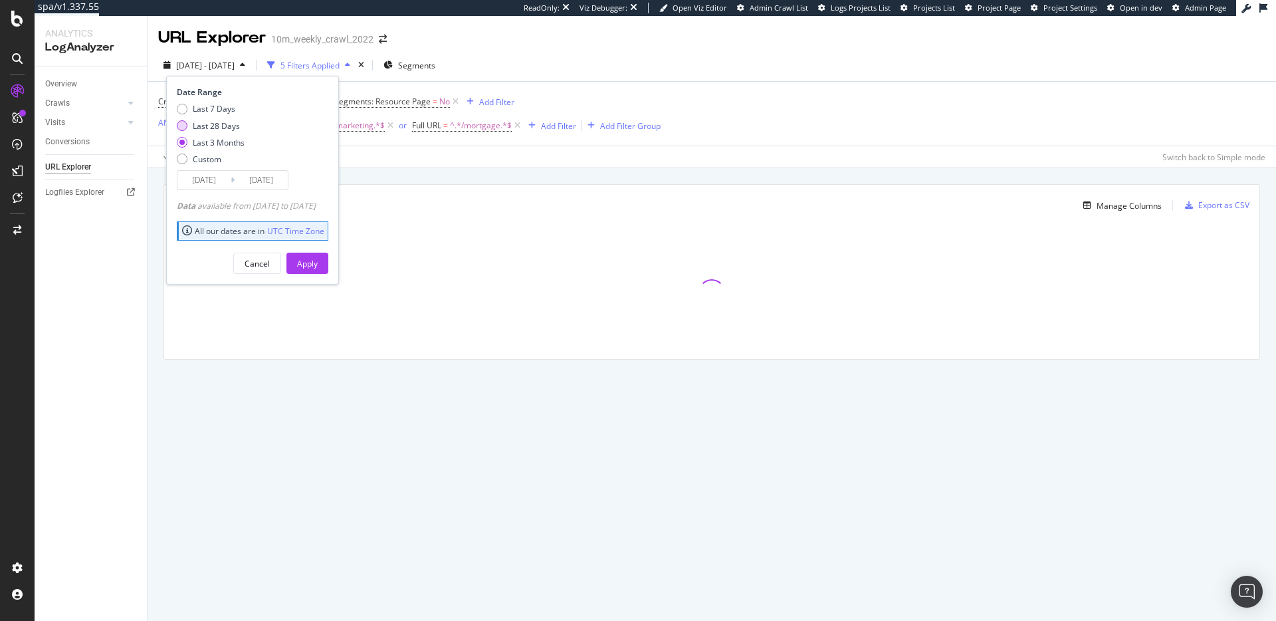
click at [232, 124] on div "Last 28 Days" at bounding box center [216, 125] width 47 height 11
type input "2025/09/05"
click at [318, 268] on div "Apply" at bounding box center [307, 263] width 21 height 11
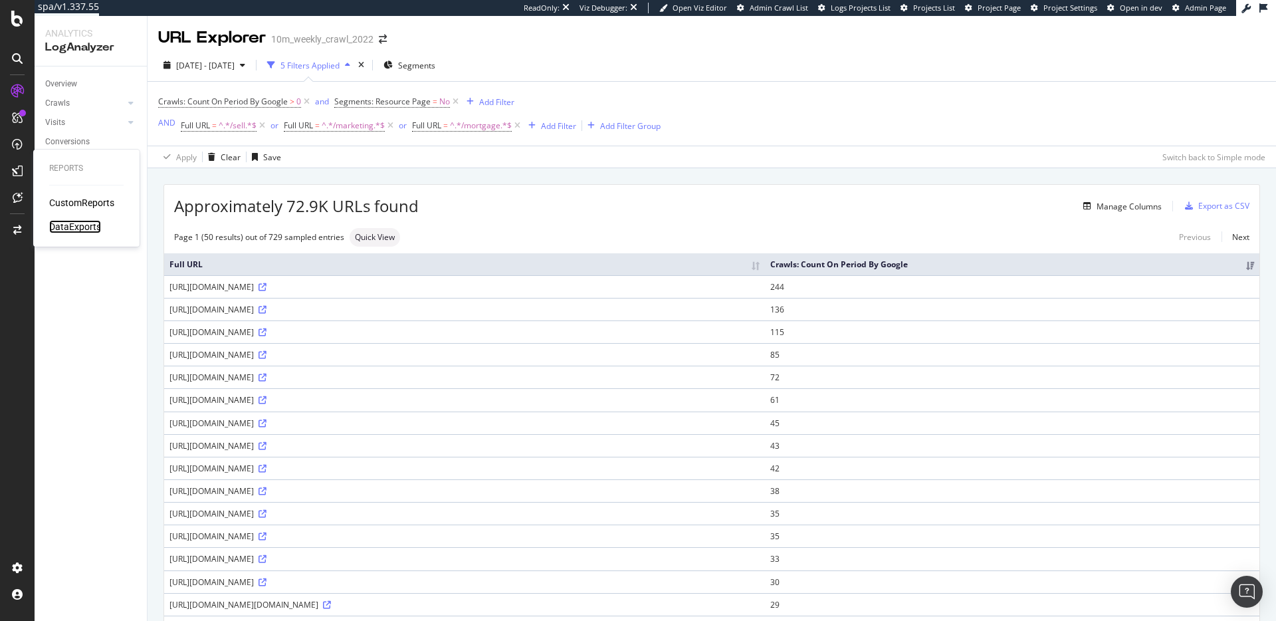
click at [68, 227] on div "DataExports" at bounding box center [75, 226] width 52 height 13
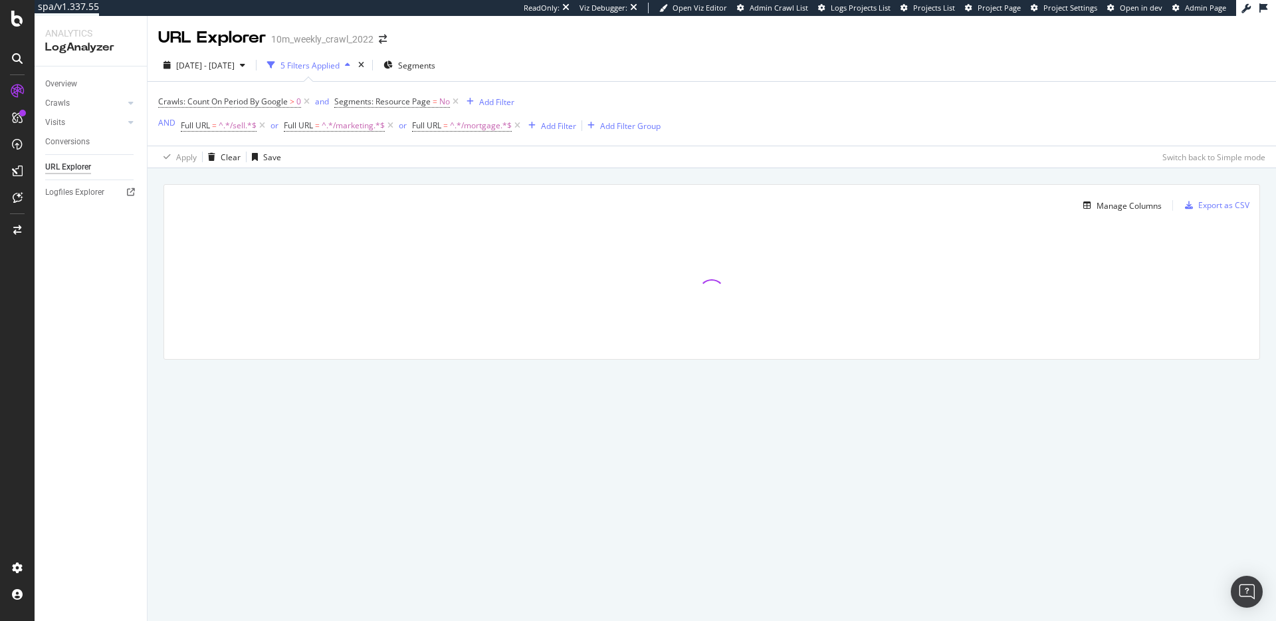
click at [507, 180] on div "Manage Columns Export as CSV Full URL Crawls: Count On Period By Google" at bounding box center [712, 287] width 1129 height 238
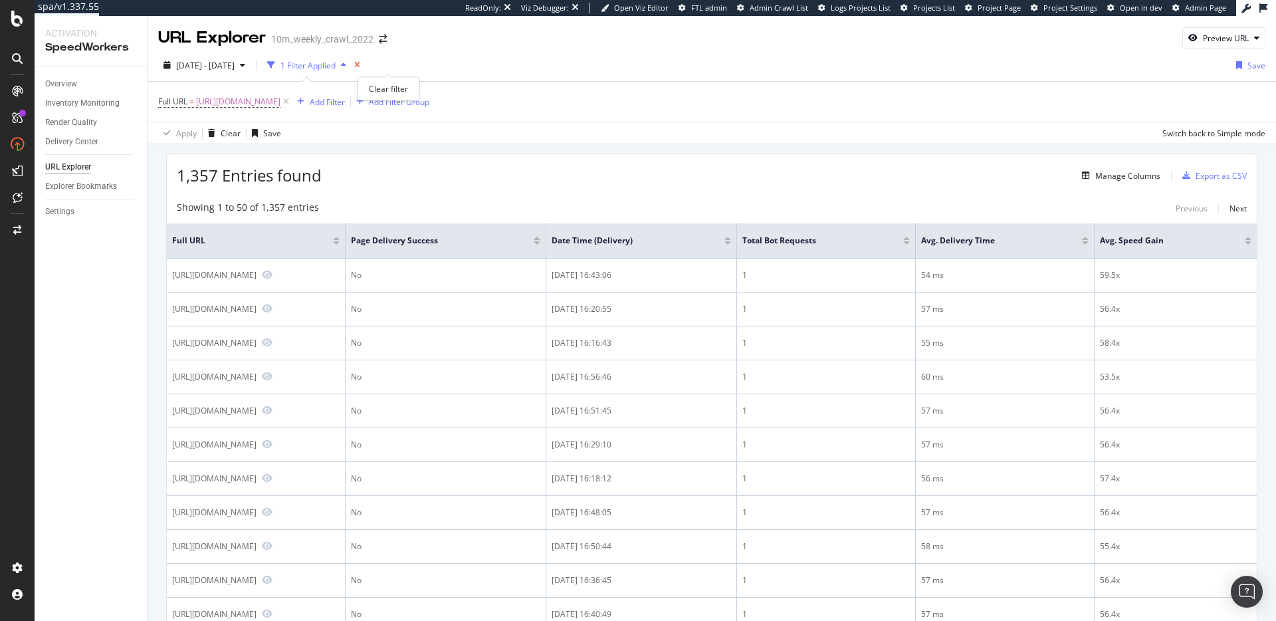
click at [360, 66] on icon "times" at bounding box center [357, 65] width 6 height 8
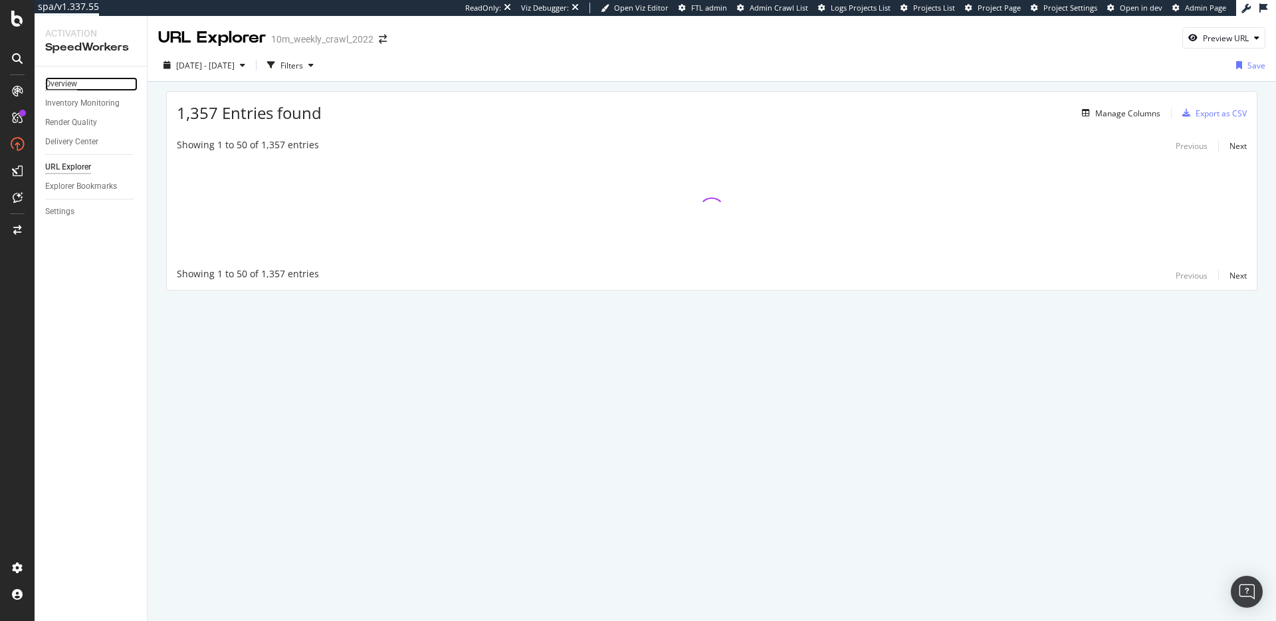
click at [55, 89] on div "Overview" at bounding box center [61, 84] width 32 height 14
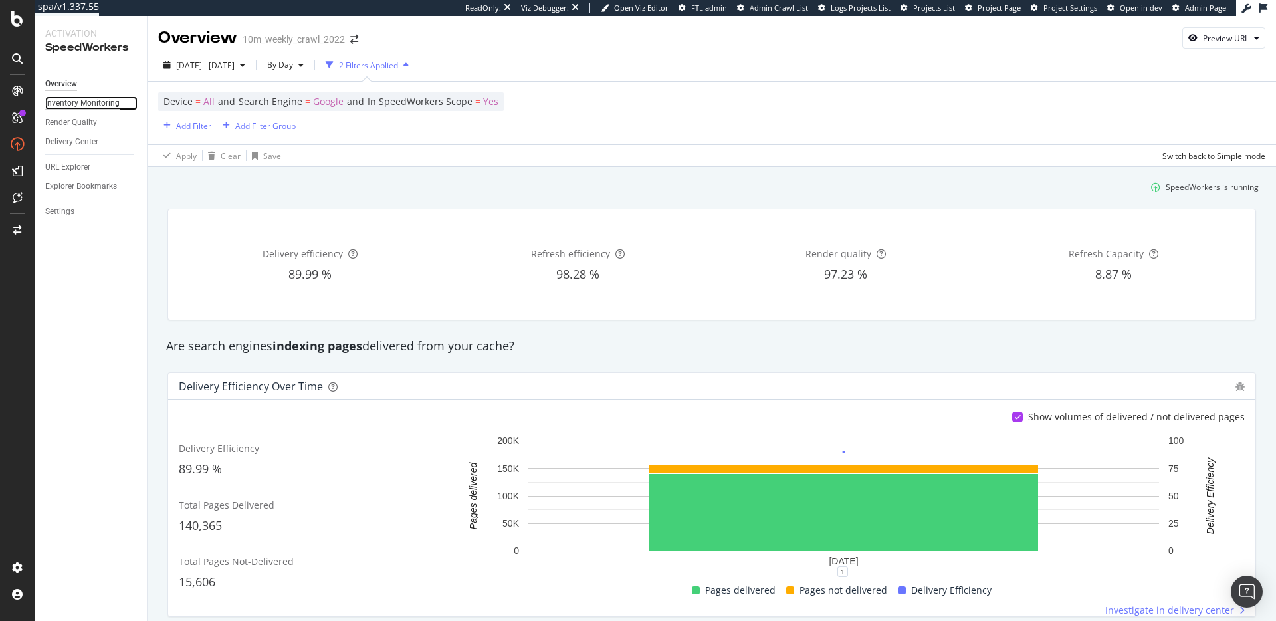
click at [82, 107] on div "Inventory Monitoring" at bounding box center [82, 103] width 74 height 14
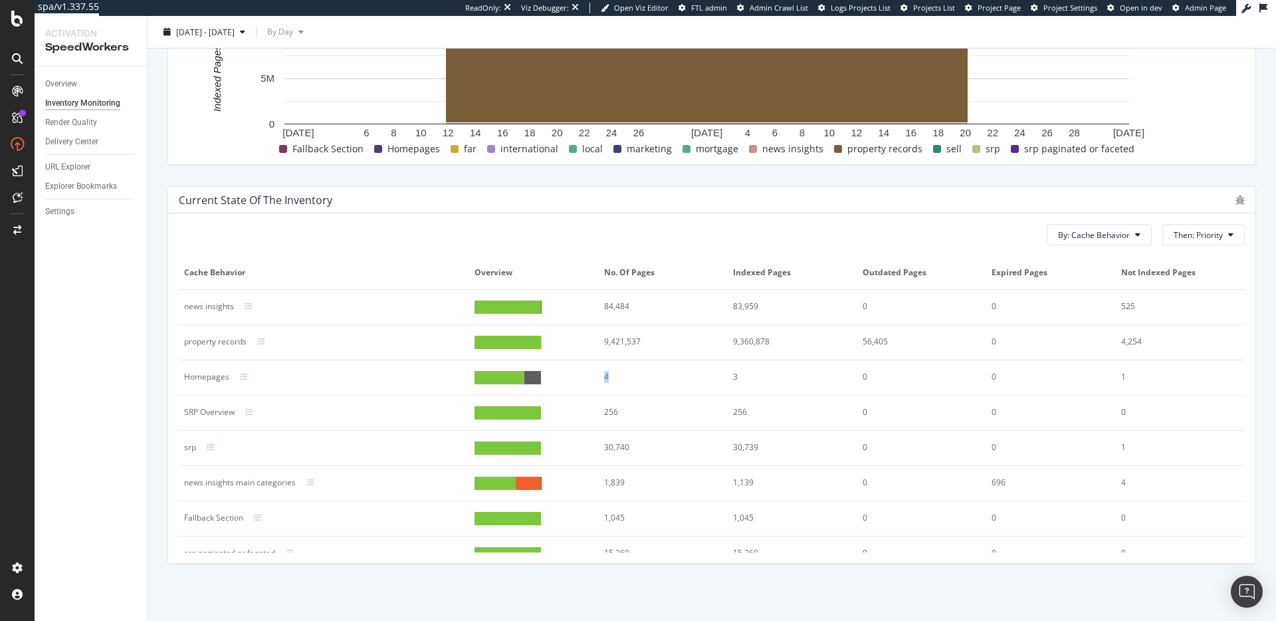
drag, startPoint x: 602, startPoint y: 375, endPoint x: 586, endPoint y: 376, distance: 16.0
click at [587, 376] on tr "Homepages 4 3 0 0 1" at bounding box center [712, 377] width 1066 height 35
click at [61, 213] on div "Settings" at bounding box center [59, 212] width 29 height 14
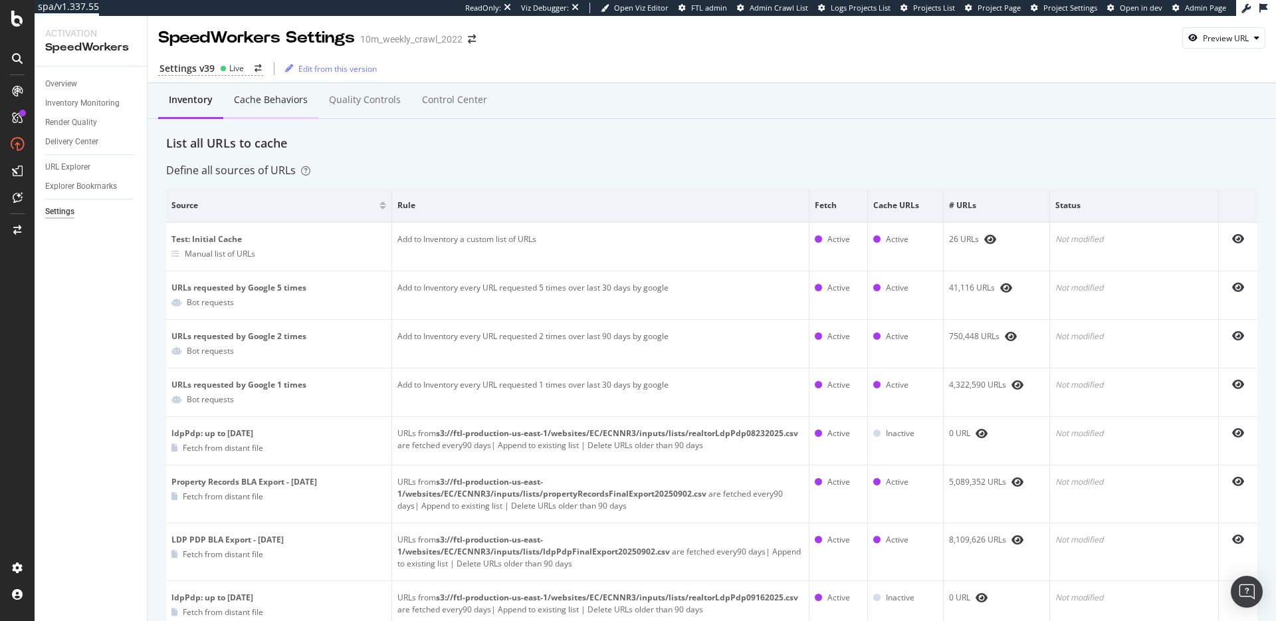
click at [249, 106] on div "Cache behaviors" at bounding box center [270, 100] width 95 height 37
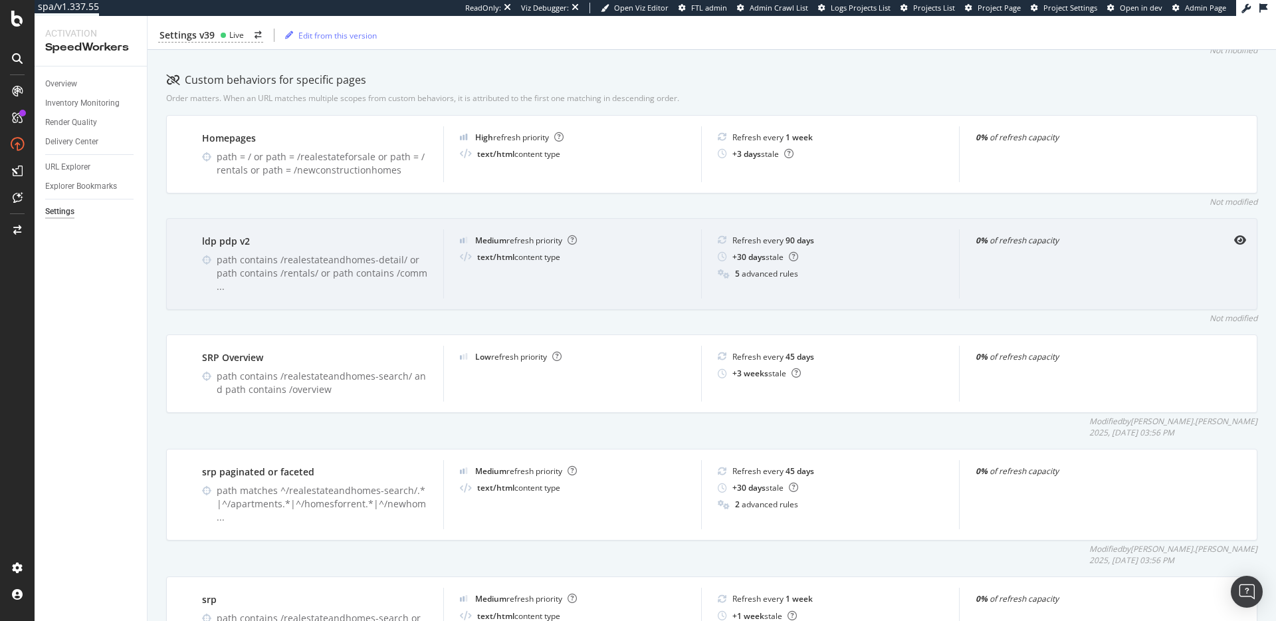
scroll to position [405, 0]
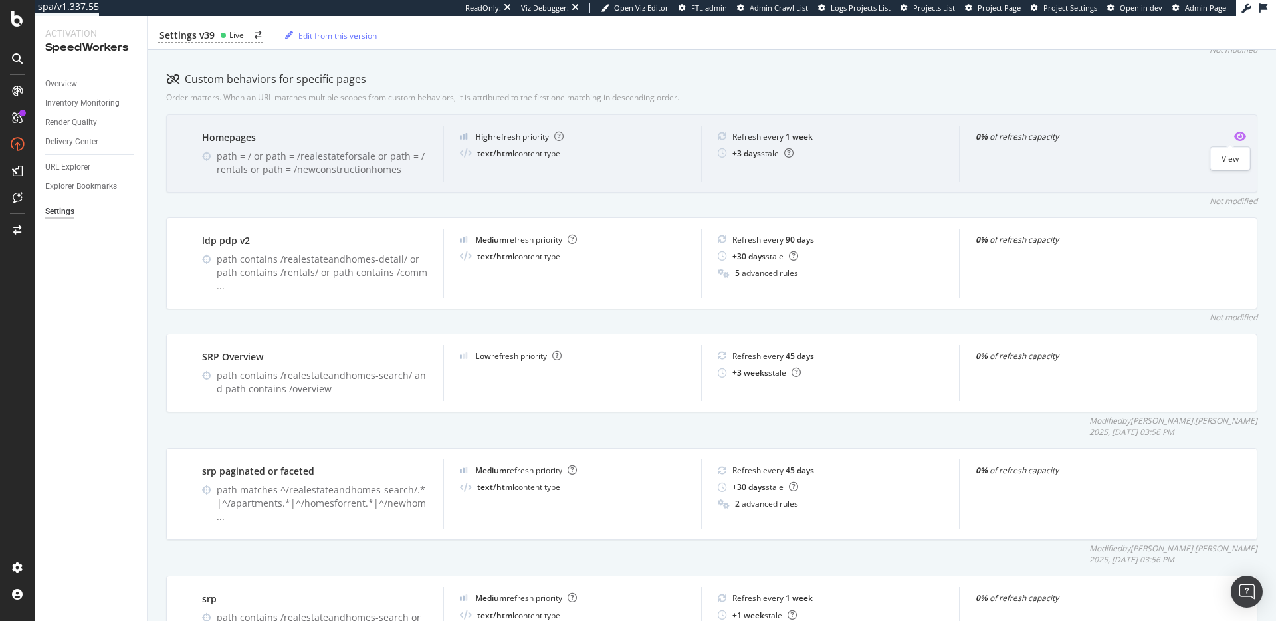
click at [1234, 138] on icon "eye" at bounding box center [1240, 136] width 12 height 11
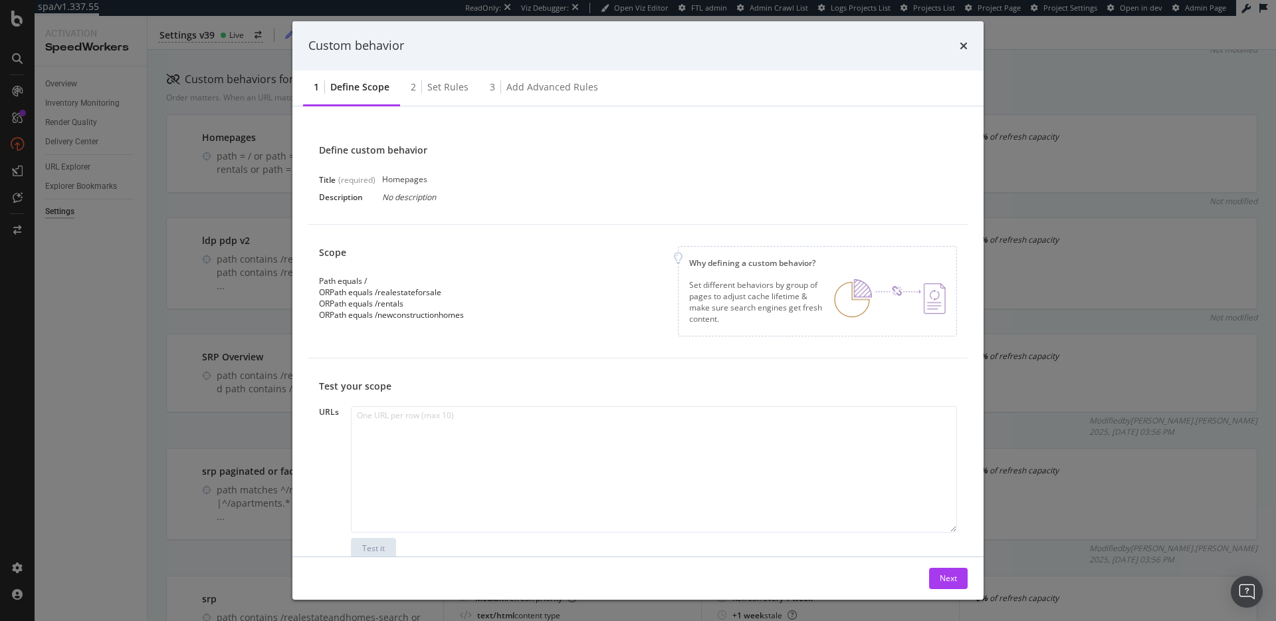
click at [962, 43] on icon "times" at bounding box center [964, 46] width 8 height 11
click at [962, 43] on div "Settings v39 Live Edit from this version" at bounding box center [712, 35] width 1129 height 28
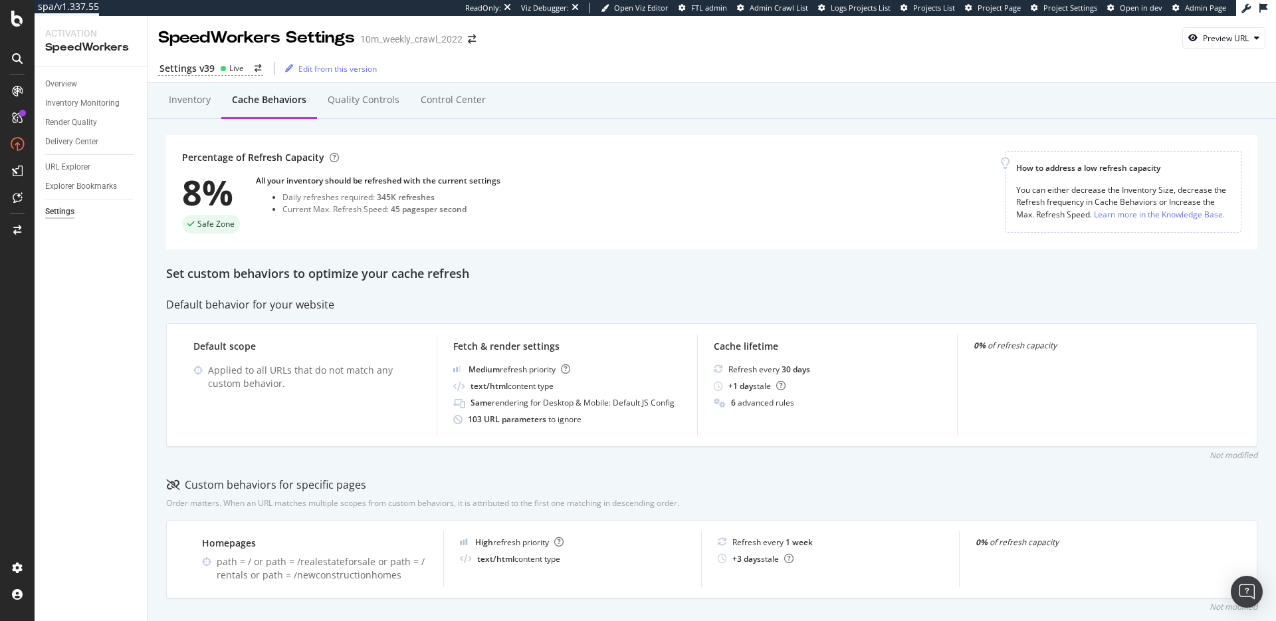
scroll to position [405, 0]
